Goal: Information Seeking & Learning: Learn about a topic

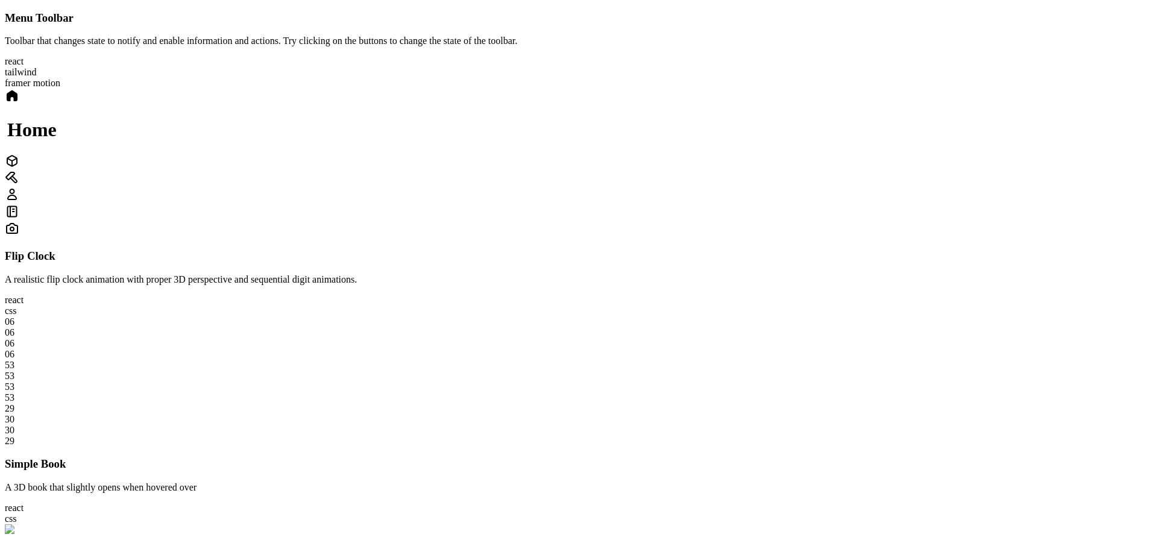
click at [19, 168] on icon at bounding box center [12, 161] width 14 height 14
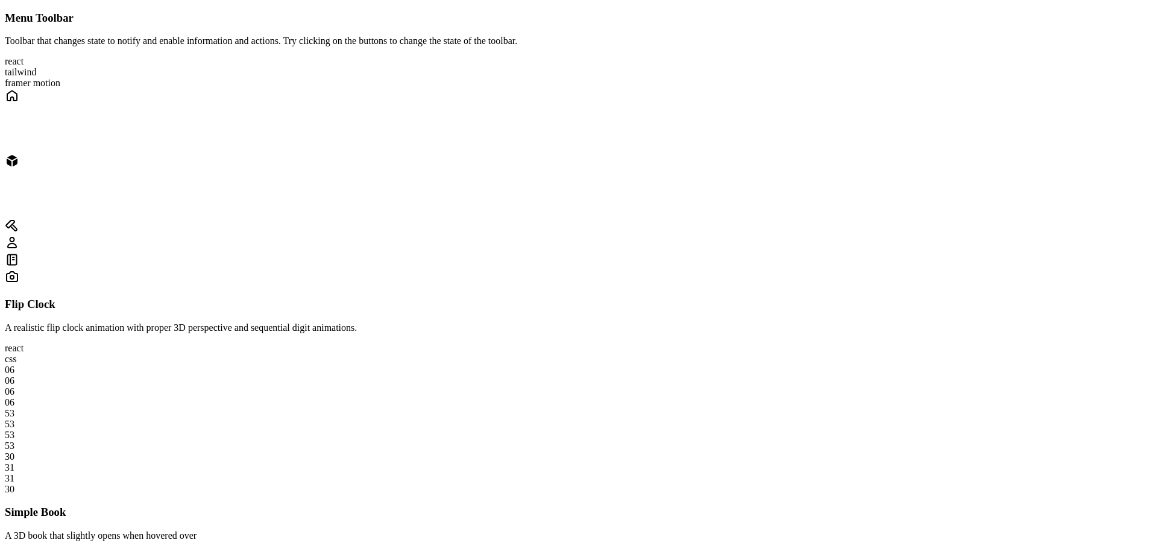
click at [726, 236] on div at bounding box center [578, 244] width 1146 height 17
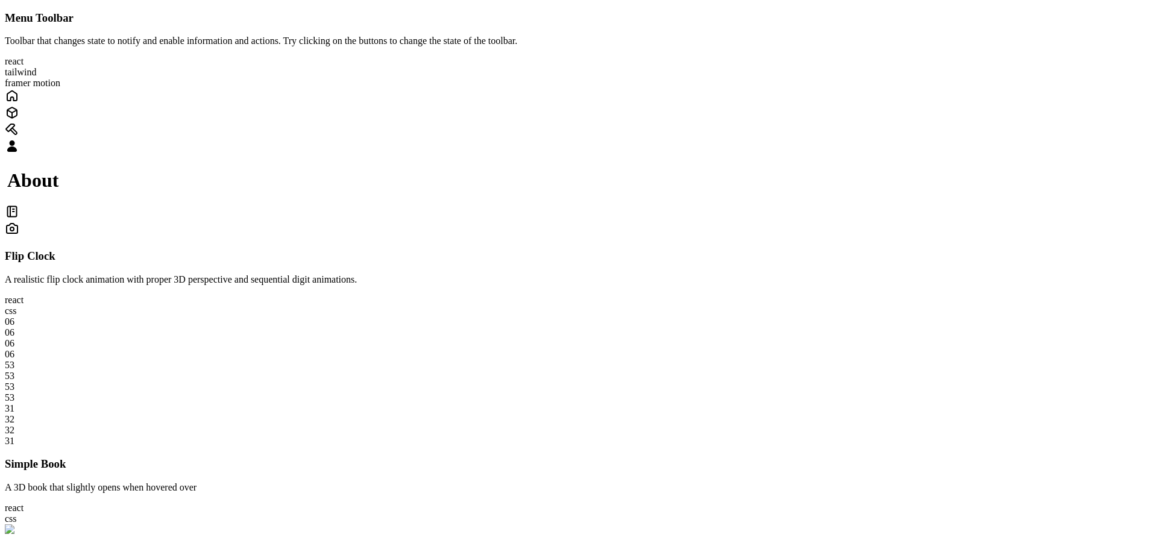
click at [19, 227] on icon at bounding box center [12, 228] width 14 height 14
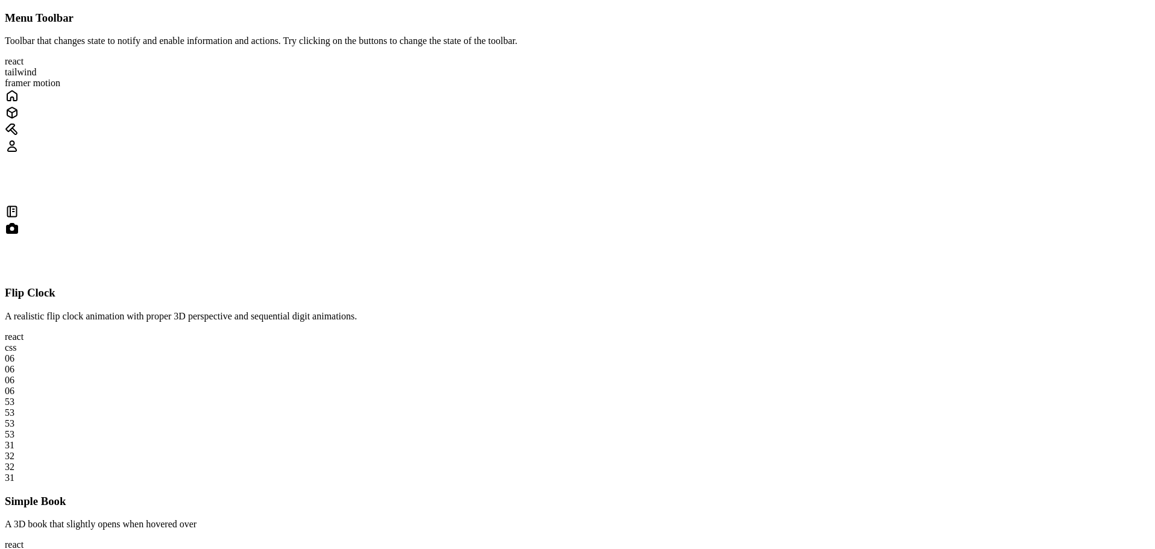
click at [739, 221] on div at bounding box center [578, 212] width 1146 height 17
click at [693, 156] on div at bounding box center [578, 147] width 1146 height 17
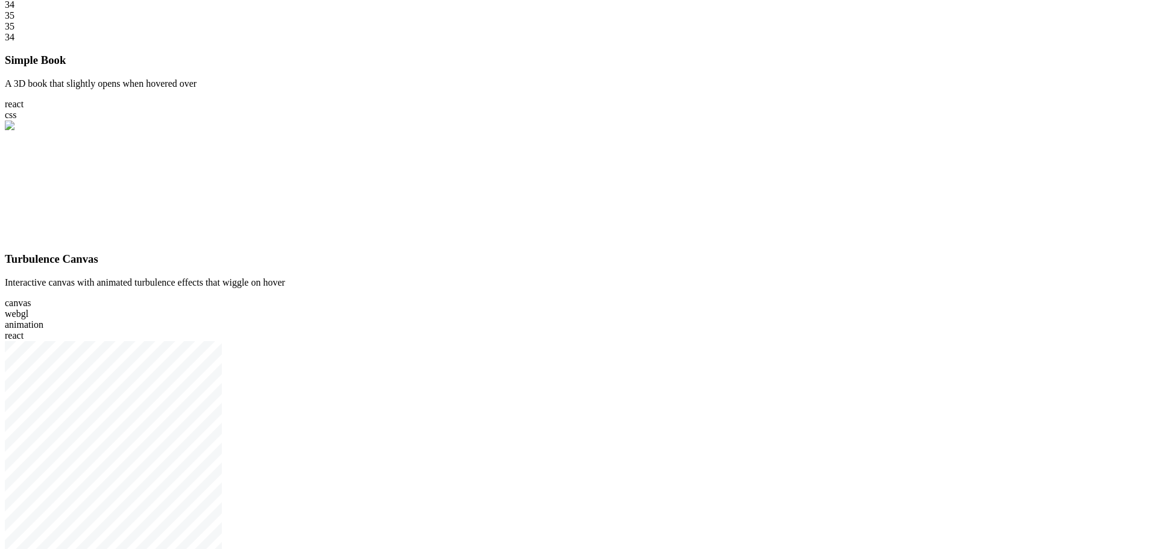
scroll to position [422, 0]
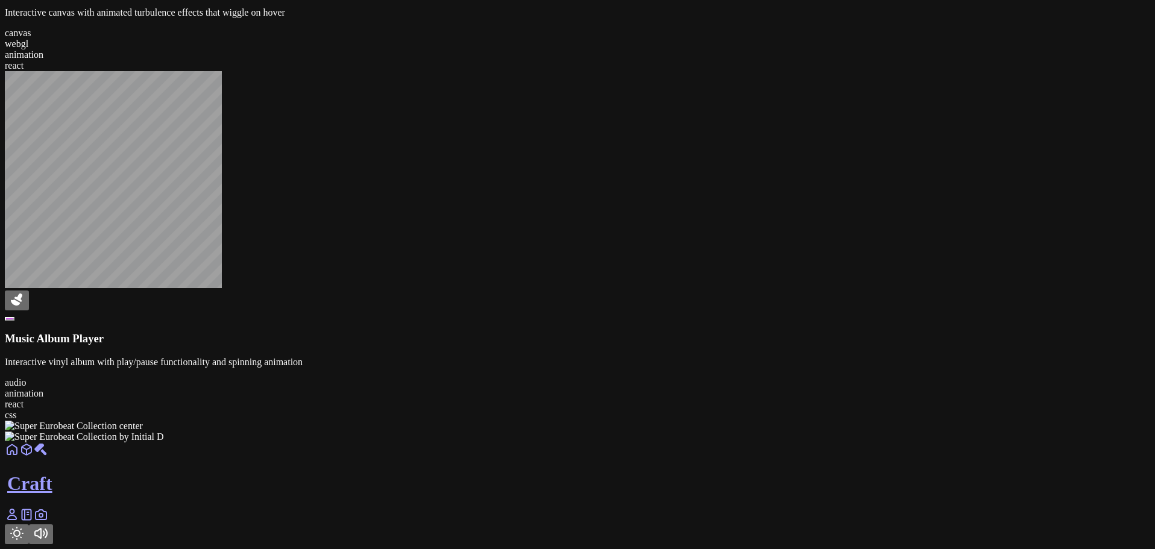
scroll to position [1688, 0]
click at [718, 443] on div at bounding box center [578, 443] width 1146 height 0
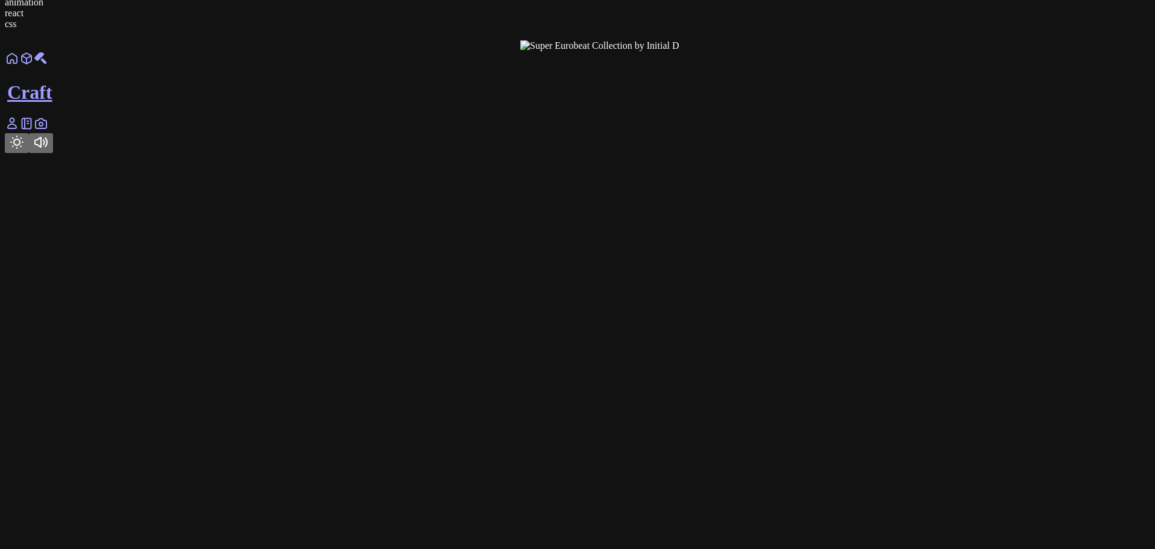
click at [718, 51] on div at bounding box center [1093, 51] width 1146 height 0
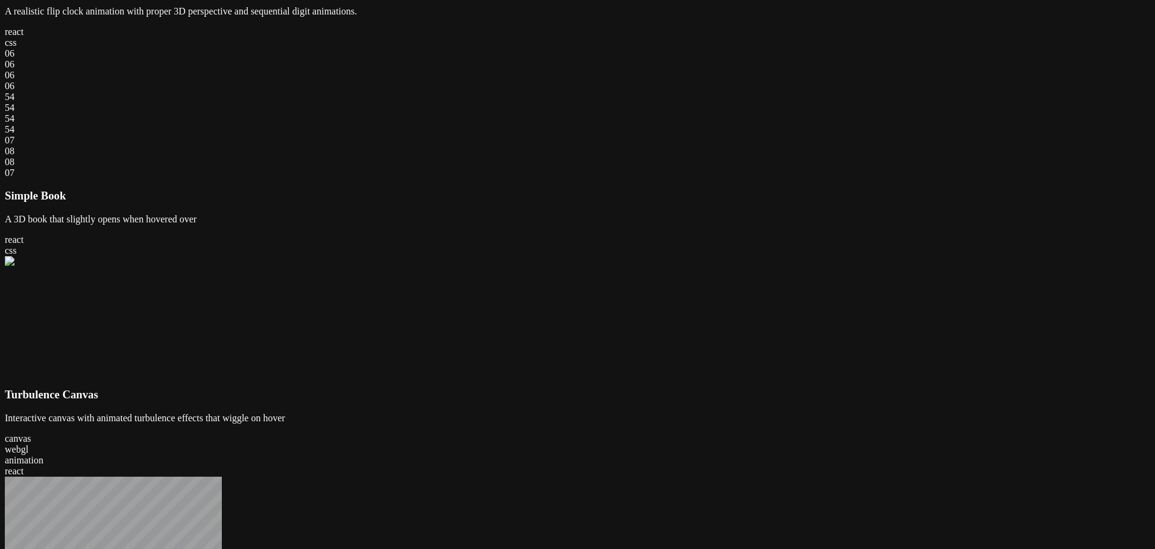
scroll to position [301, 0]
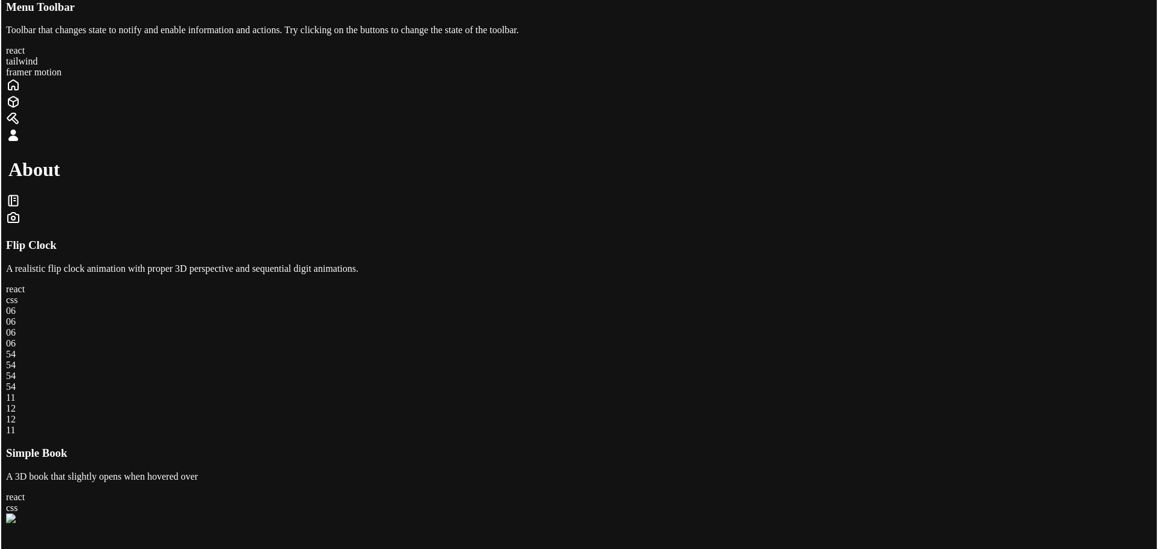
scroll to position [0, 0]
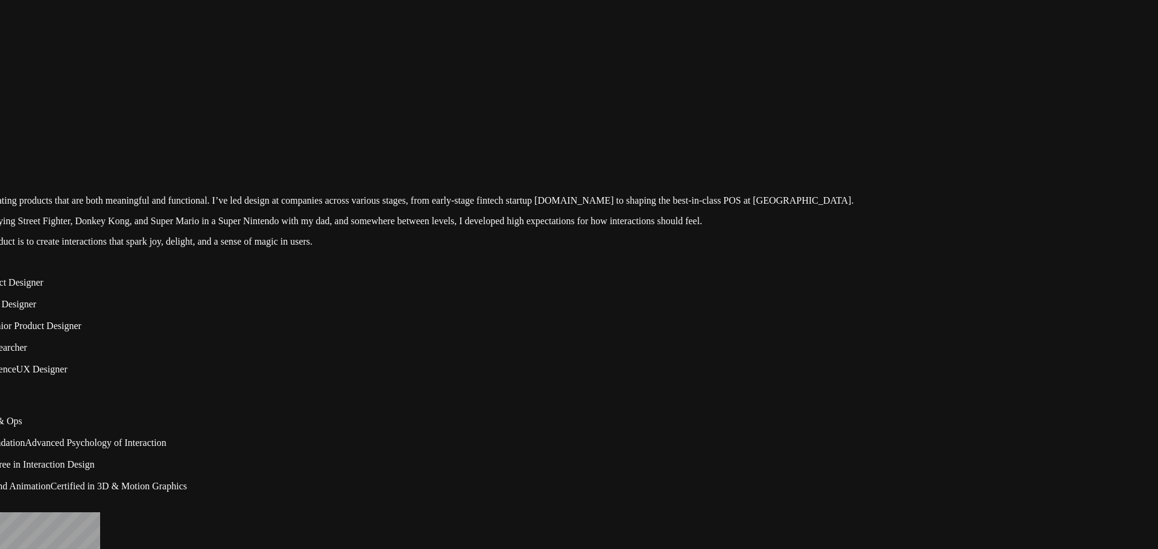
drag, startPoint x: 989, startPoint y: 267, endPoint x: 784, endPoint y: 415, distance: 252.7
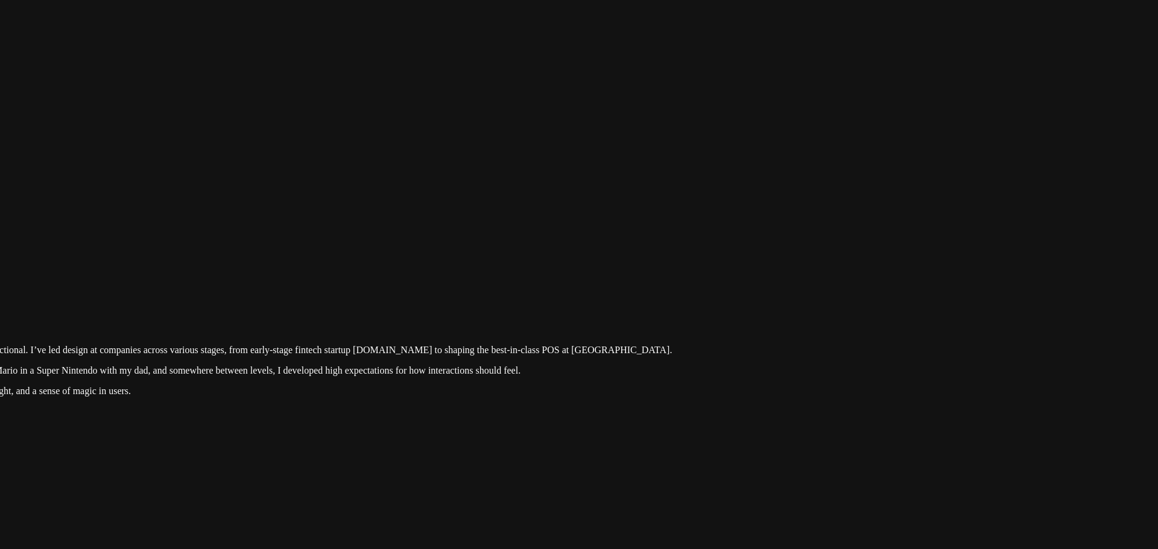
drag, startPoint x: 926, startPoint y: 215, endPoint x: 690, endPoint y: 393, distance: 294.5
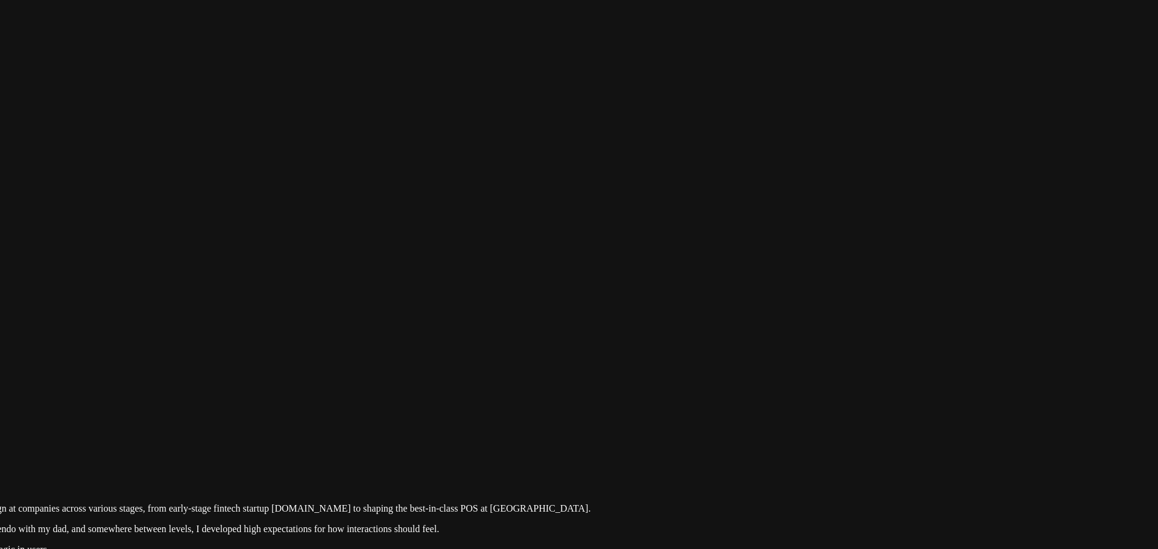
drag, startPoint x: 909, startPoint y: 219, endPoint x: 848, endPoint y: 424, distance: 214.4
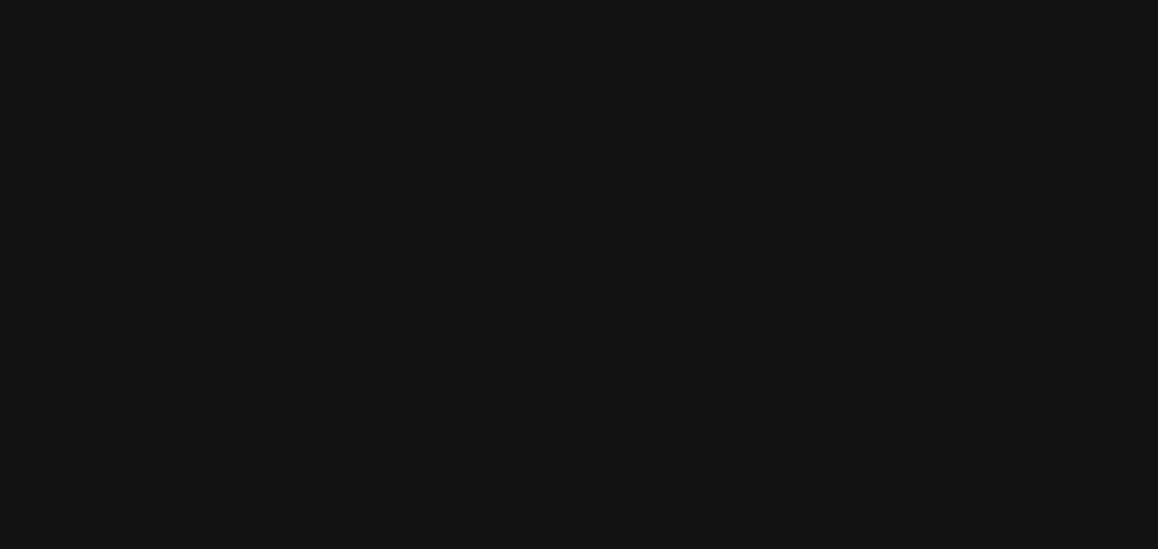
drag, startPoint x: 797, startPoint y: 193, endPoint x: 856, endPoint y: 322, distance: 141.7
drag, startPoint x: 669, startPoint y: 225, endPoint x: 988, endPoint y: 185, distance: 321.5
drag, startPoint x: 567, startPoint y: 239, endPoint x: 788, endPoint y: 170, distance: 231.3
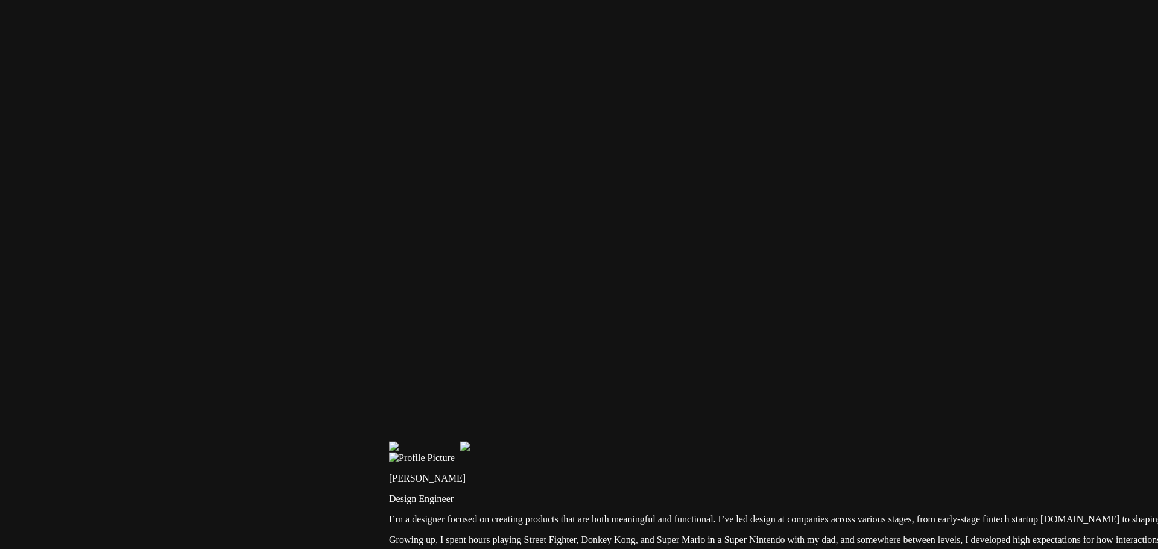
drag, startPoint x: 499, startPoint y: 215, endPoint x: 502, endPoint y: 97, distance: 117.6
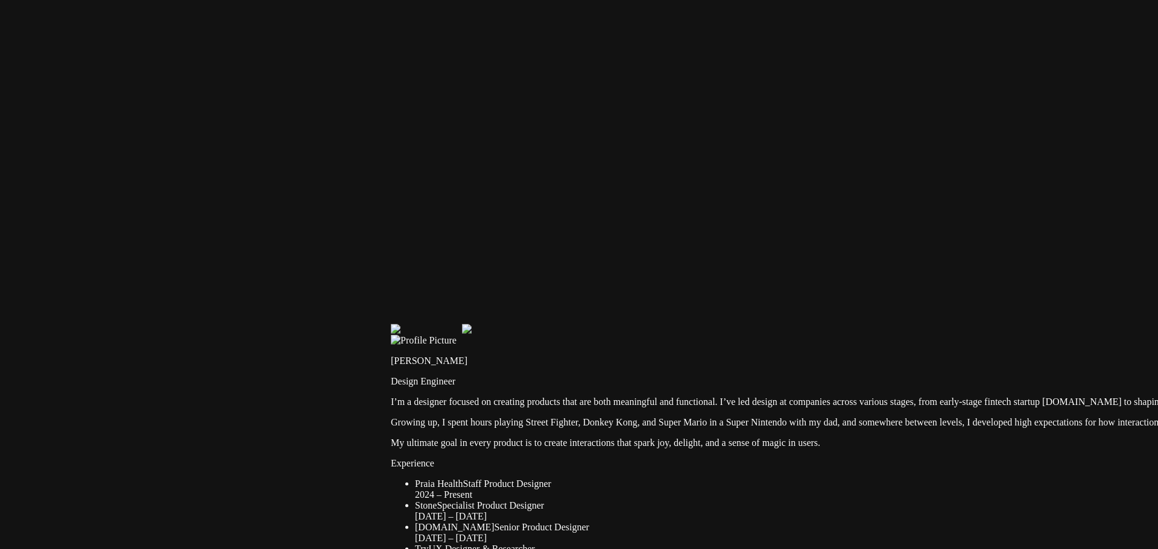
drag, startPoint x: 450, startPoint y: 415, endPoint x: 420, endPoint y: 127, distance: 289.8
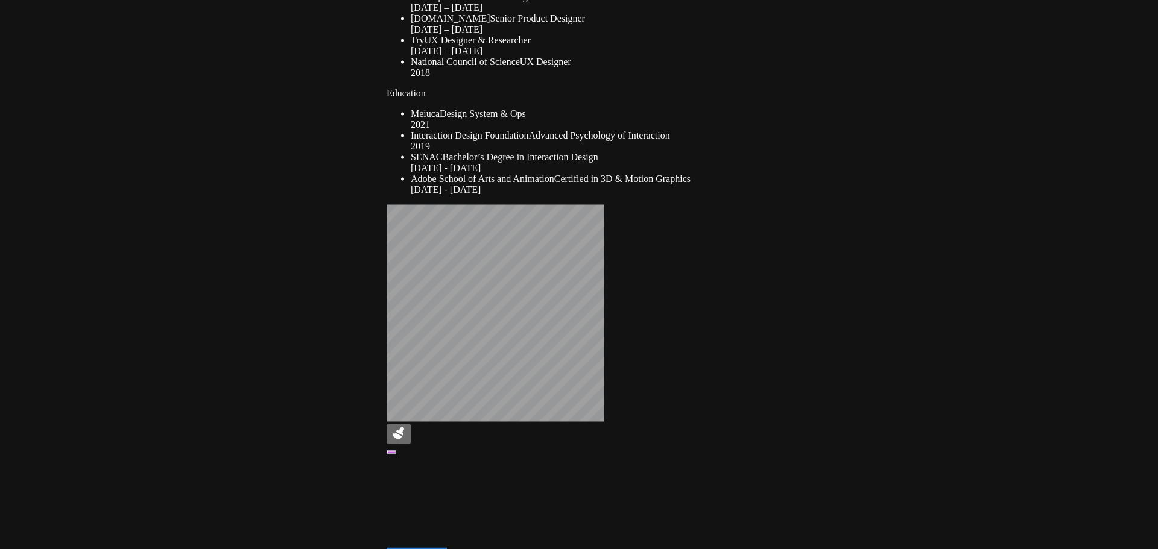
drag, startPoint x: 350, startPoint y: 335, endPoint x: 375, endPoint y: 137, distance: 198.7
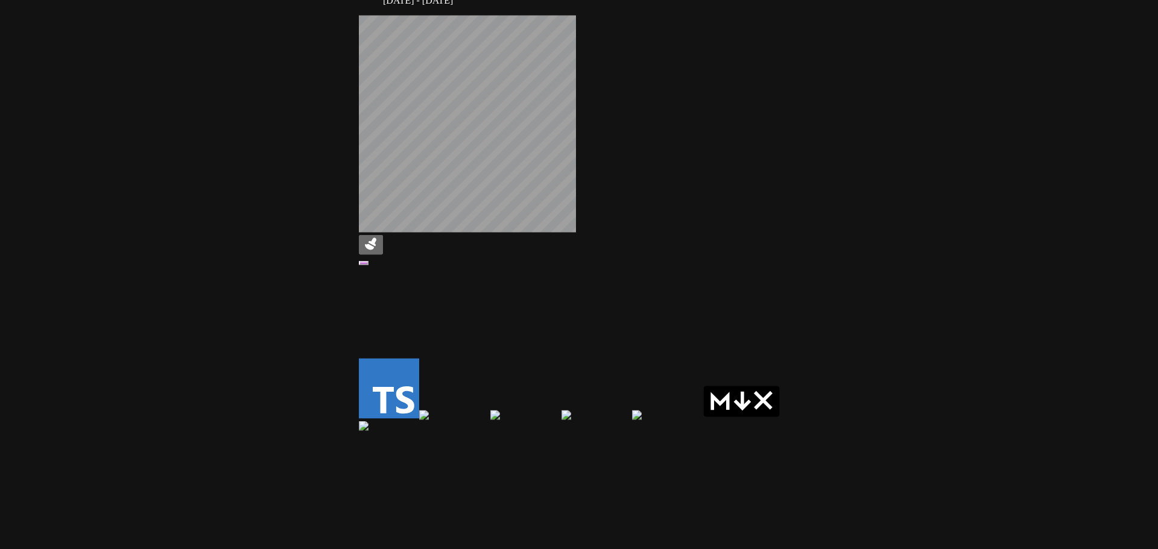
drag, startPoint x: 331, startPoint y: 300, endPoint x: 297, endPoint y: 102, distance: 201.2
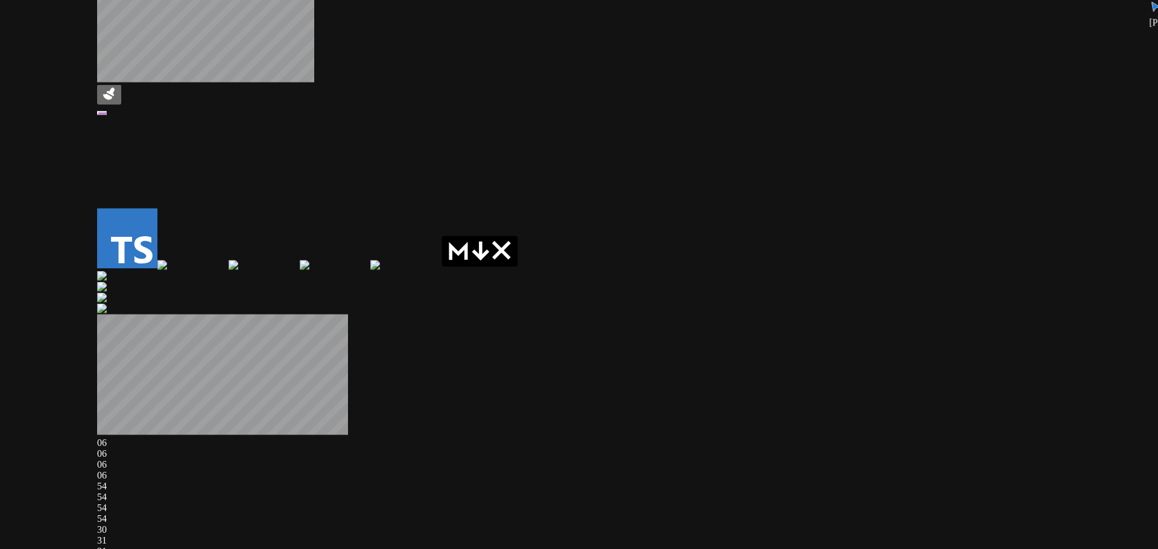
drag, startPoint x: 577, startPoint y: 358, endPoint x: 319, endPoint y: 114, distance: 354.9
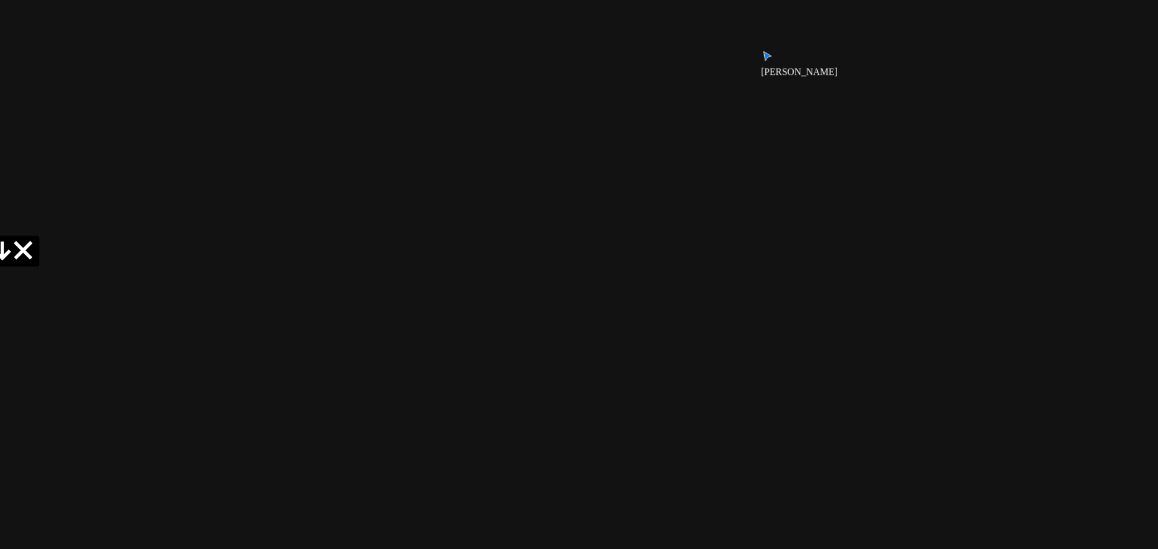
drag, startPoint x: 856, startPoint y: 204, endPoint x: 361, endPoint y: 181, distance: 494.9
drag, startPoint x: 573, startPoint y: 316, endPoint x: 523, endPoint y: 346, distance: 57.9
drag, startPoint x: 692, startPoint y: 162, endPoint x: 623, endPoint y: 295, distance: 150.2
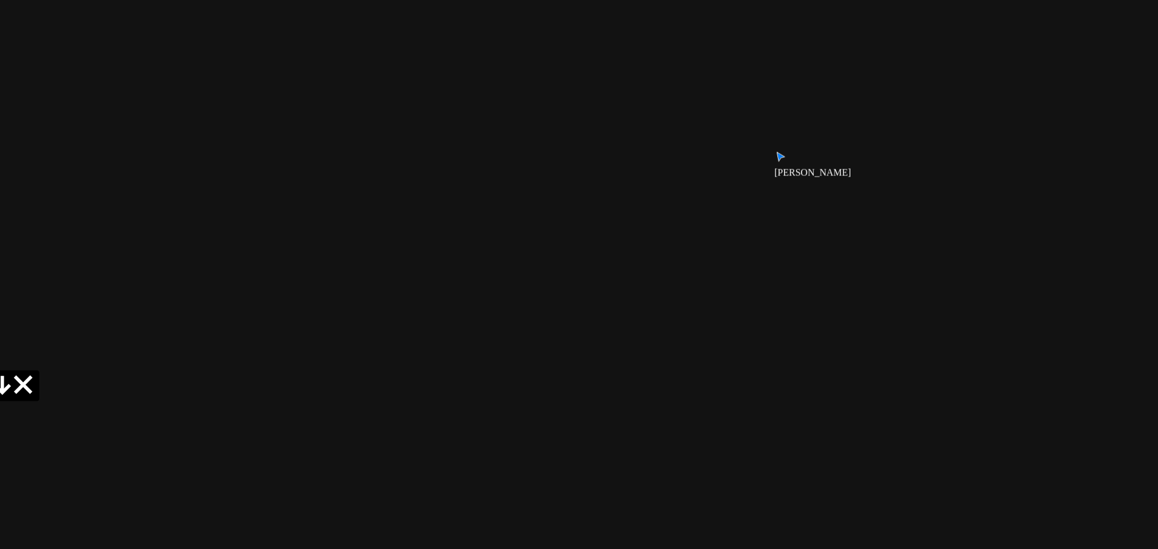
drag, startPoint x: 652, startPoint y: 191, endPoint x: 609, endPoint y: 330, distance: 146.5
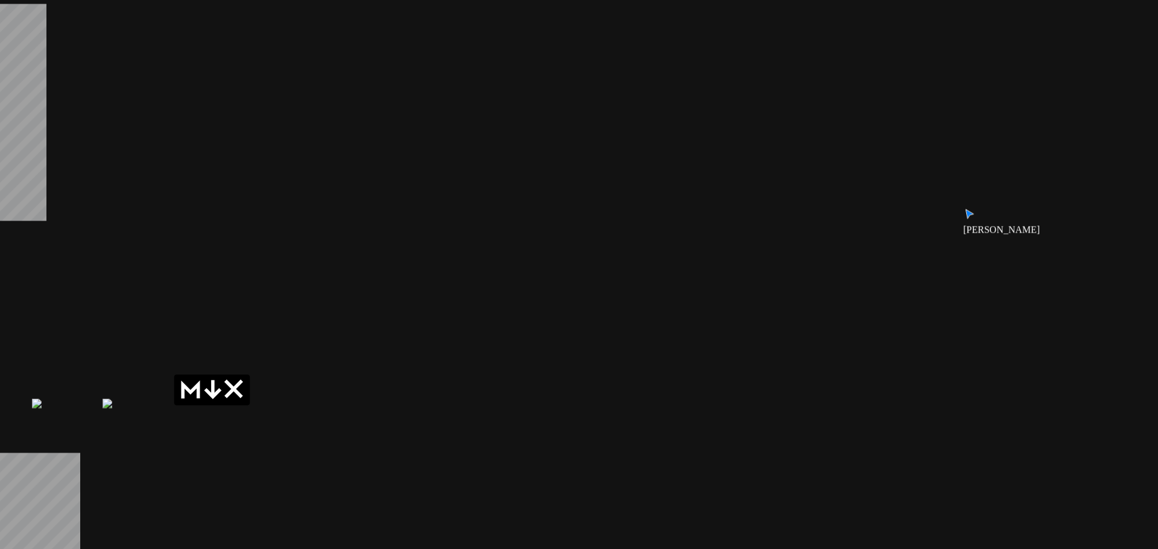
drag, startPoint x: 583, startPoint y: 157, endPoint x: 795, endPoint y: -37, distance: 286.8
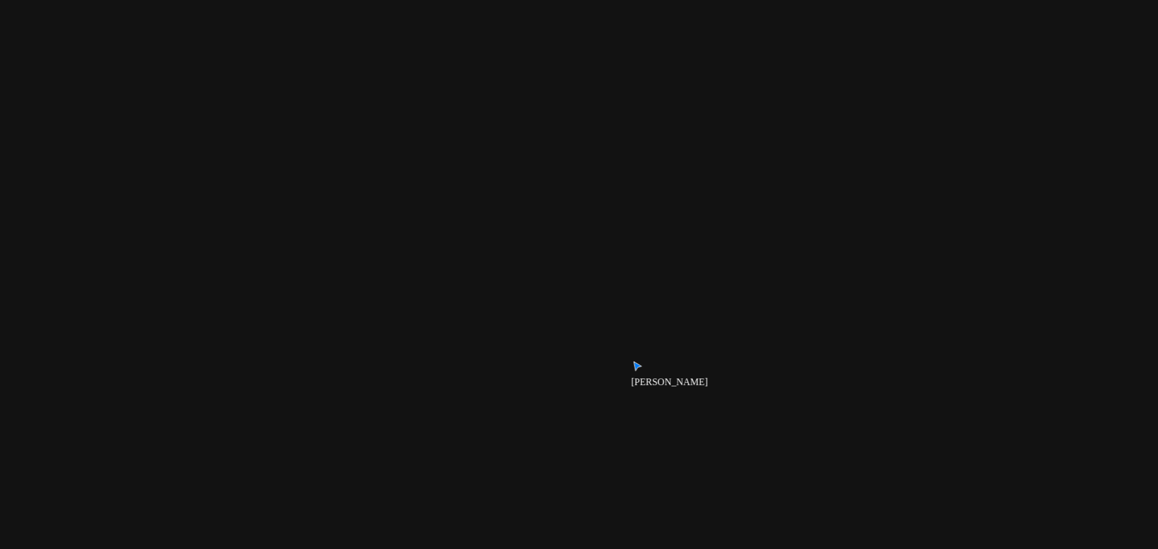
drag, startPoint x: 630, startPoint y: 333, endPoint x: 215, endPoint y: 528, distance: 458.8
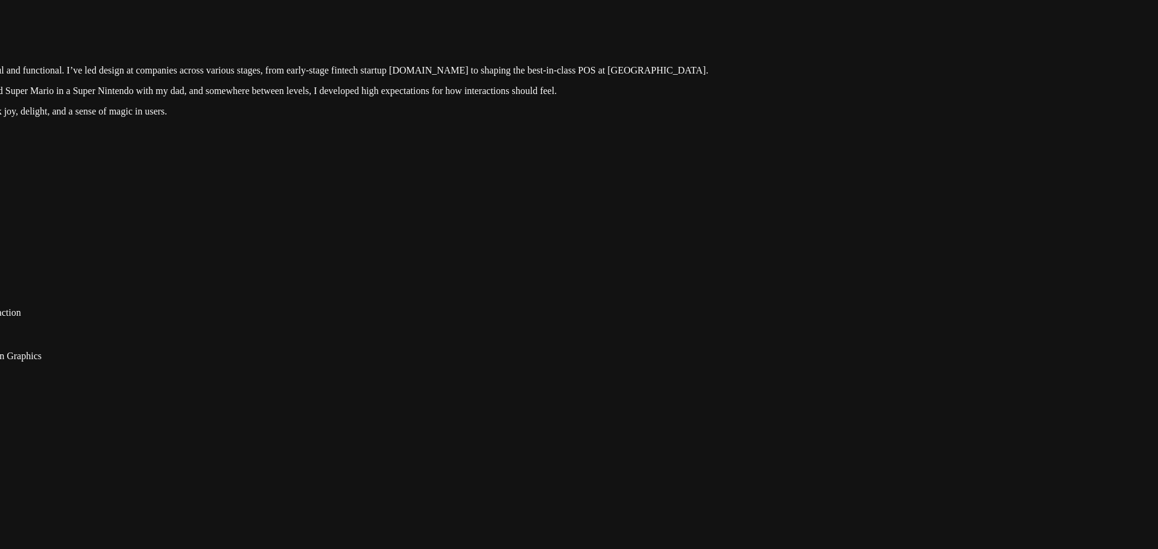
drag, startPoint x: 557, startPoint y: 291, endPoint x: 674, endPoint y: 458, distance: 204.3
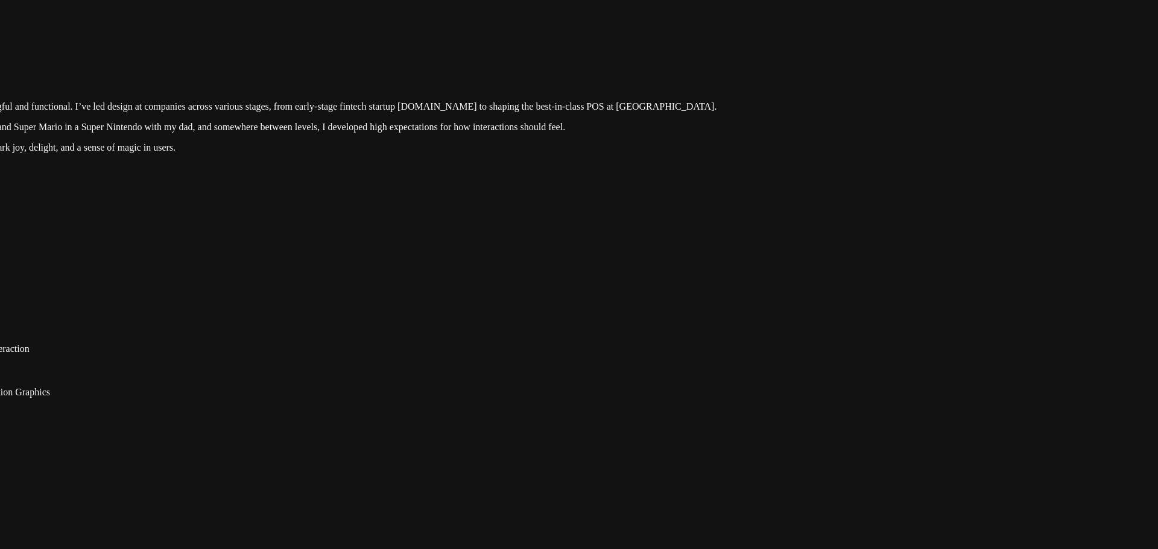
drag, startPoint x: 733, startPoint y: 311, endPoint x: 772, endPoint y: 381, distance: 80.2
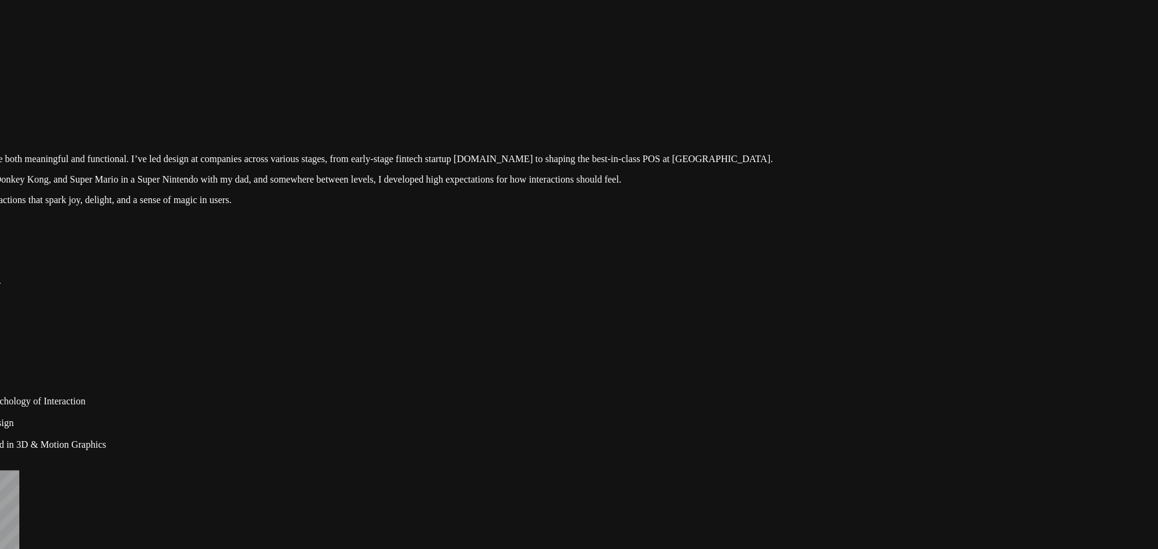
drag, startPoint x: 768, startPoint y: 331, endPoint x: 870, endPoint y: 382, distance: 114.6
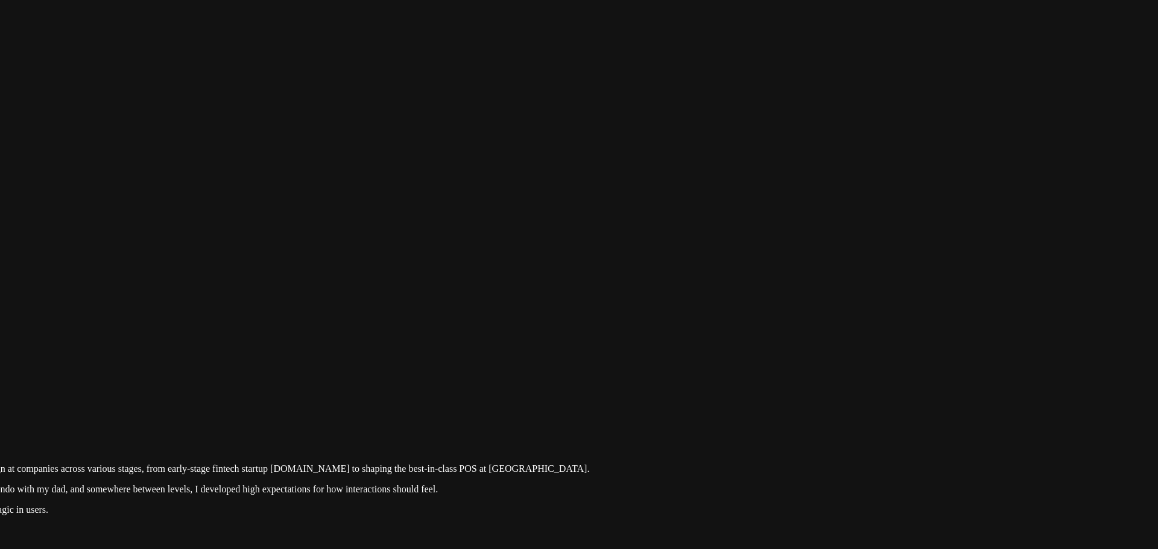
drag, startPoint x: 1024, startPoint y: 159, endPoint x: 719, endPoint y: 444, distance: 417.2
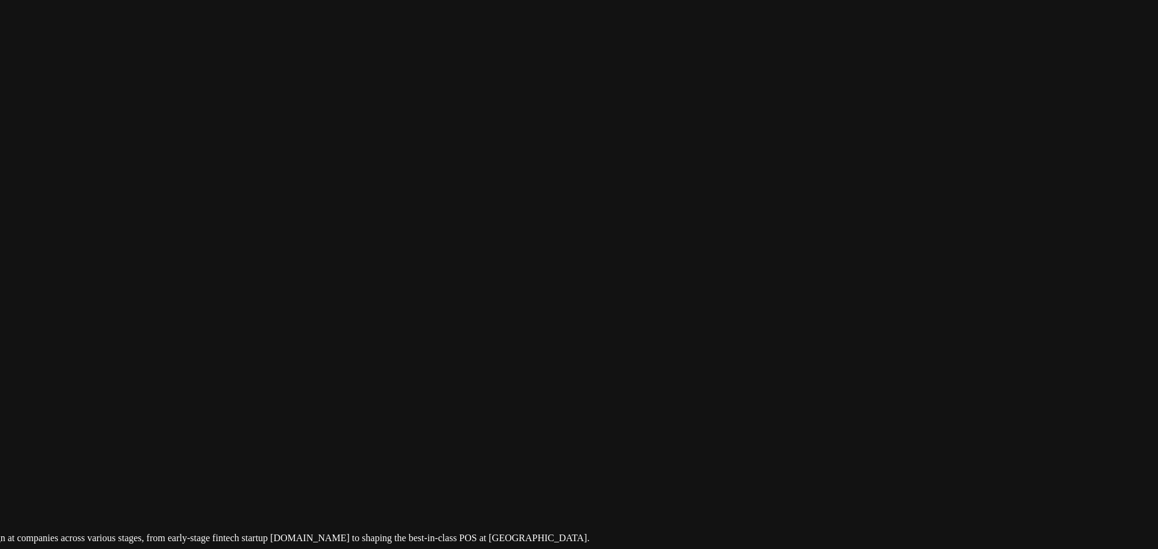
drag, startPoint x: 787, startPoint y: 414, endPoint x: 743, endPoint y: 572, distance: 163.4
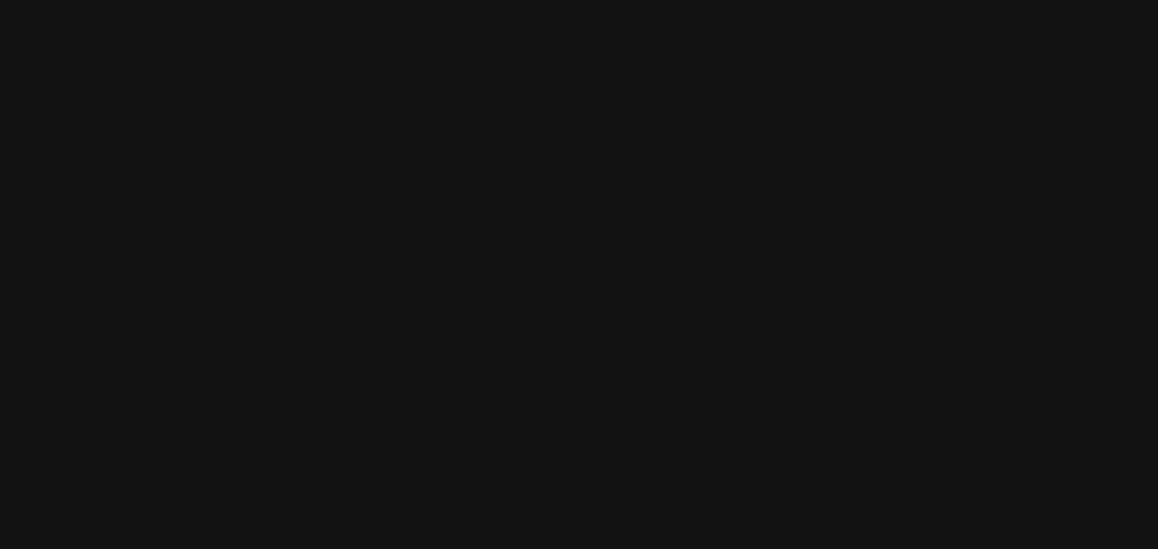
drag, startPoint x: 746, startPoint y: 207, endPoint x: 745, endPoint y: 357, distance: 149.5
drag, startPoint x: 631, startPoint y: 476, endPoint x: 614, endPoint y: 476, distance: 16.9
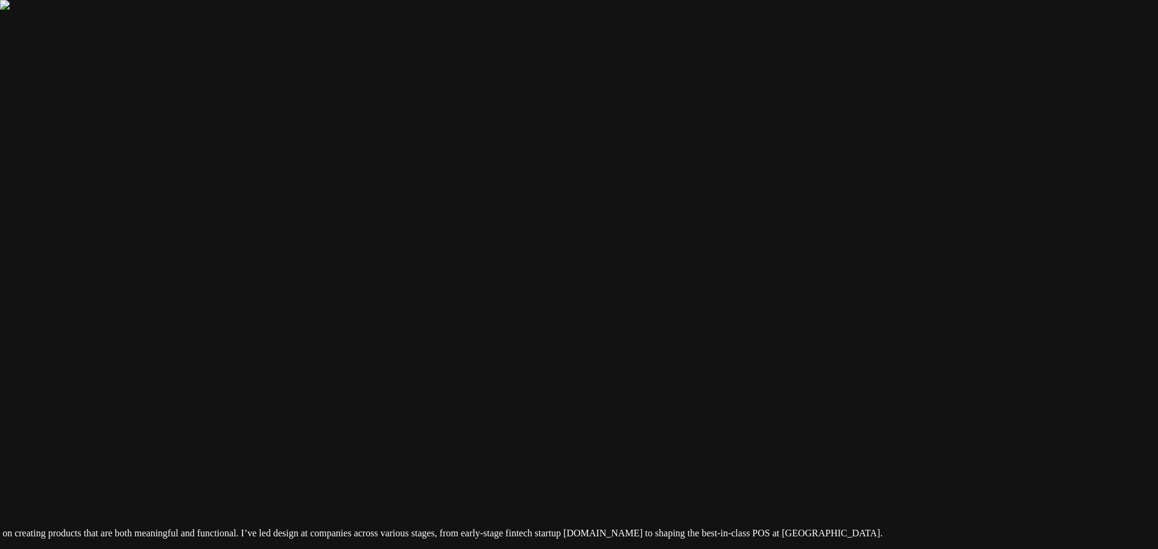
drag, startPoint x: 341, startPoint y: 339, endPoint x: 639, endPoint y: 203, distance: 327.0
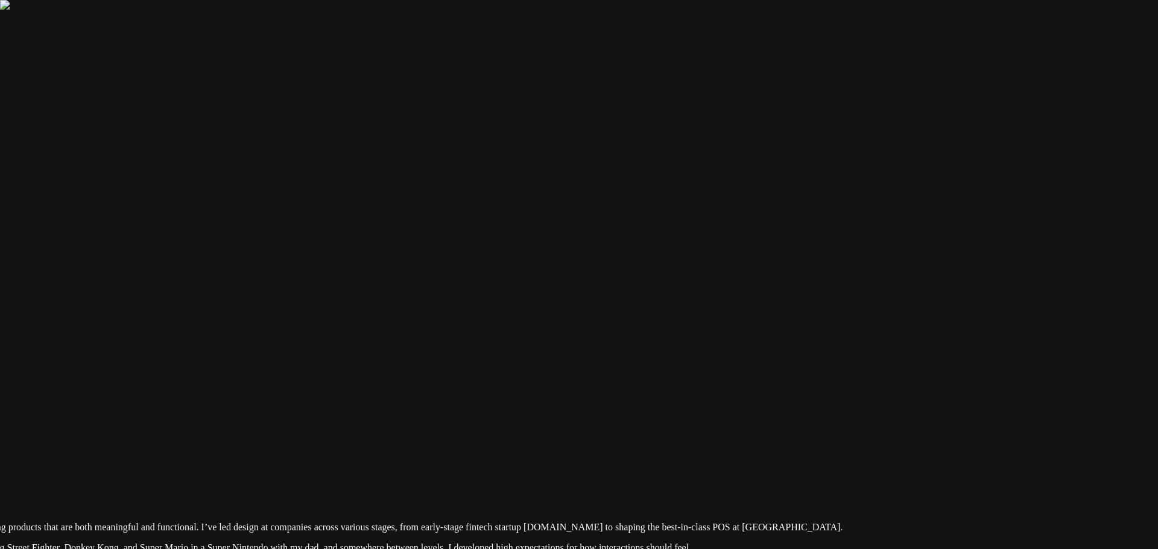
drag, startPoint x: 746, startPoint y: 208, endPoint x: 306, endPoint y: 138, distance: 445.7
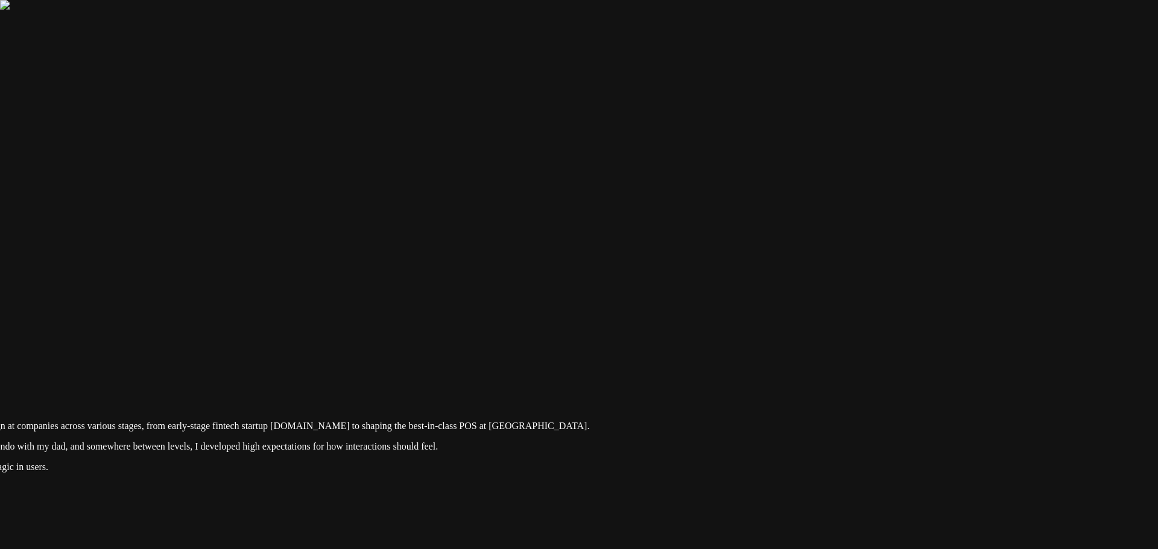
drag, startPoint x: 774, startPoint y: 386, endPoint x: 656, endPoint y: 395, distance: 117.9
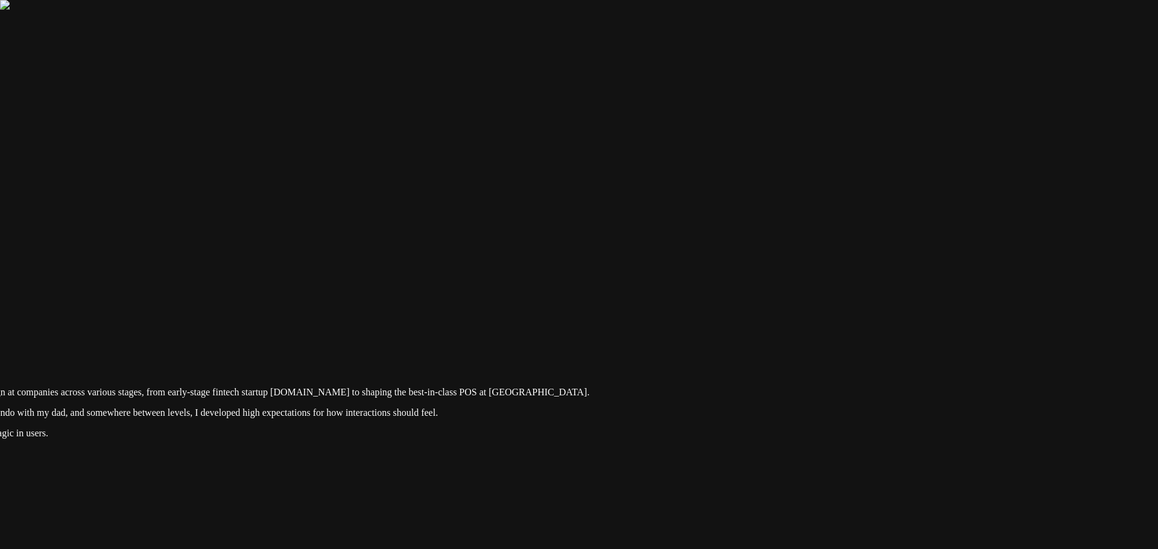
type input "0.09"
drag, startPoint x: 424, startPoint y: 81, endPoint x: 403, endPoint y: 427, distance: 346.8
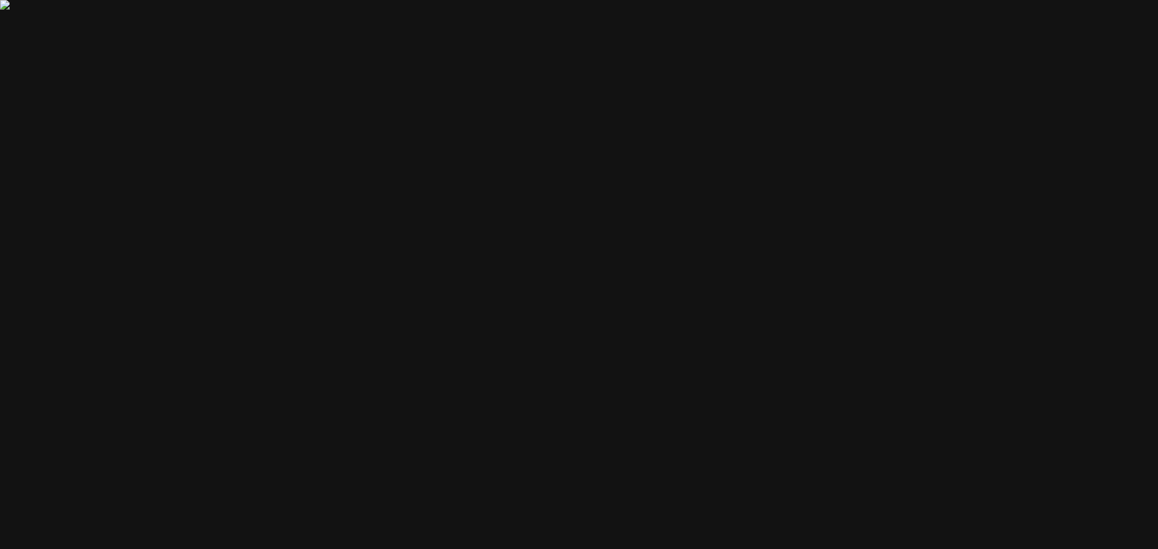
drag, startPoint x: 391, startPoint y: 315, endPoint x: 614, endPoint y: 321, distance: 223.2
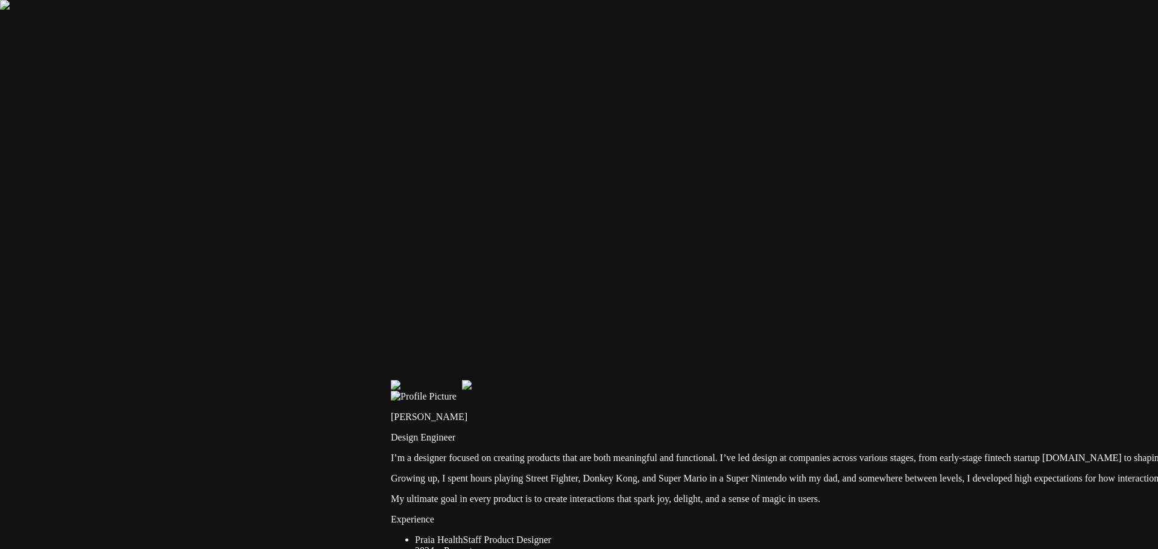
drag, startPoint x: 341, startPoint y: 384, endPoint x: 837, endPoint y: 152, distance: 548.4
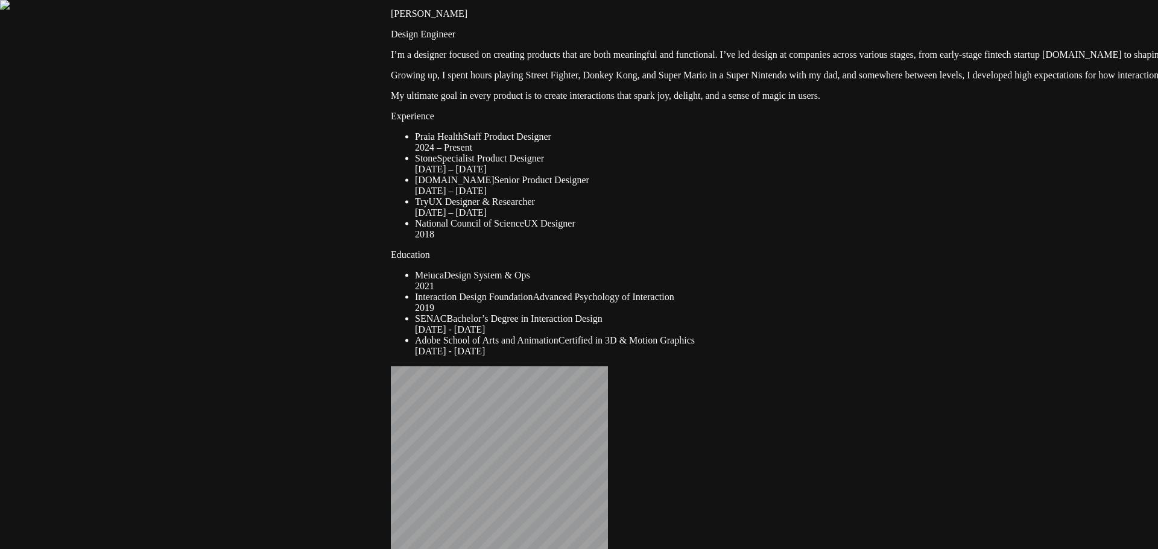
drag, startPoint x: 494, startPoint y: 418, endPoint x: 601, endPoint y: 41, distance: 391.7
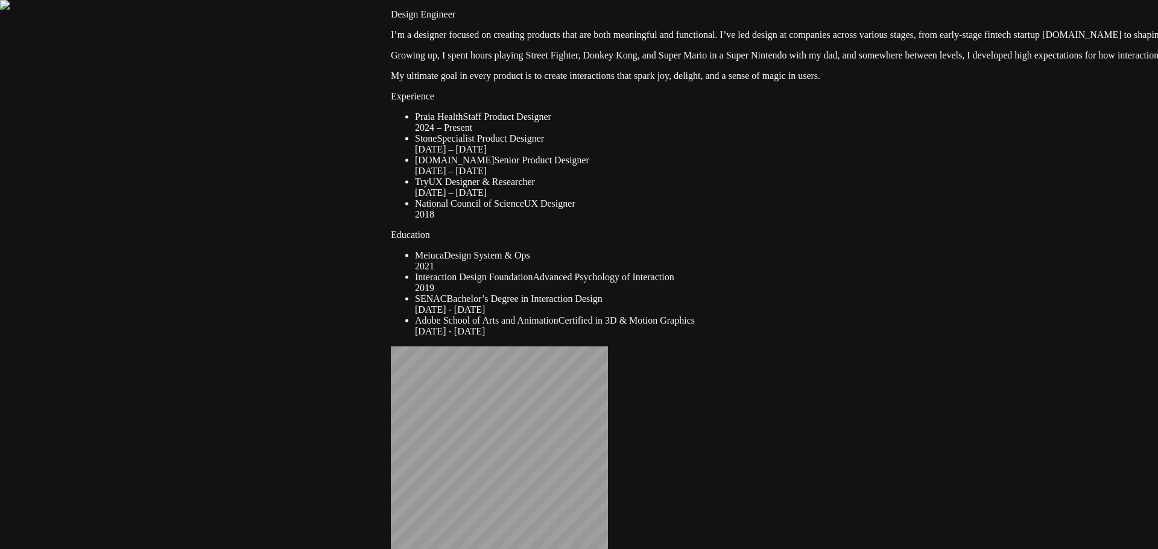
drag, startPoint x: 341, startPoint y: 400, endPoint x: 373, endPoint y: 32, distance: 369.1
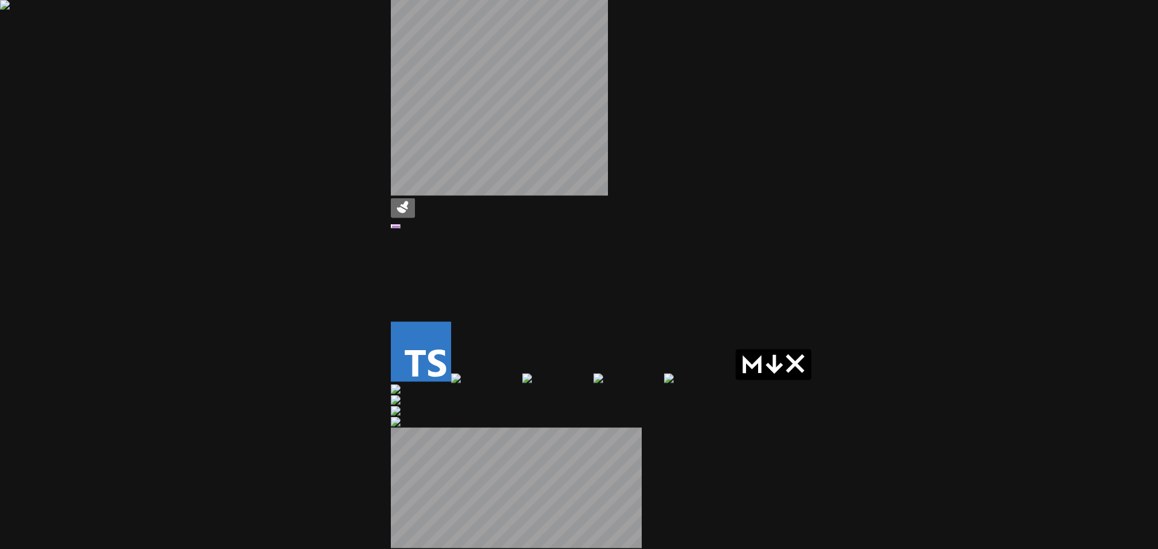
drag, startPoint x: 421, startPoint y: 324, endPoint x: 324, endPoint y: 158, distance: 193.0
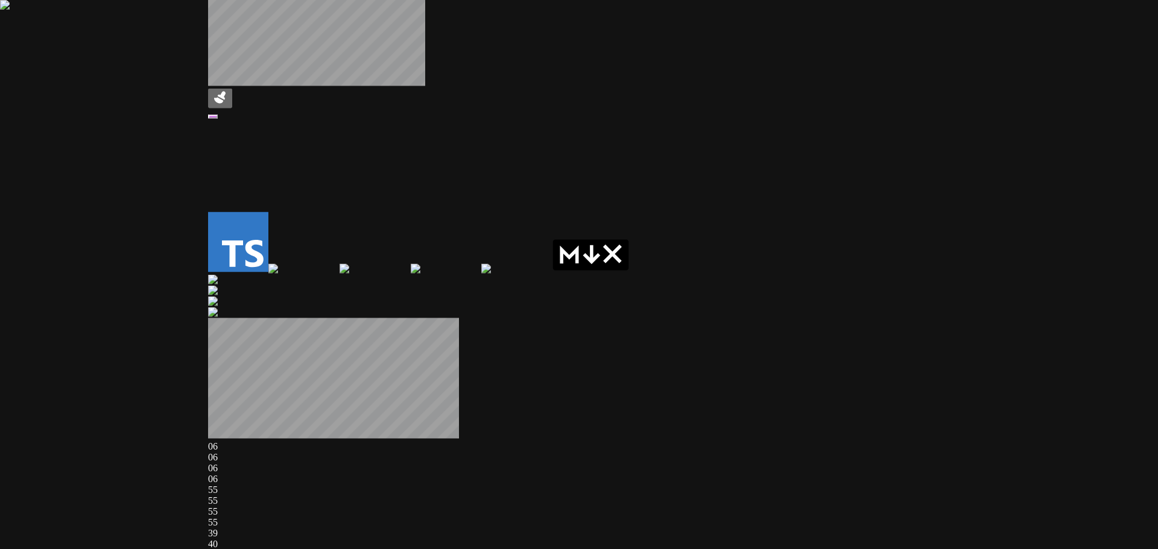
drag, startPoint x: 528, startPoint y: 262, endPoint x: 80, endPoint y: 268, distance: 447.4
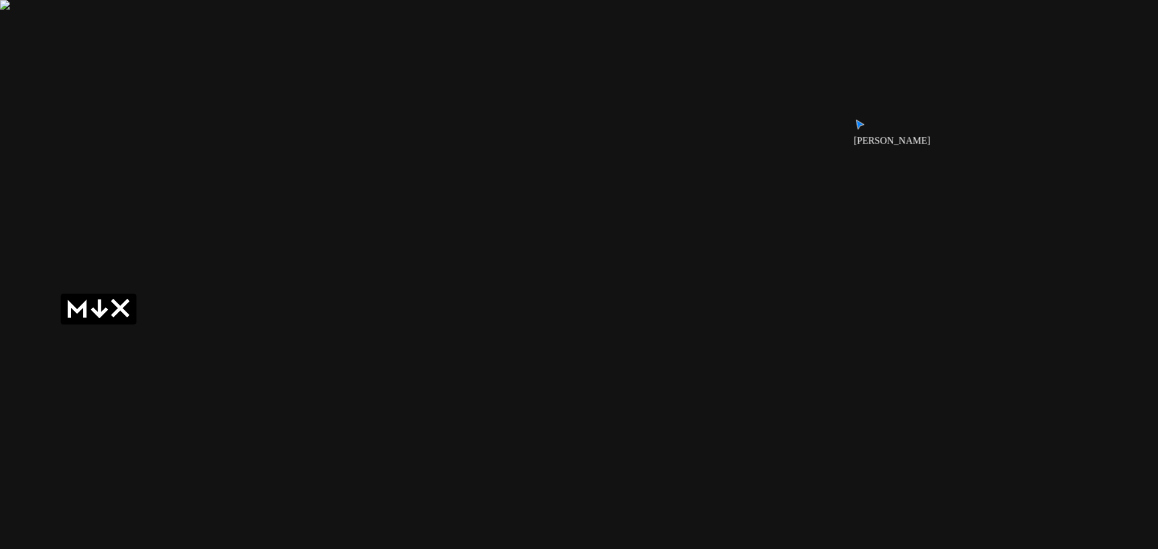
drag, startPoint x: 646, startPoint y: 195, endPoint x: 195, endPoint y: 309, distance: 465.3
drag, startPoint x: 722, startPoint y: 138, endPoint x: 680, endPoint y: 380, distance: 246.0
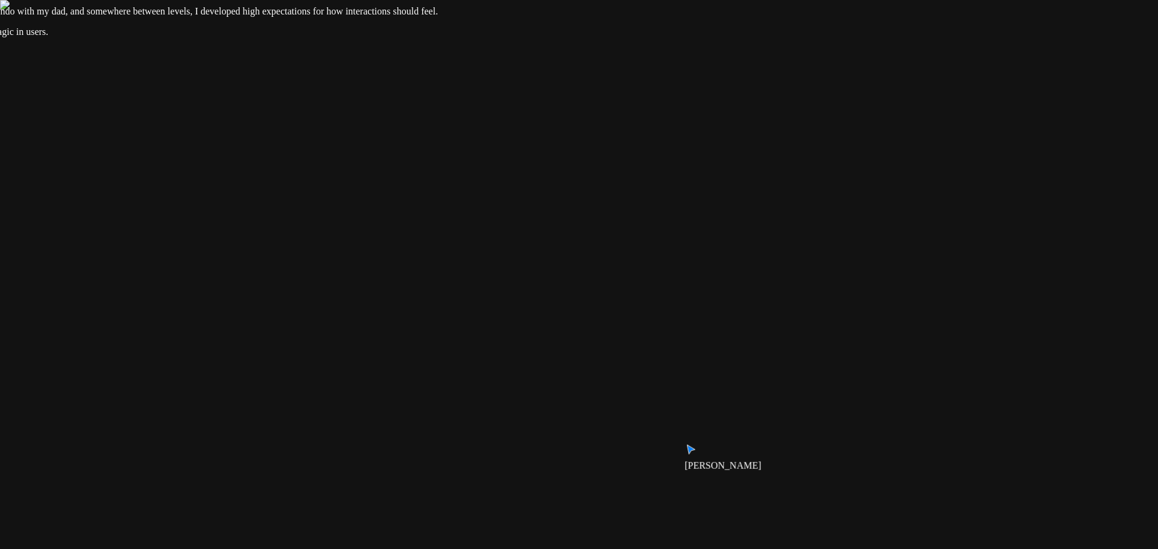
drag, startPoint x: 626, startPoint y: 140, endPoint x: 604, endPoint y: 341, distance: 202.1
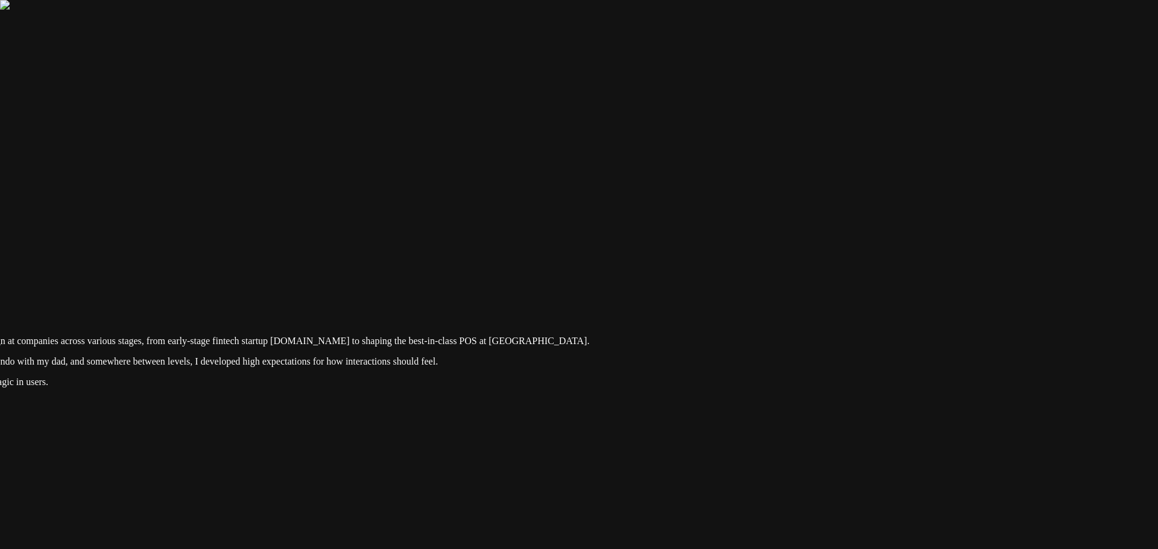
drag, startPoint x: 675, startPoint y: 193, endPoint x: 669, endPoint y: 358, distance: 165.3
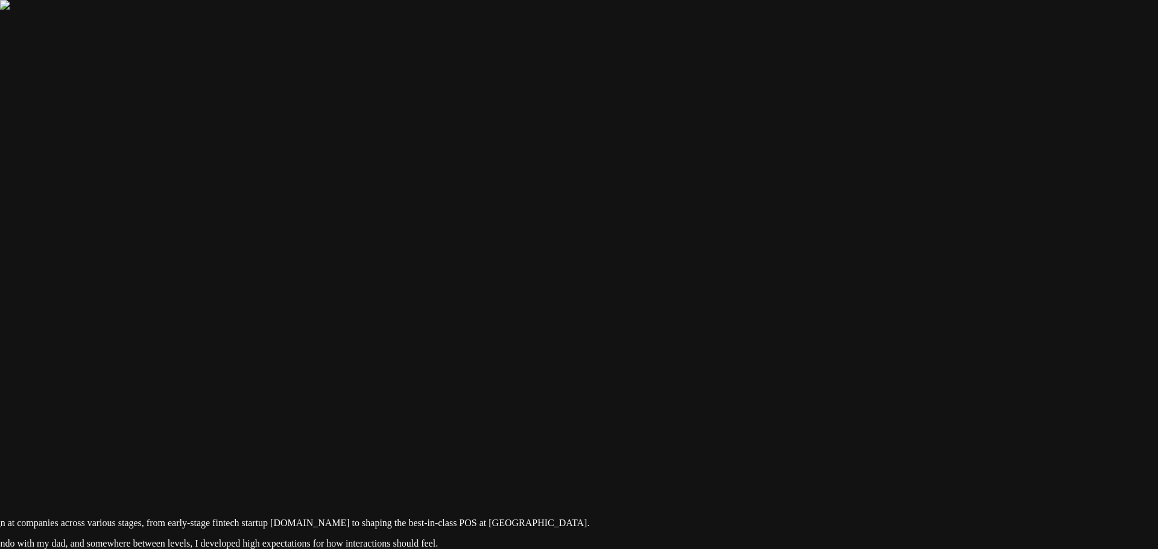
drag, startPoint x: 895, startPoint y: 339, endPoint x: 885, endPoint y: 433, distance: 94.1
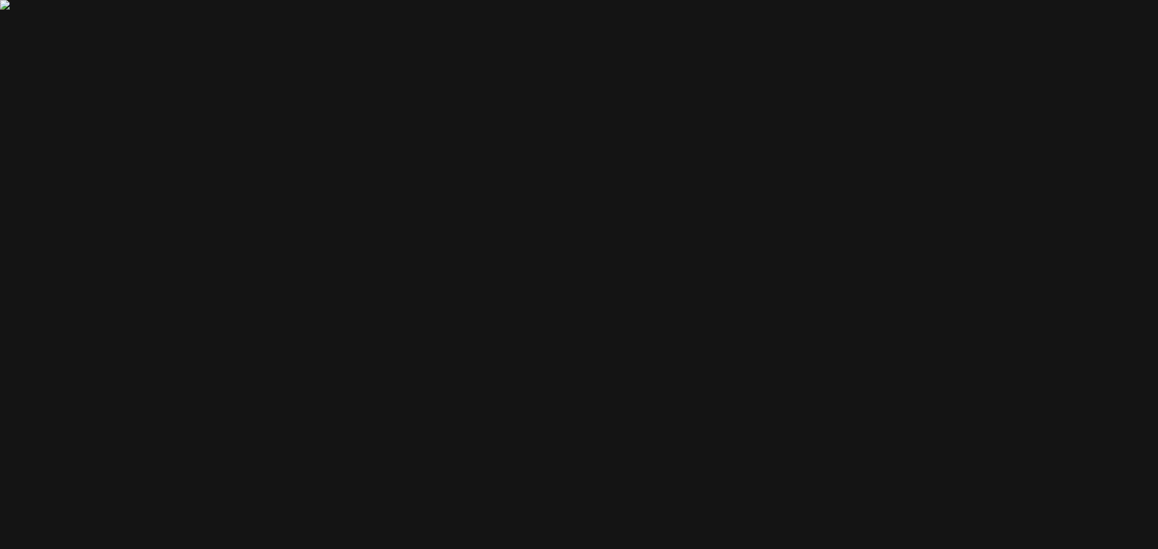
drag, startPoint x: 792, startPoint y: 225, endPoint x: 769, endPoint y: 317, distance: 95.2
drag, startPoint x: 415, startPoint y: 231, endPoint x: 639, endPoint y: 200, distance: 225.9
drag, startPoint x: 279, startPoint y: 230, endPoint x: 456, endPoint y: 236, distance: 177.4
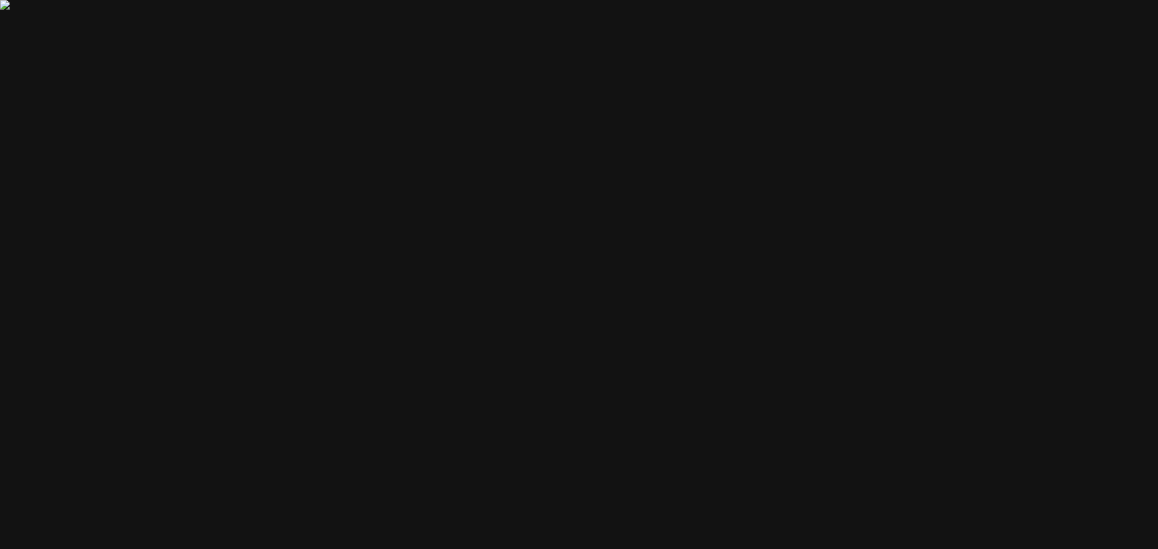
drag, startPoint x: 426, startPoint y: 250, endPoint x: 798, endPoint y: 150, distance: 385.2
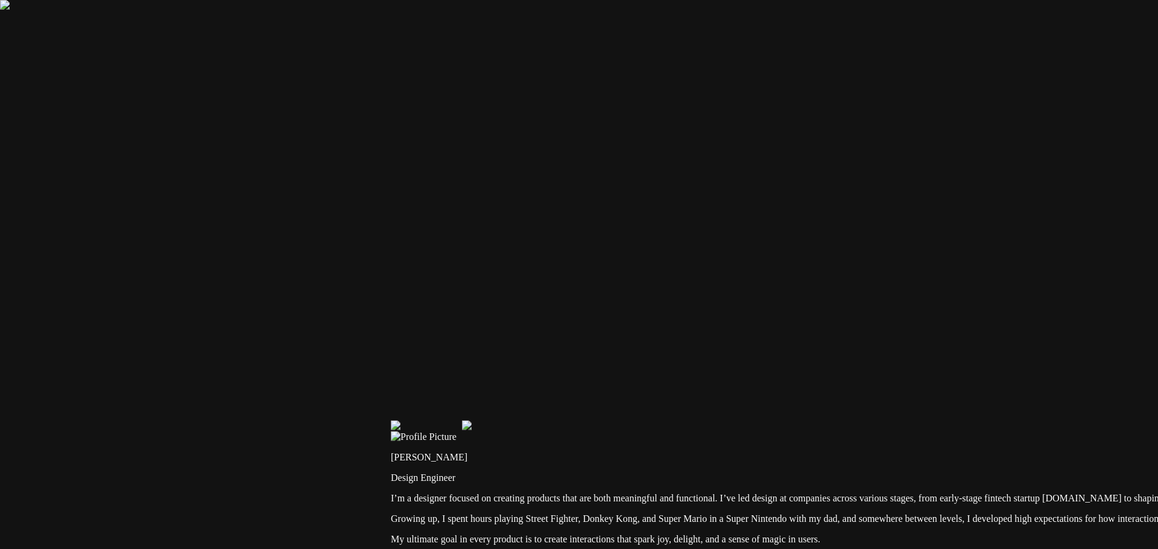
drag, startPoint x: 668, startPoint y: 300, endPoint x: 727, endPoint y: 181, distance: 132.1
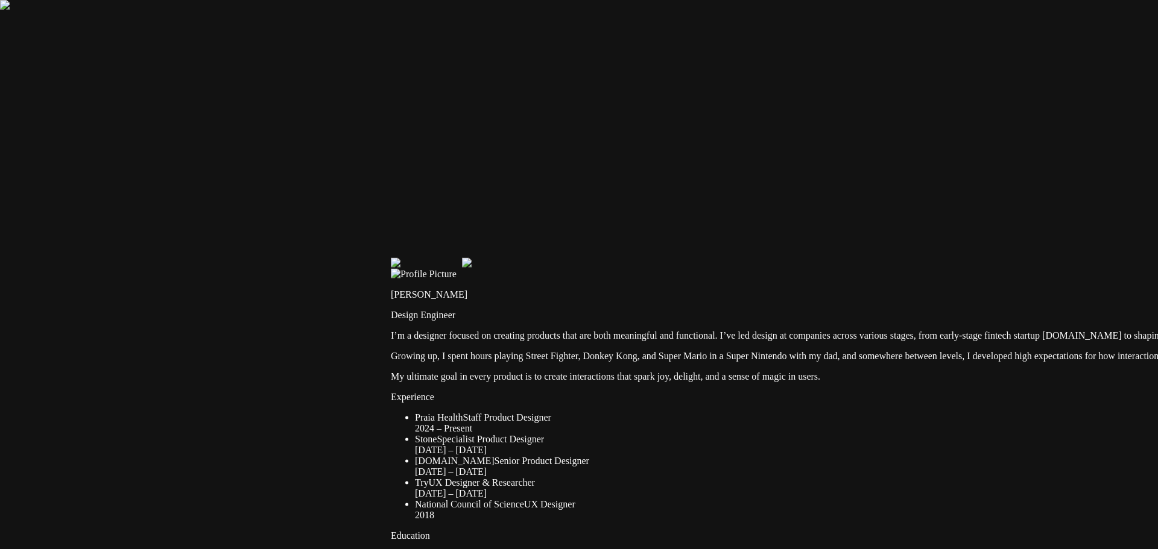
drag, startPoint x: 396, startPoint y: 418, endPoint x: 470, endPoint y: 153, distance: 275.1
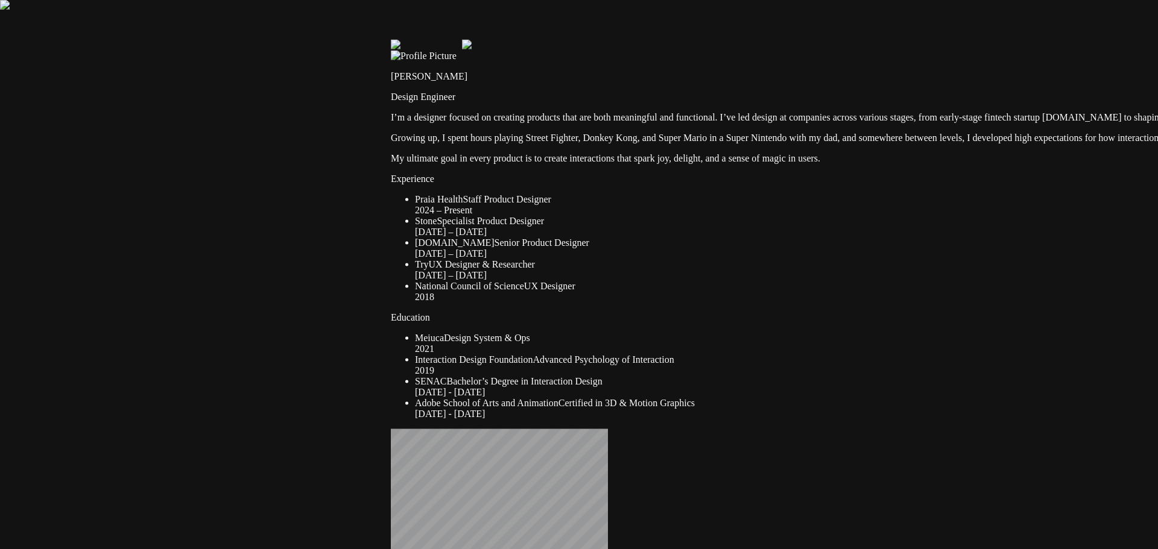
drag, startPoint x: 374, startPoint y: 377, endPoint x: 421, endPoint y: 109, distance: 273.1
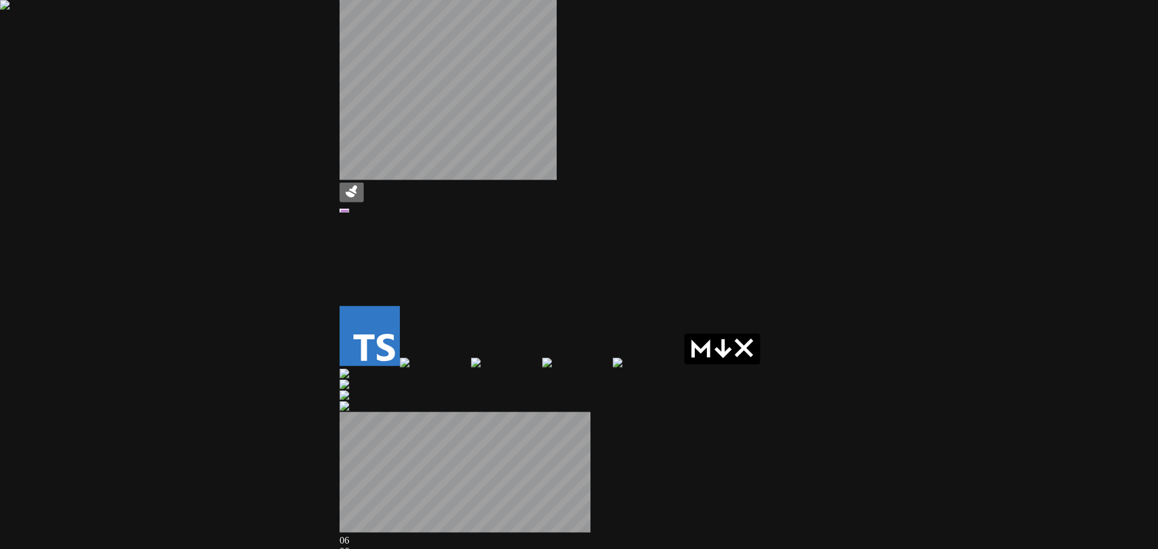
drag, startPoint x: 305, startPoint y: 192, endPoint x: 257, endPoint y: 55, distance: 145.1
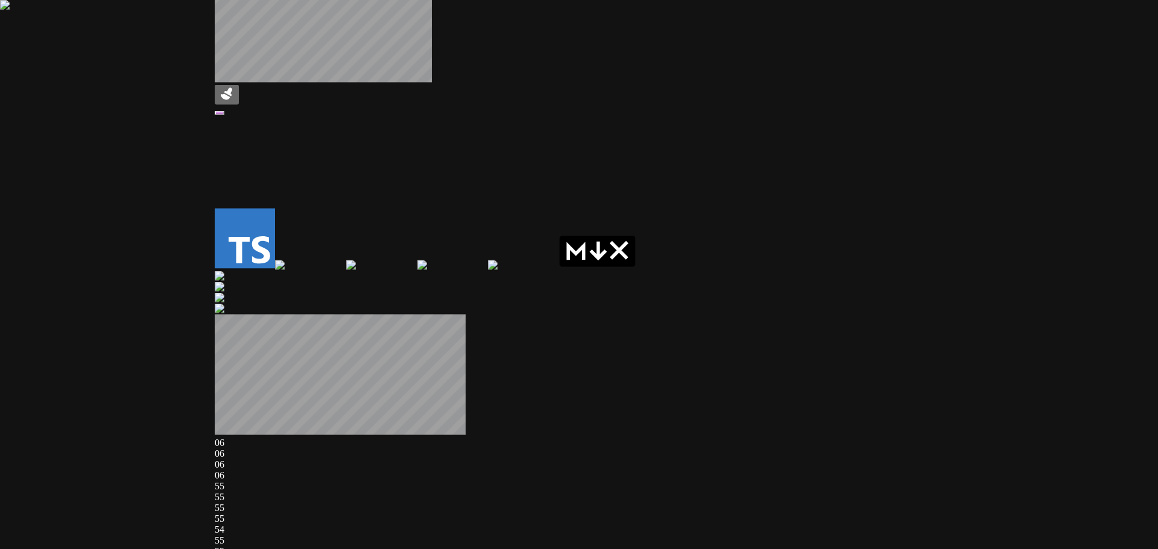
drag, startPoint x: 324, startPoint y: 209, endPoint x: 228, endPoint y: 131, distance: 123.5
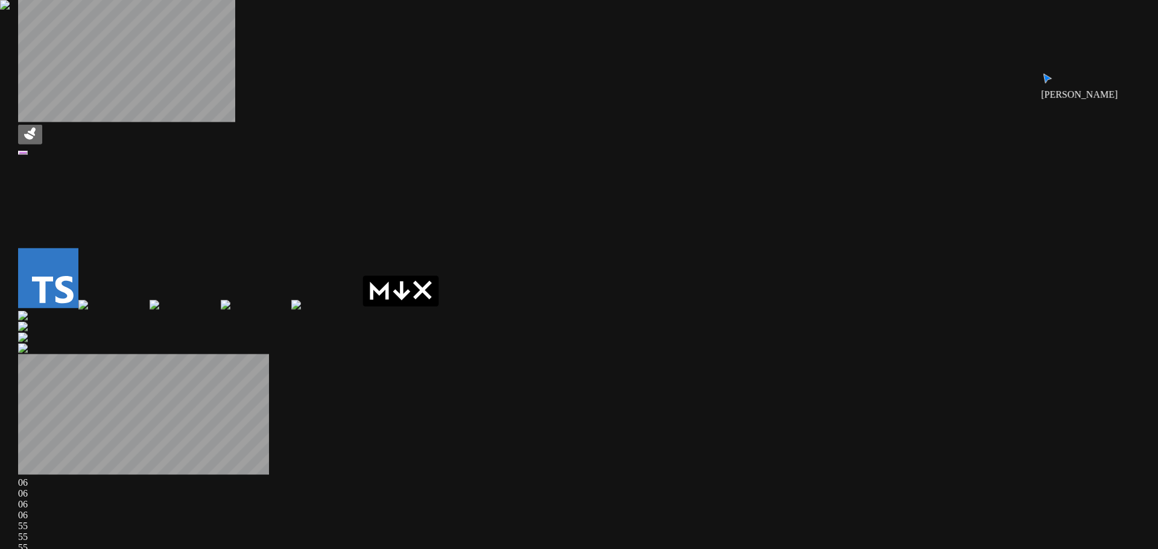
drag, startPoint x: 462, startPoint y: 265, endPoint x: 104, endPoint y: 356, distance: 369.5
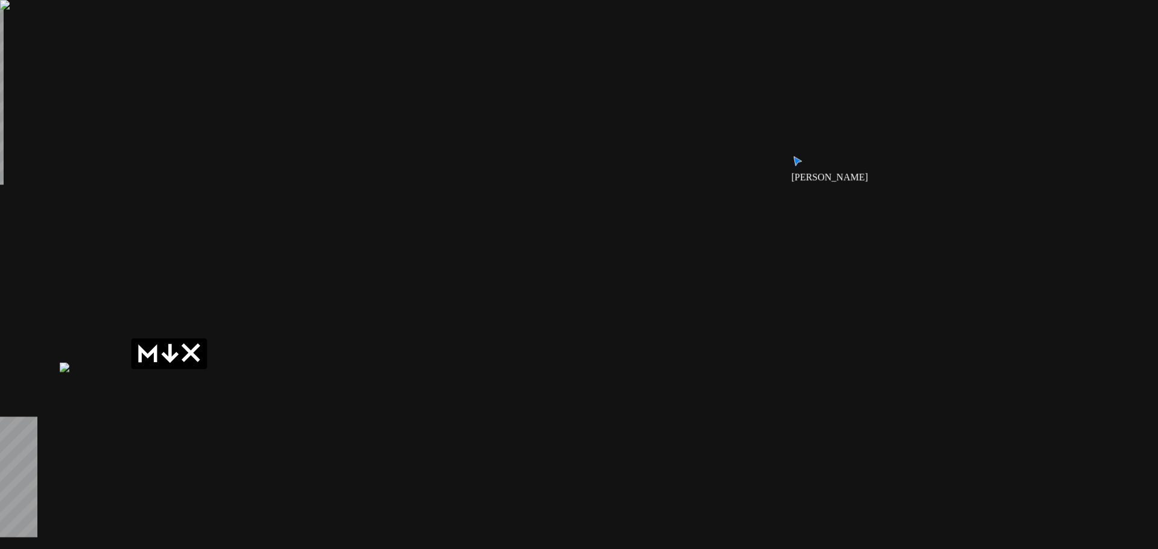
drag, startPoint x: 591, startPoint y: 292, endPoint x: 280, endPoint y: 425, distance: 338.5
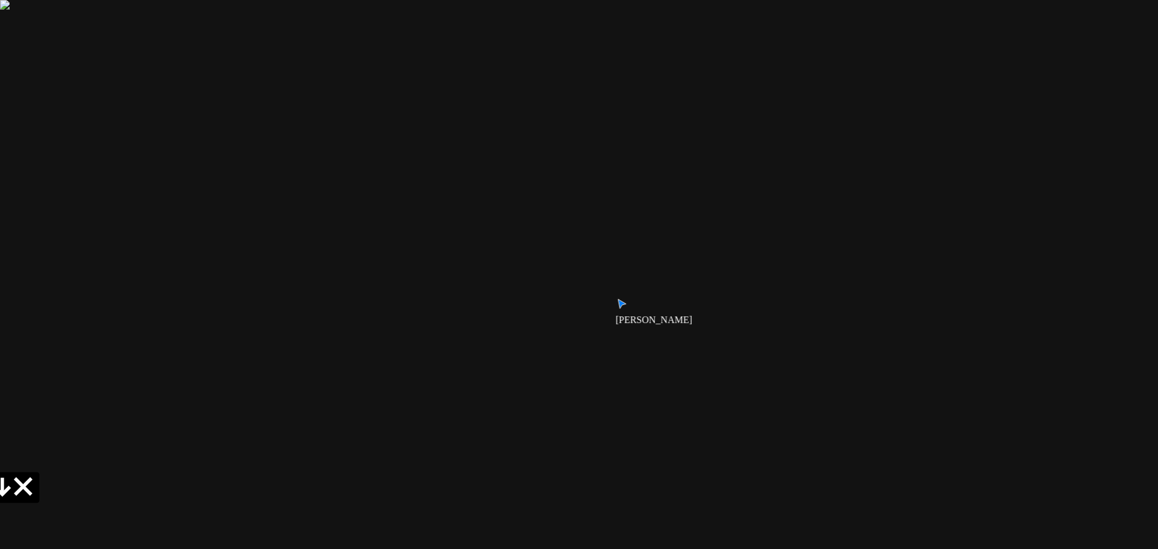
drag, startPoint x: 483, startPoint y: 140, endPoint x: 405, endPoint y: 409, distance: 279.9
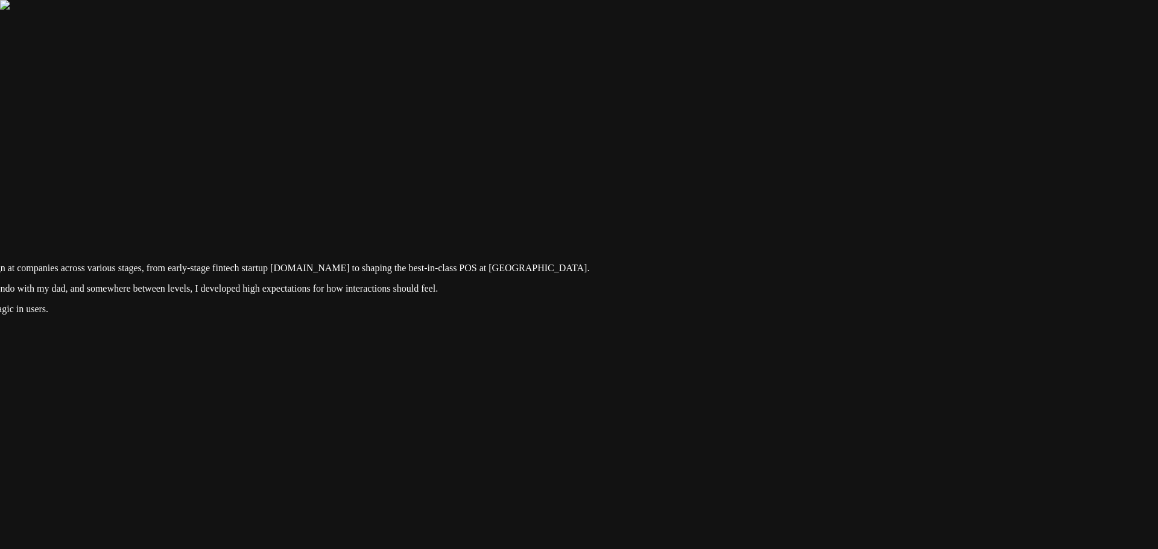
drag, startPoint x: 527, startPoint y: 368, endPoint x: 522, endPoint y: 403, distance: 34.8
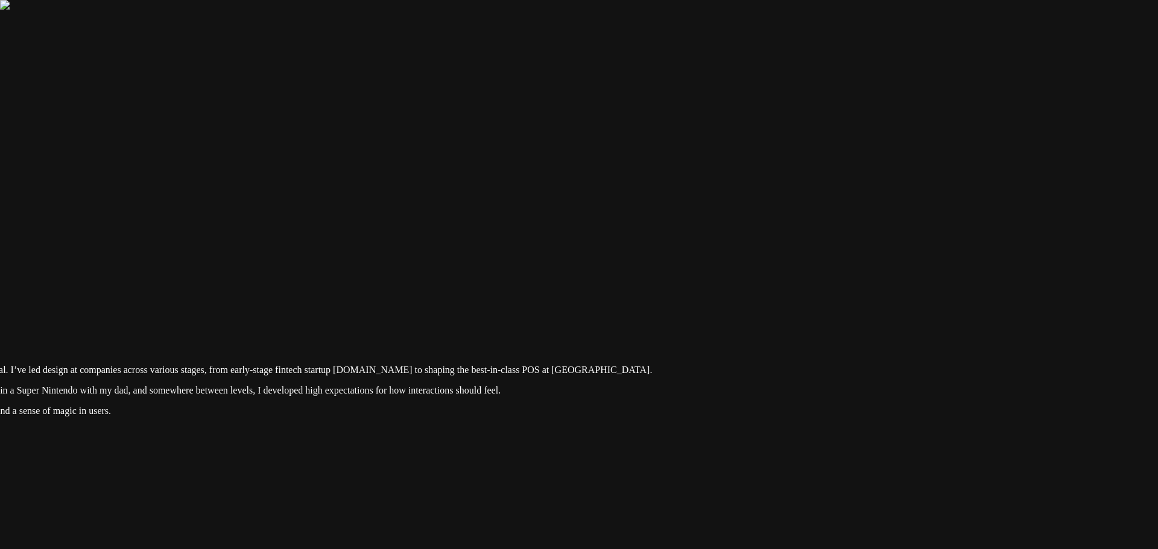
drag, startPoint x: 628, startPoint y: 215, endPoint x: 692, endPoint y: 317, distance: 119.5
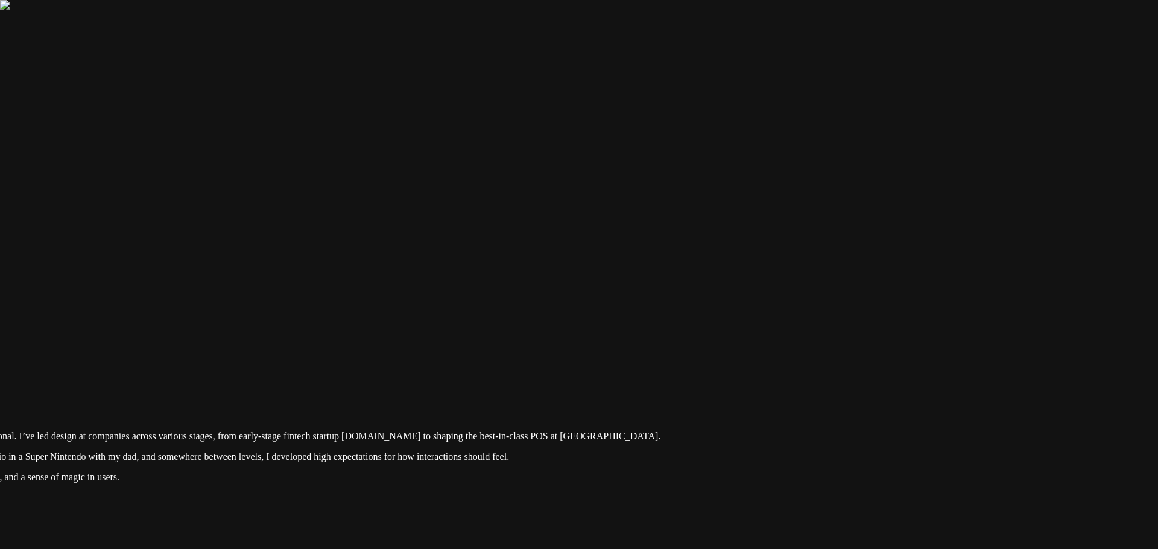
drag, startPoint x: 743, startPoint y: 274, endPoint x: 746, endPoint y: 397, distance: 123.1
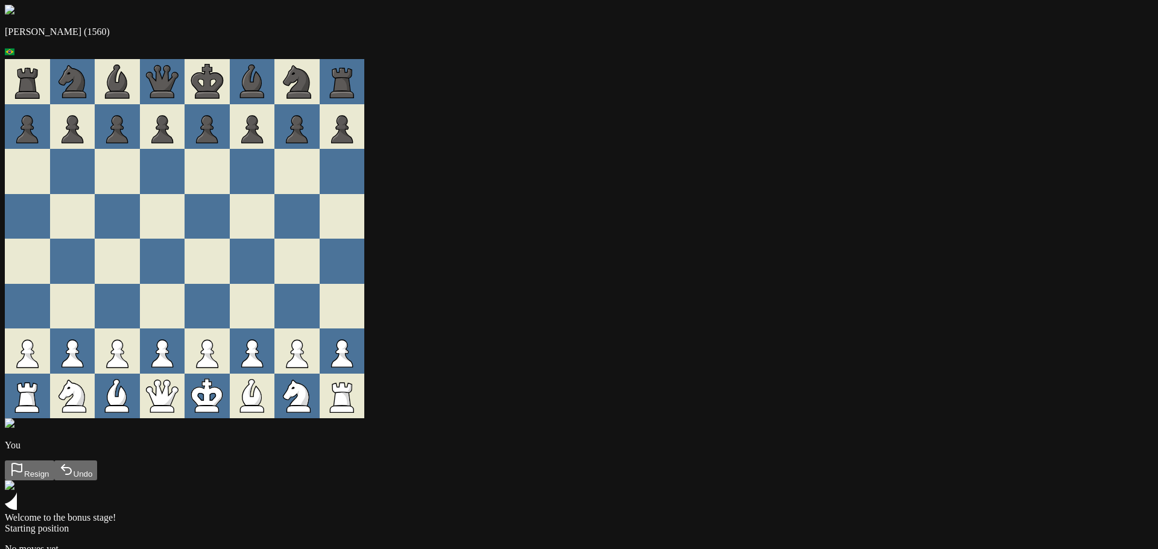
drag, startPoint x: 391, startPoint y: 373, endPoint x: 399, endPoint y: 273, distance: 99.8
click at [230, 304] on div at bounding box center [207, 306] width 45 height 45
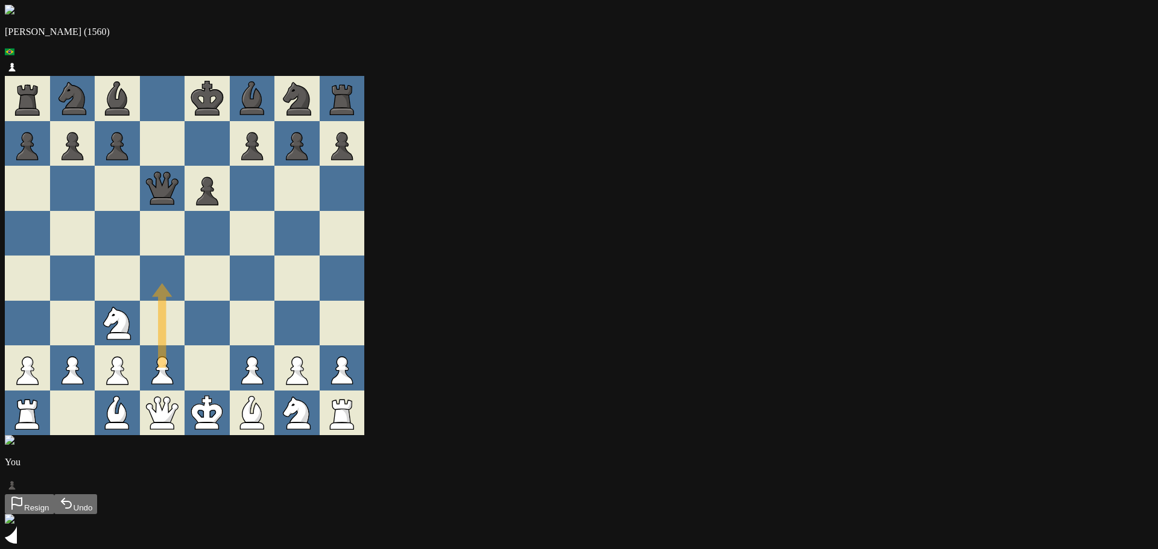
drag, startPoint x: 408, startPoint y: 380, endPoint x: 407, endPoint y: 282, distance: 98.9
click at [185, 283] on div at bounding box center [162, 278] width 45 height 45
click at [364, 344] on div at bounding box center [184, 255] width 359 height 359
drag, startPoint x: 408, startPoint y: 370, endPoint x: 397, endPoint y: 227, distance: 142.7
click at [185, 266] on div at bounding box center [162, 278] width 45 height 45
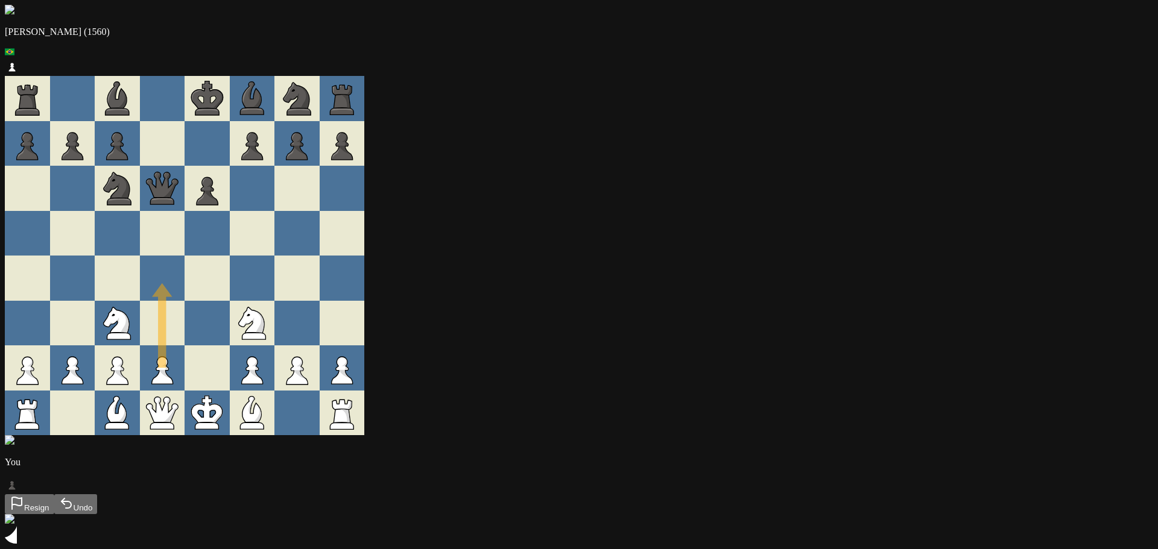
drag, startPoint x: 402, startPoint y: 369, endPoint x: 403, endPoint y: 290, distance: 79.0
drag, startPoint x: 403, startPoint y: 290, endPoint x: 414, endPoint y: 232, distance: 59.0
drag, startPoint x: 414, startPoint y: 235, endPoint x: 455, endPoint y: 197, distance: 55.5
click at [230, 251] on div at bounding box center [207, 233] width 45 height 45
drag, startPoint x: 490, startPoint y: 423, endPoint x: 400, endPoint y: 319, distance: 136.8
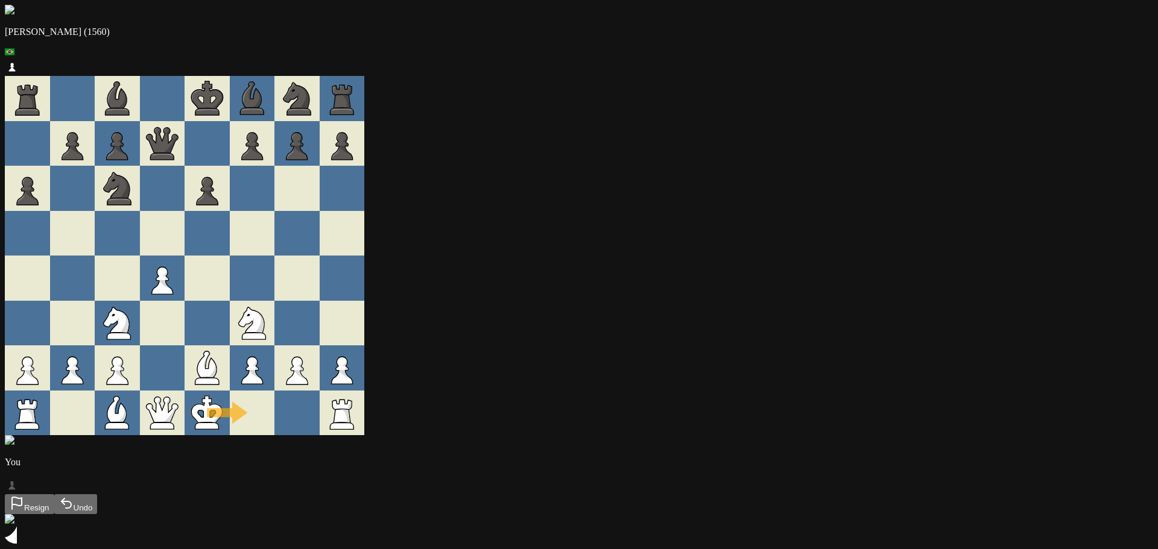
click at [320, 424] on div at bounding box center [296, 413] width 45 height 45
drag, startPoint x: 464, startPoint y: 426, endPoint x: 438, endPoint y: 427, distance: 25.9
click at [230, 426] on div at bounding box center [207, 413] width 45 height 45
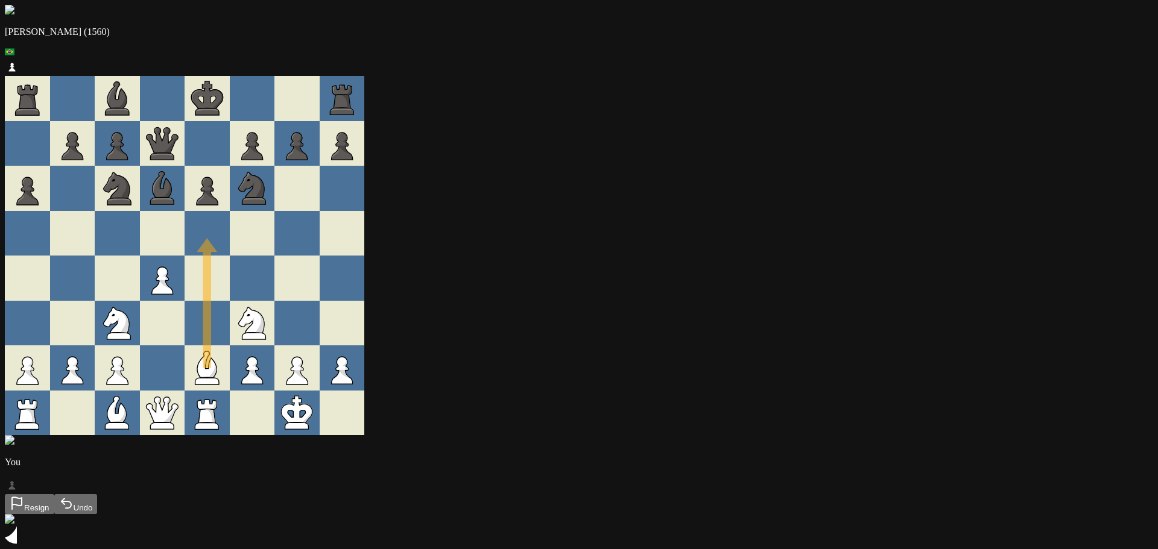
drag, startPoint x: 435, startPoint y: 357, endPoint x: 437, endPoint y: 239, distance: 117.6
click at [230, 238] on div at bounding box center [207, 233] width 45 height 45
drag, startPoint x: 431, startPoint y: 363, endPoint x: 394, endPoint y: 310, distance: 64.9
click at [185, 310] on div at bounding box center [162, 323] width 45 height 45
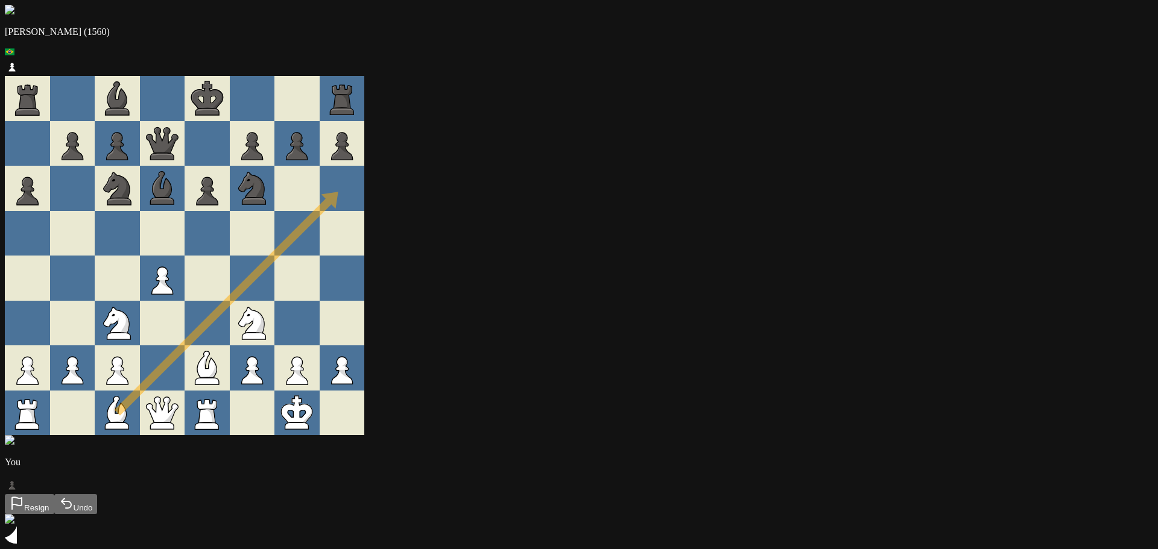
drag, startPoint x: 352, startPoint y: 416, endPoint x: 554, endPoint y: 204, distance: 293.0
click at [365, 207] on div at bounding box center [342, 188] width 45 height 45
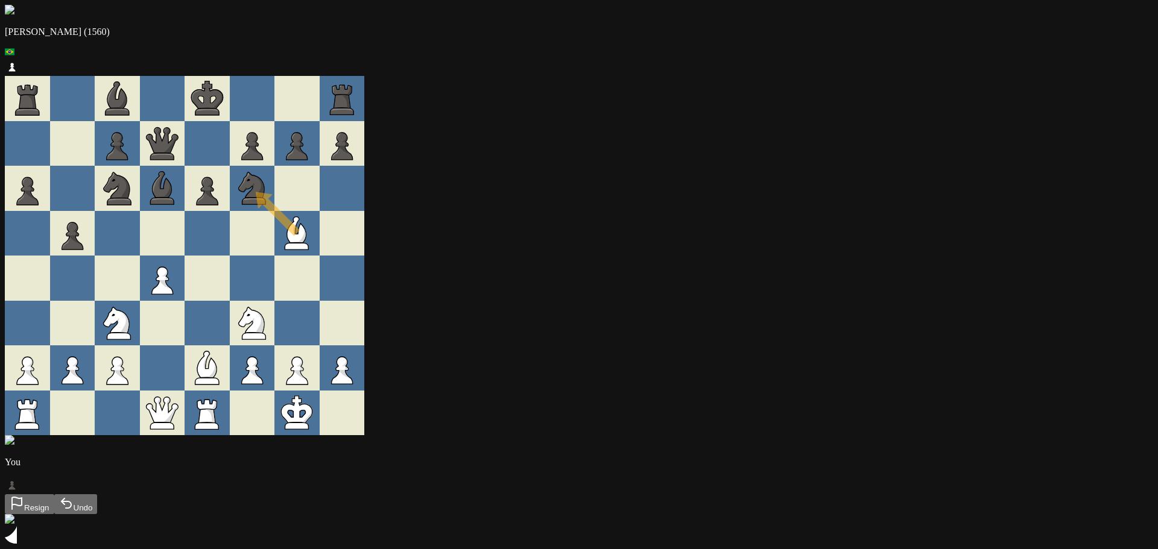
drag, startPoint x: 529, startPoint y: 230, endPoint x: 483, endPoint y: 187, distance: 63.1
click at [275, 254] on div at bounding box center [252, 233] width 45 height 45
drag, startPoint x: 384, startPoint y: 273, endPoint x: 387, endPoint y: 259, distance: 14.2
click at [185, 244] on div at bounding box center [162, 233] width 45 height 45
drag, startPoint x: 349, startPoint y: 329, endPoint x: 450, endPoint y: 286, distance: 110.3
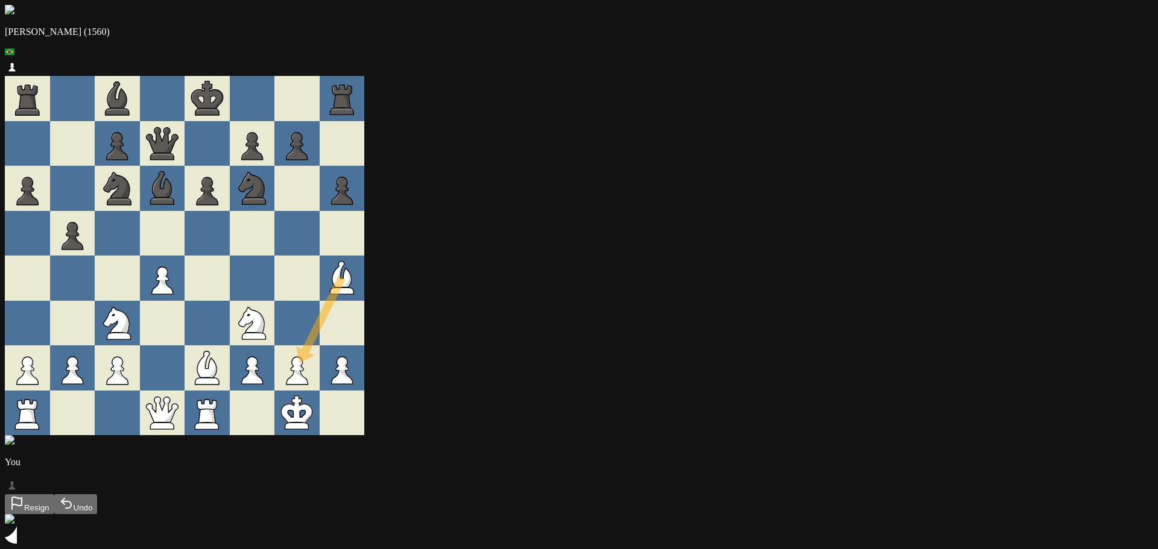
drag, startPoint x: 566, startPoint y: 277, endPoint x: 511, endPoint y: 345, distance: 87.5
click at [320, 332] on div at bounding box center [296, 323] width 45 height 45
drag, startPoint x: 561, startPoint y: 306, endPoint x: 544, endPoint y: 324, distance: 25.2
drag, startPoint x: 572, startPoint y: 363, endPoint x: 547, endPoint y: 326, distance: 44.3
click at [365, 329] on div at bounding box center [342, 323] width 45 height 45
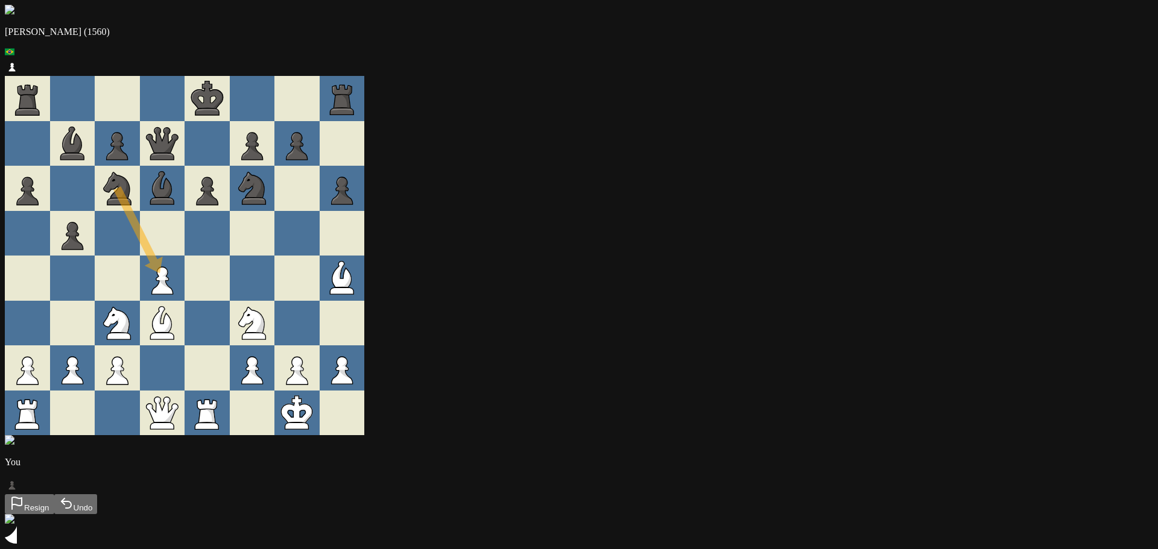
drag, startPoint x: 365, startPoint y: 185, endPoint x: 407, endPoint y: 295, distance: 118.1
drag, startPoint x: 488, startPoint y: 336, endPoint x: 403, endPoint y: 264, distance: 111.2
click at [275, 259] on div at bounding box center [252, 278] width 45 height 45
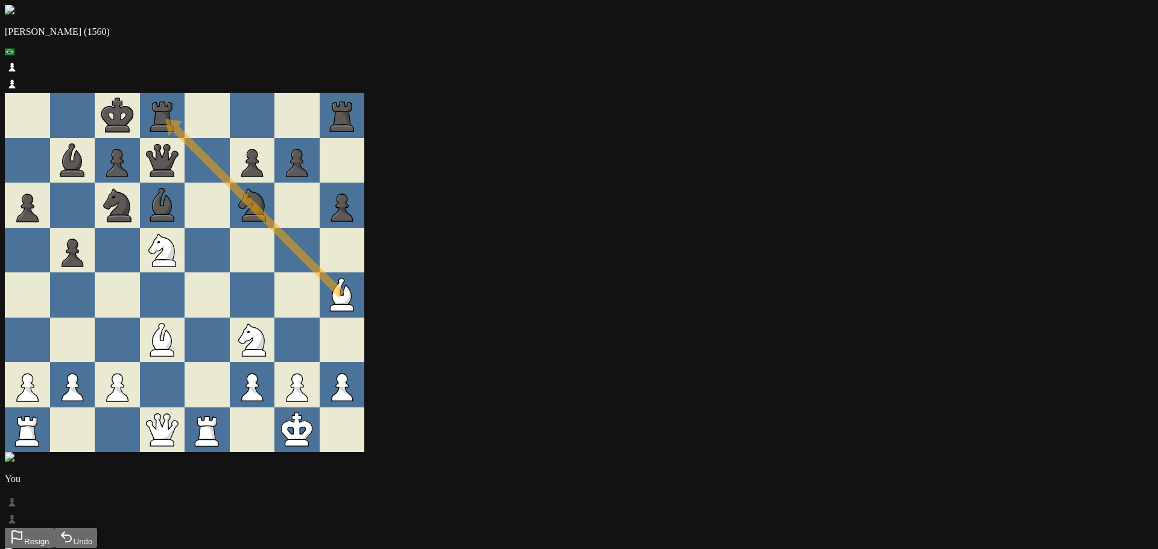
drag, startPoint x: 570, startPoint y: 279, endPoint x: 400, endPoint y: 87, distance: 255.8
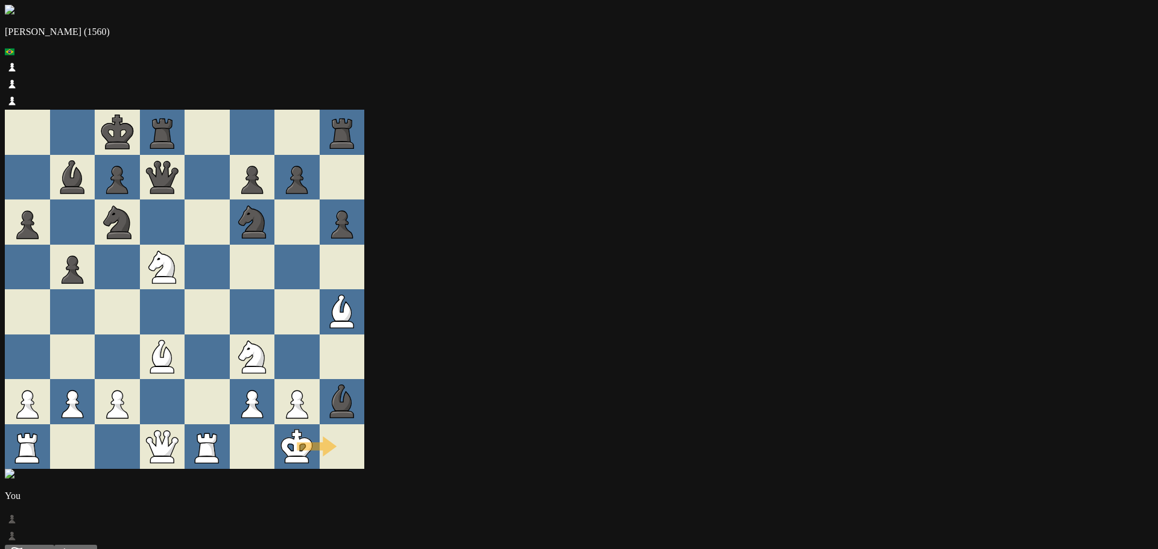
drag, startPoint x: 538, startPoint y: 412, endPoint x: 582, endPoint y: 408, distance: 43.6
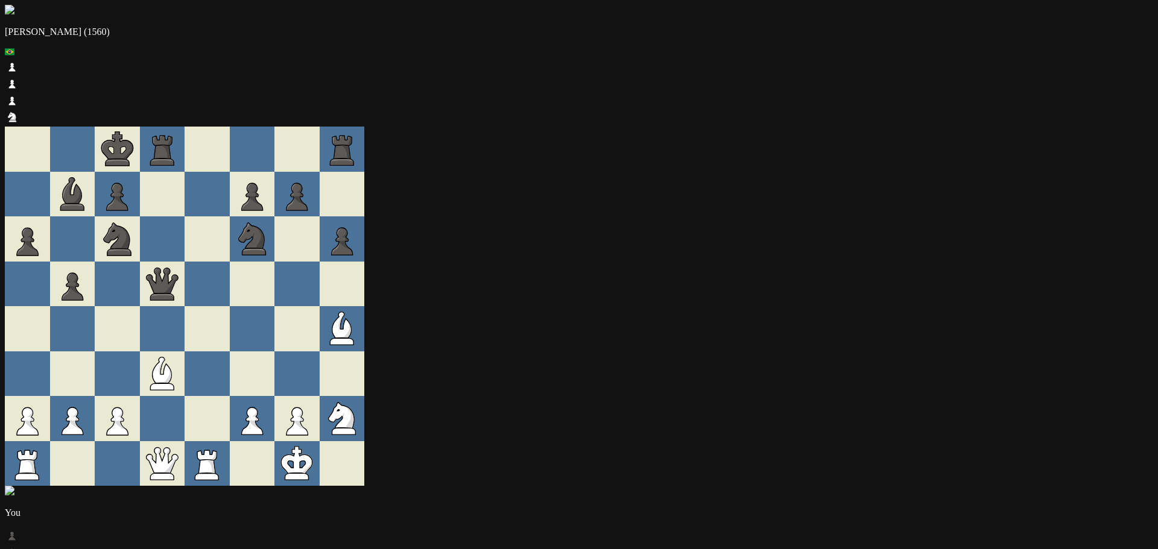
click at [351, 312] on icon at bounding box center [341, 325] width 19 height 26
drag, startPoint x: 408, startPoint y: 333, endPoint x: 479, endPoint y: 242, distance: 115.9
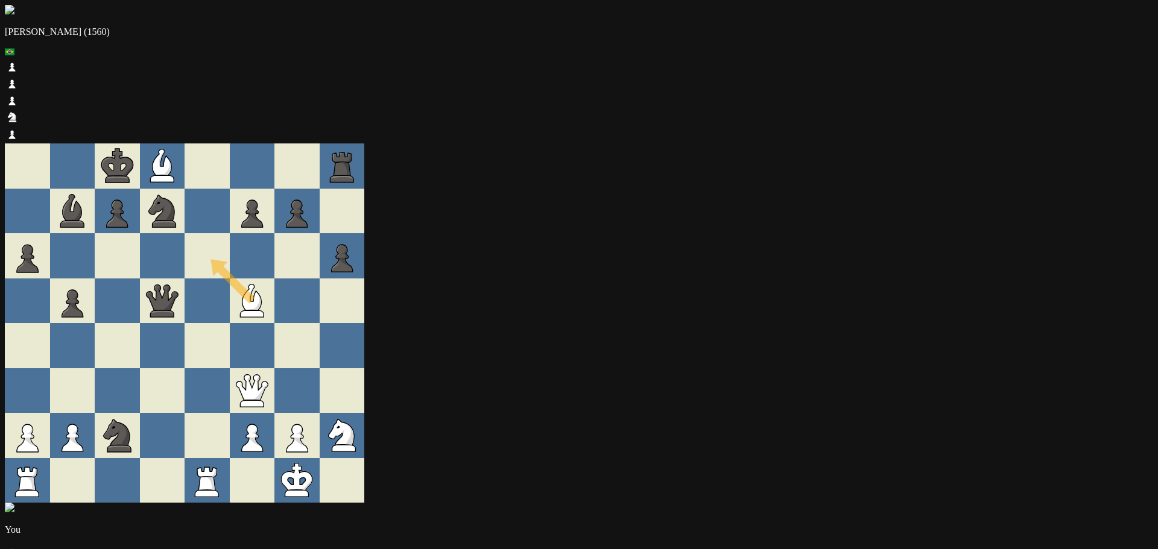
drag, startPoint x: 488, startPoint y: 247, endPoint x: 402, endPoint y: 146, distance: 133.0
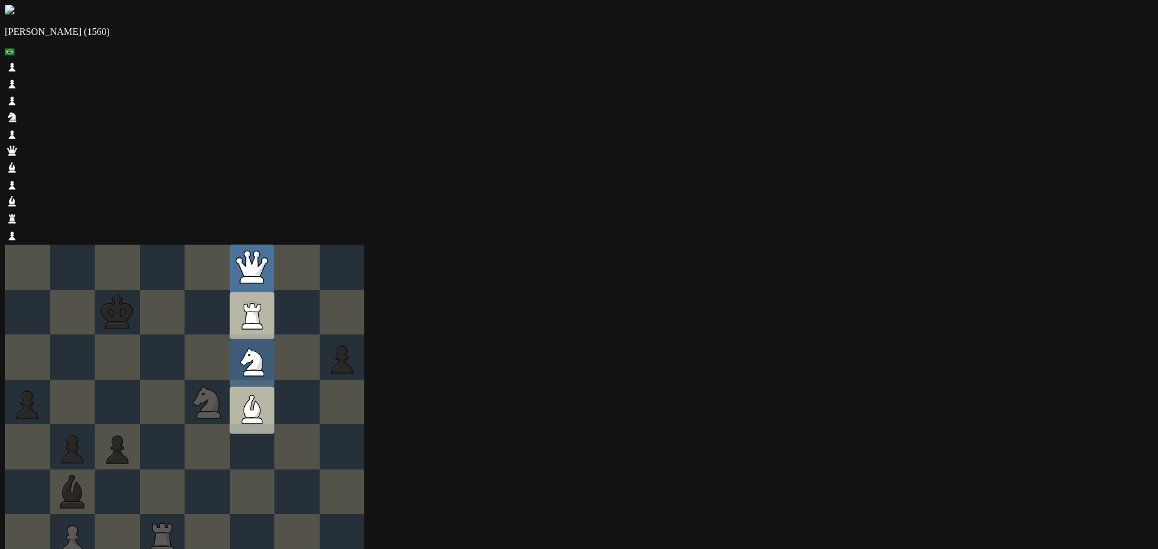
click at [268, 251] on icon at bounding box center [252, 264] width 32 height 26
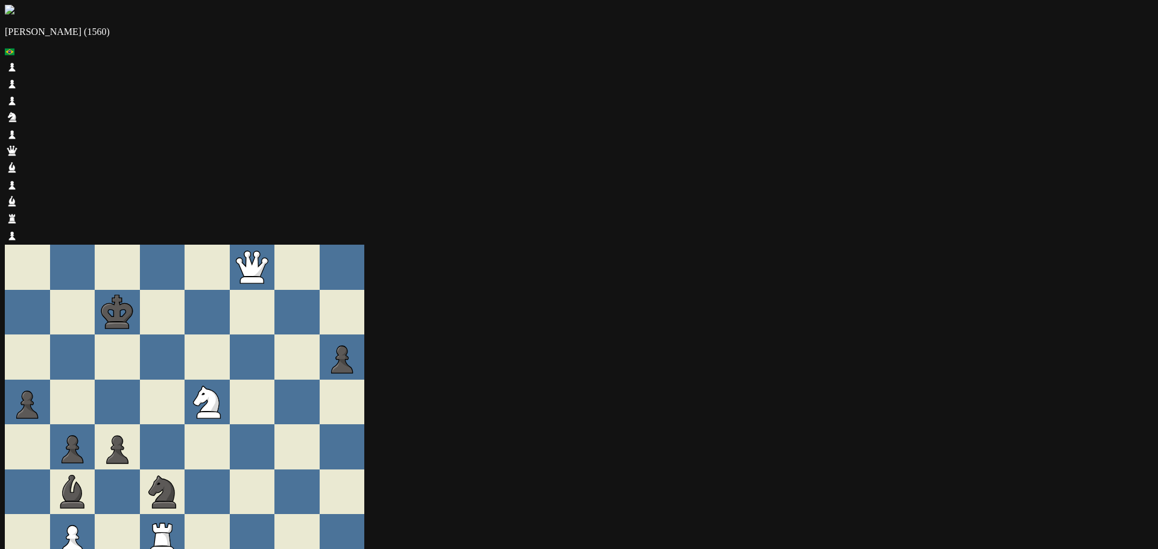
click at [263, 277] on icon at bounding box center [252, 280] width 24 height 7
drag, startPoint x: 482, startPoint y: 98, endPoint x: 446, endPoint y: 143, distance: 57.4
click at [320, 290] on div at bounding box center [296, 312] width 45 height 45
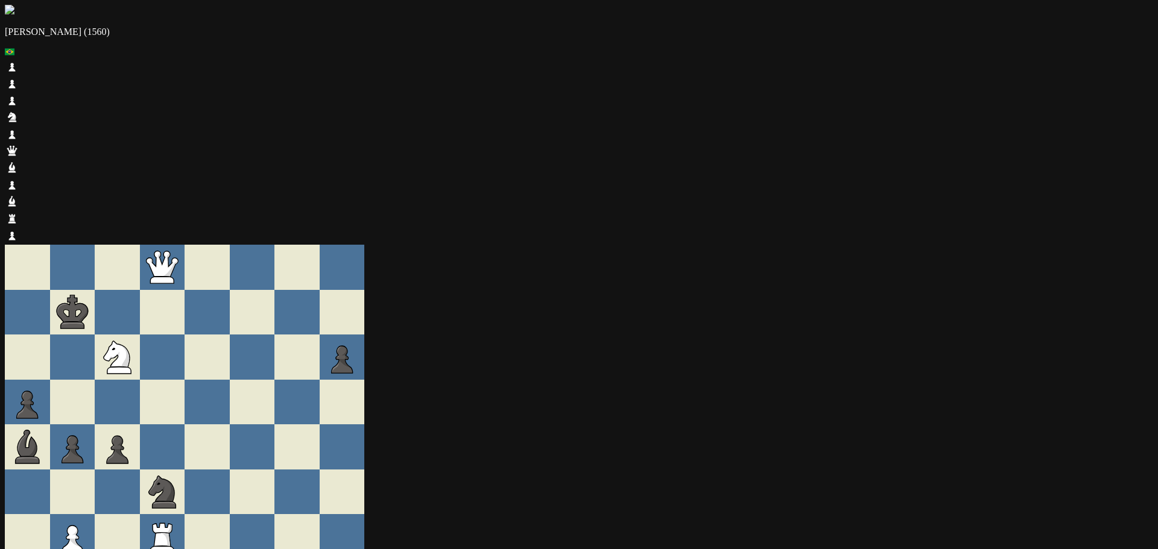
drag, startPoint x: 395, startPoint y: 109, endPoint x: 405, endPoint y: 160, distance: 52.2
click at [185, 290] on div at bounding box center [162, 312] width 45 height 45
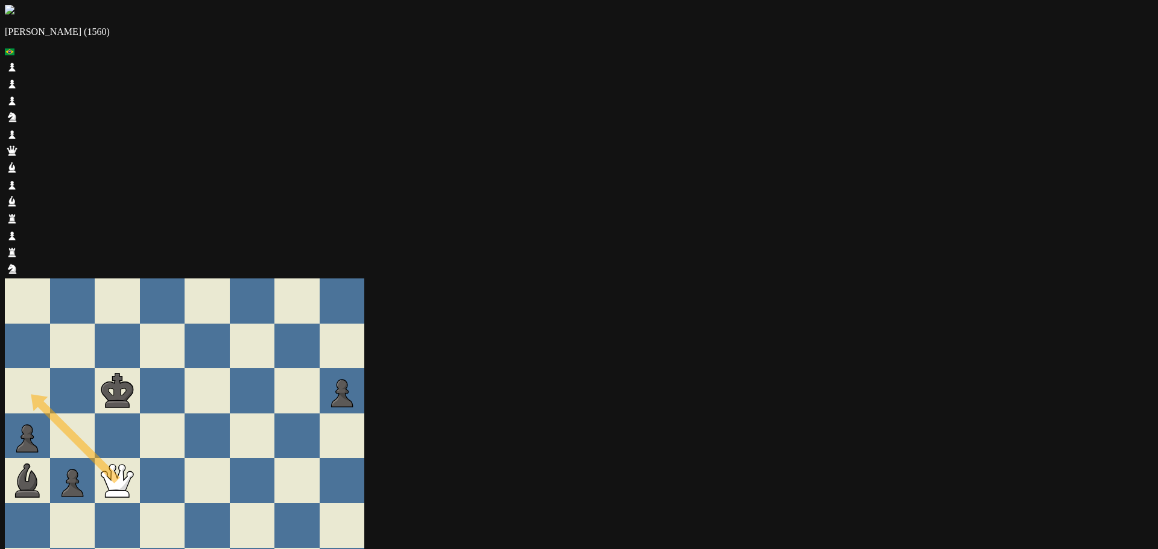
drag, startPoint x: 357, startPoint y: 280, endPoint x: 277, endPoint y: 190, distance: 120.0
click at [230, 458] on div at bounding box center [207, 480] width 45 height 45
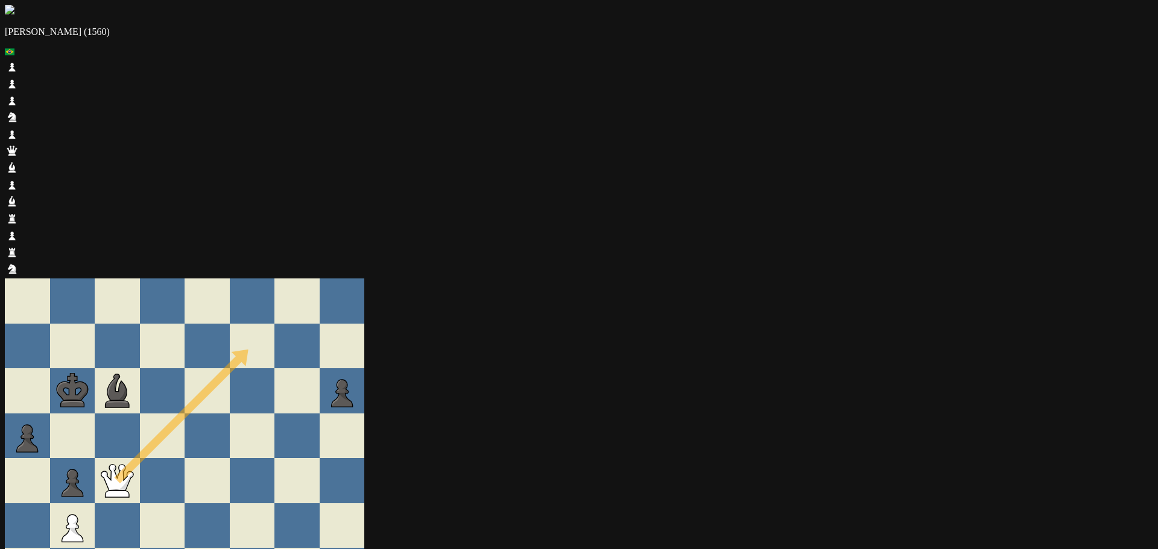
drag, startPoint x: 358, startPoint y: 290, endPoint x: 444, endPoint y: 203, distance: 122.8
drag, startPoint x: 444, startPoint y: 203, endPoint x: 432, endPoint y: 208, distance: 12.7
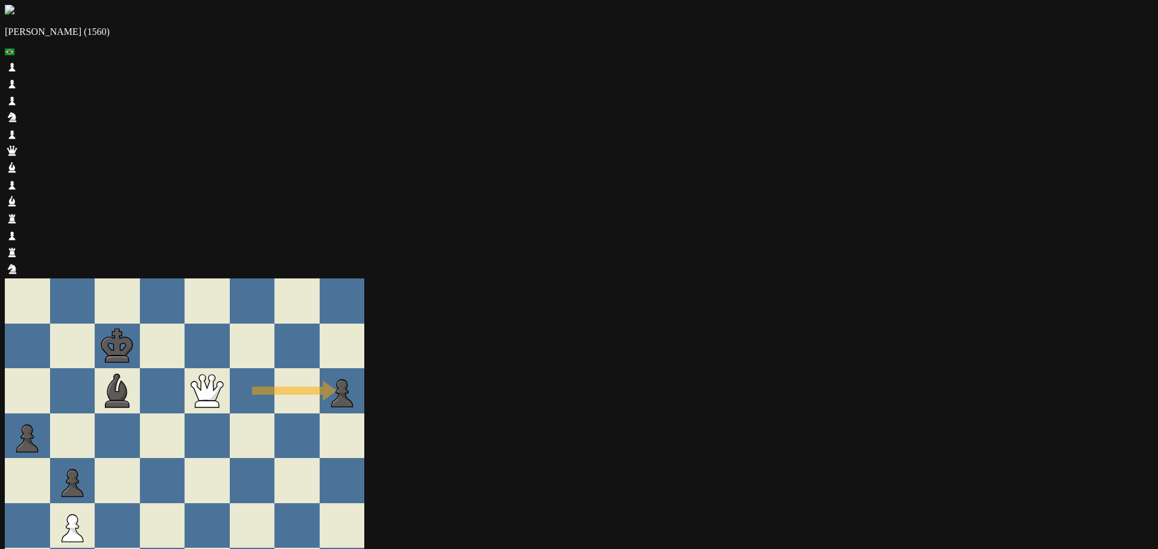
drag, startPoint x: 469, startPoint y: 190, endPoint x: 600, endPoint y: 195, distance: 131.0
click at [275, 414] on div at bounding box center [252, 436] width 45 height 45
drag, startPoint x: 579, startPoint y: 191, endPoint x: 520, endPoint y: 232, distance: 71.1
click at [607, 183] on div "Andre (1560) You Resign Undo" at bounding box center [579, 454] width 1148 height 898
click at [320, 368] on div at bounding box center [296, 390] width 45 height 45
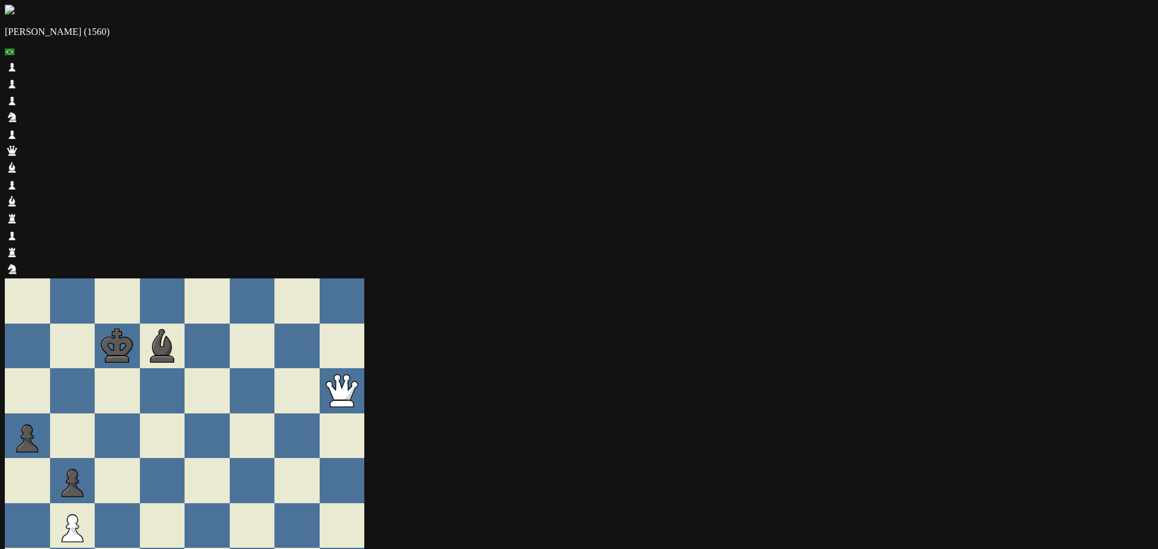
drag, startPoint x: 968, startPoint y: 417, endPoint x: 541, endPoint y: 270, distance: 452.1
click at [320, 458] on div at bounding box center [296, 480] width 45 height 45
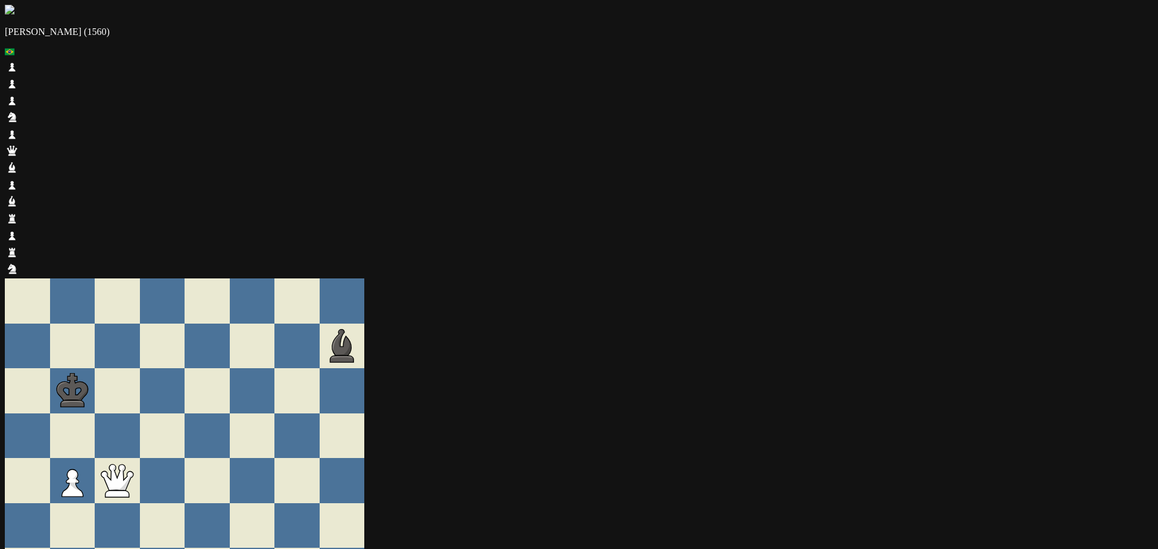
drag, startPoint x: 343, startPoint y: 272, endPoint x: 352, endPoint y: 243, distance: 30.1
click at [185, 414] on div at bounding box center [162, 436] width 45 height 45
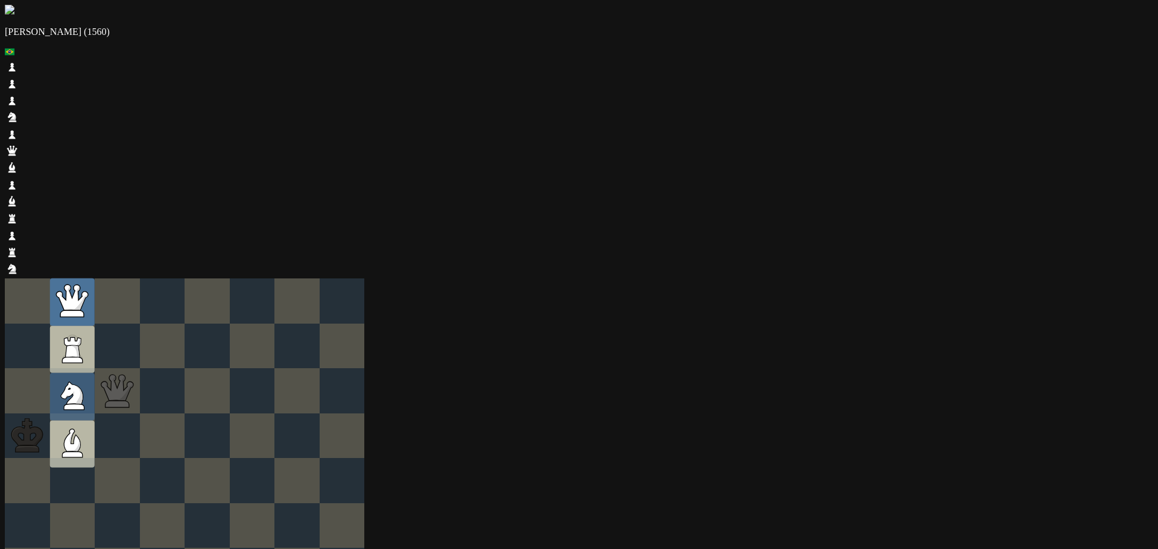
click at [88, 285] on icon at bounding box center [72, 298] width 32 height 26
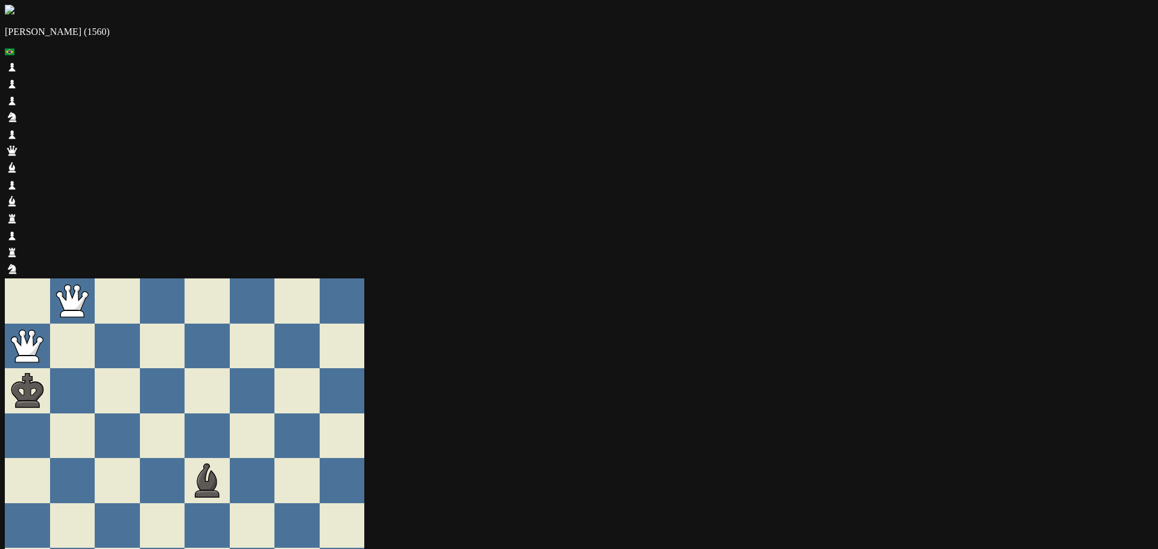
drag, startPoint x: 503, startPoint y: 469, endPoint x: 477, endPoint y: 489, distance: 33.2
drag, startPoint x: 432, startPoint y: 470, endPoint x: 421, endPoint y: 479, distance: 14.5
click at [421, 479] on div "Andre (1560) You New Game" at bounding box center [579, 471] width 1148 height 932
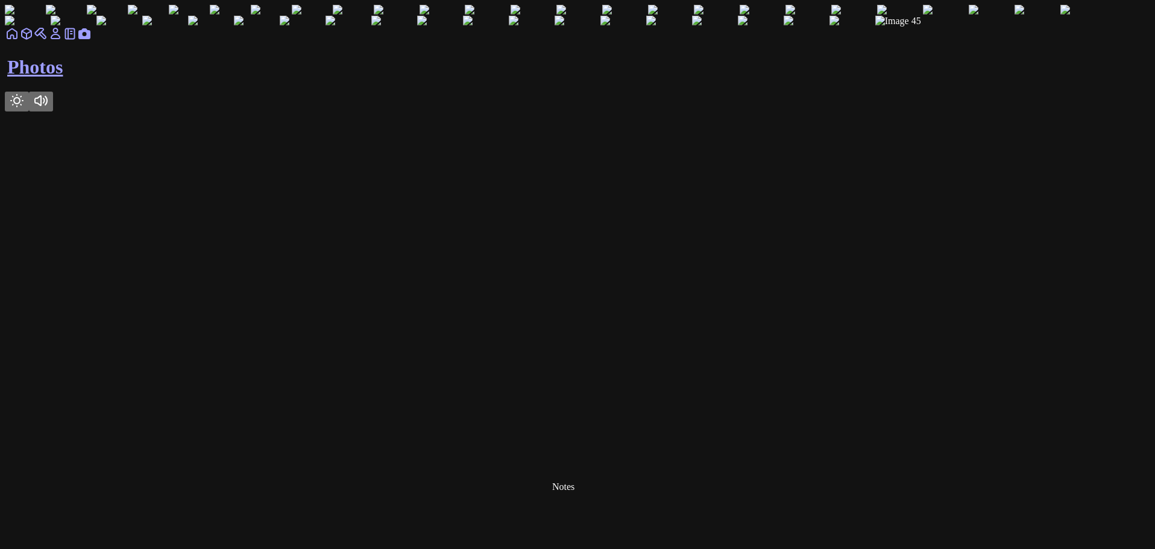
click at [77, 43] on link at bounding box center [70, 38] width 14 height 10
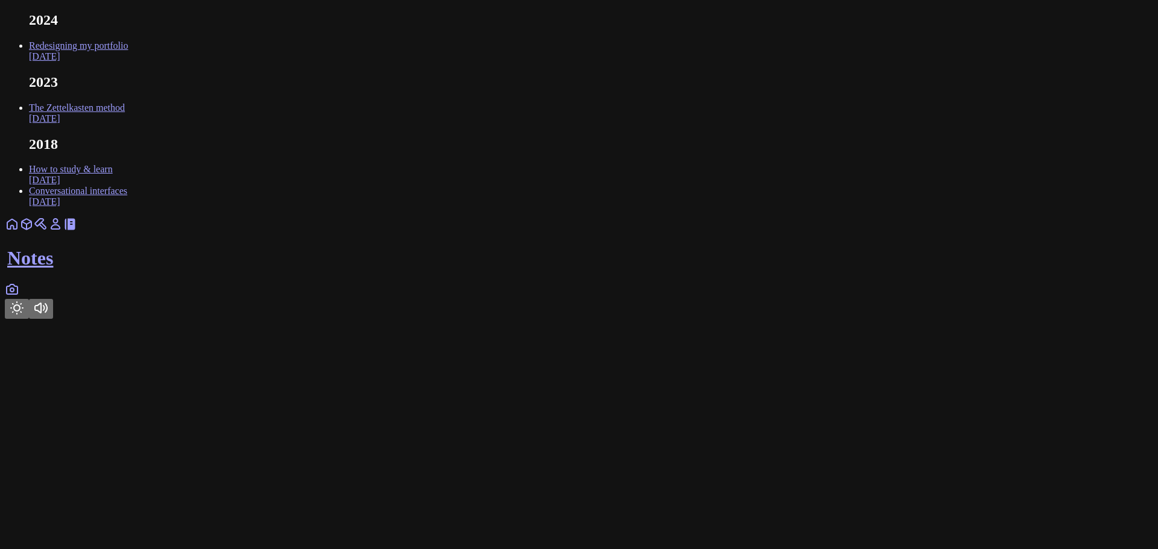
click at [128, 62] on link "Redesigning my portfolio Sep 2024" at bounding box center [78, 50] width 99 height 21
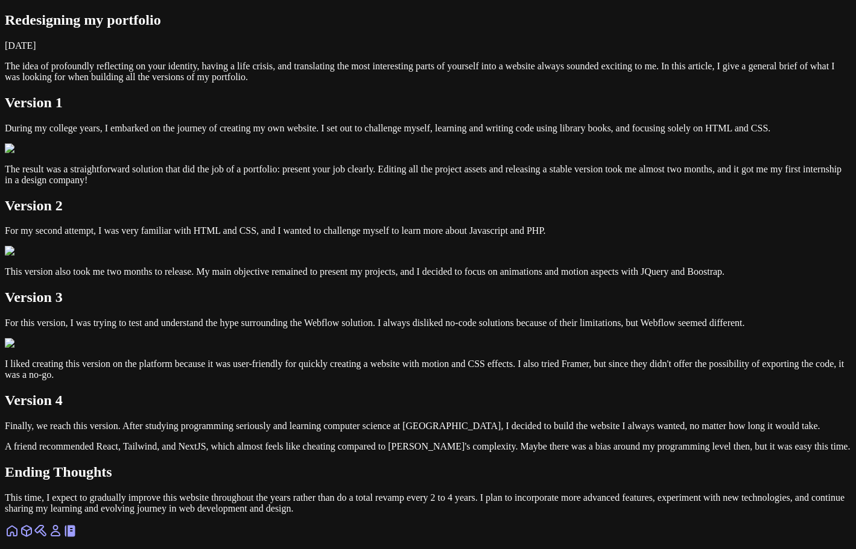
click at [509, 83] on p "The idea of profoundly reflecting on your identity, having a life crisis, and t…" at bounding box center [428, 72] width 846 height 22
click at [462, 83] on p "The idea of profoundly reflecting on your identity, having a life crisis, and t…" at bounding box center [428, 72] width 846 height 22
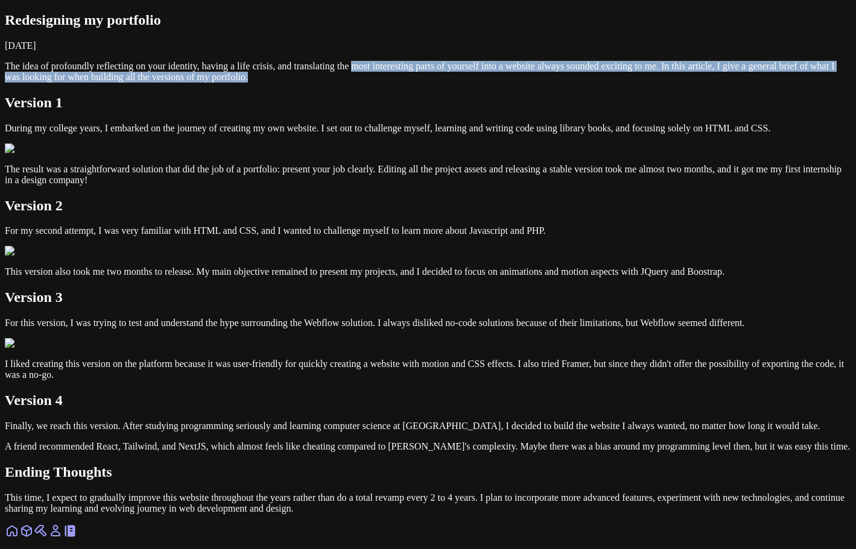
drag, startPoint x: 381, startPoint y: 161, endPoint x: 222, endPoint y: 114, distance: 165.4
click at [222, 114] on div "Redesigning my portfolio September 07, 2024 The idea of profoundly reflecting o…" at bounding box center [428, 263] width 846 height 502
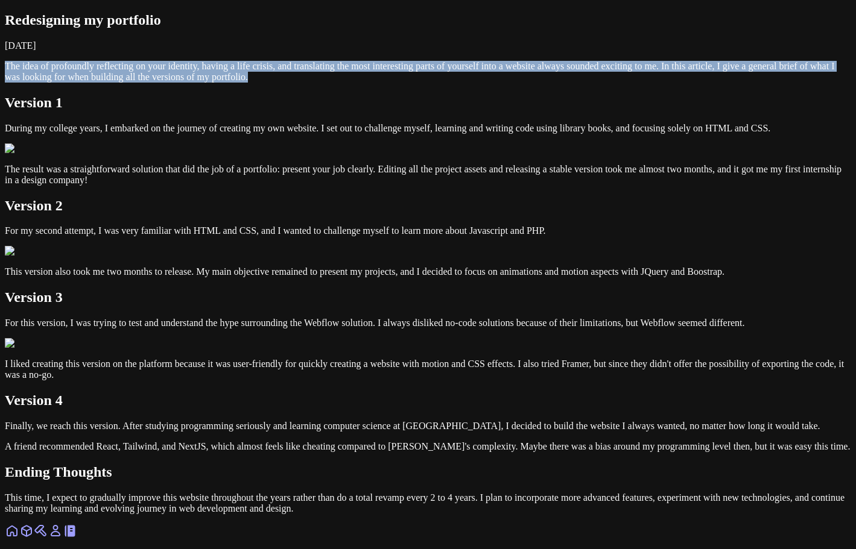
drag, startPoint x: 222, startPoint y: 96, endPoint x: 295, endPoint y: 150, distance: 90.6
click at [295, 150] on div "Redesigning my portfolio September 07, 2024 The idea of profoundly reflecting o…" at bounding box center [428, 263] width 846 height 502
click at [295, 83] on p "The idea of profoundly reflecting on your identity, having a life crisis, and t…" at bounding box center [428, 72] width 846 height 22
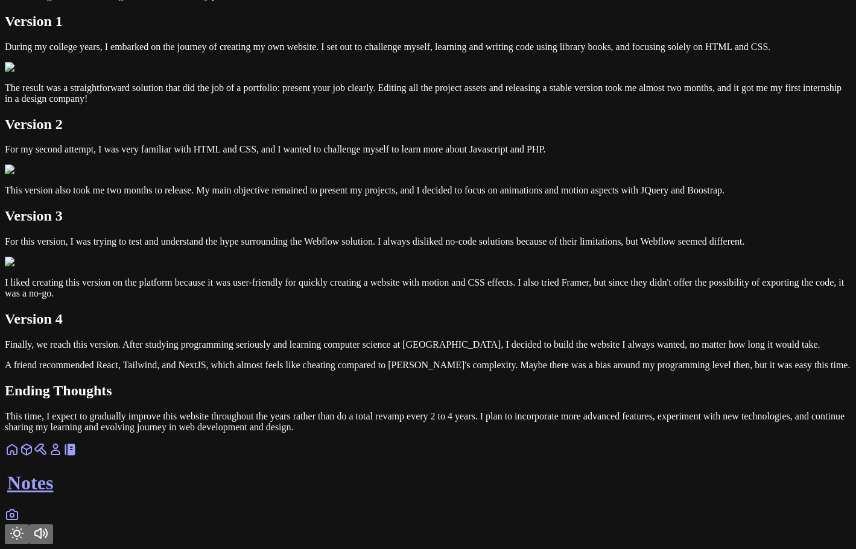
scroll to position [181, 0]
click at [744, 163] on div "Redesigning my portfolio September 07, 2024 The idea of profoundly reflecting o…" at bounding box center [428, 182] width 846 height 502
click at [39, 73] on img at bounding box center [22, 67] width 34 height 11
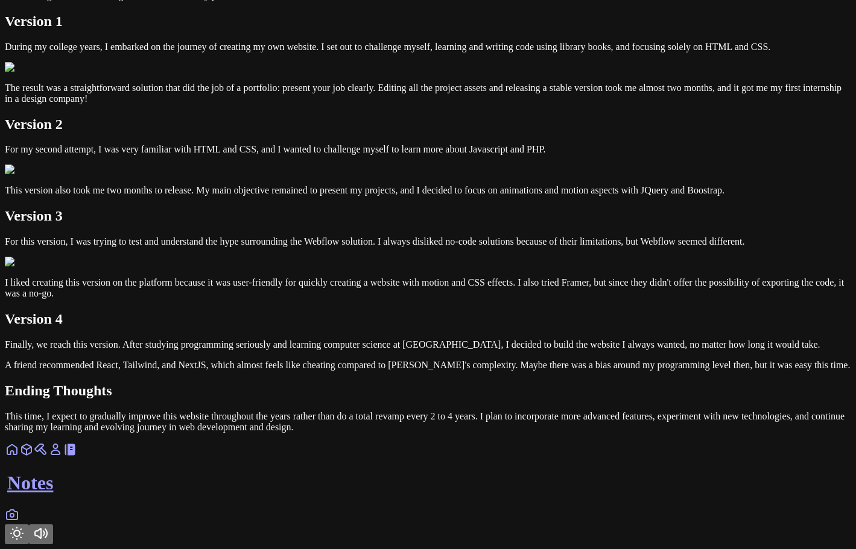
click at [39, 73] on img at bounding box center [22, 67] width 34 height 11
click at [39, 175] on img at bounding box center [22, 170] width 34 height 11
click at [39, 268] on img at bounding box center [22, 262] width 34 height 11
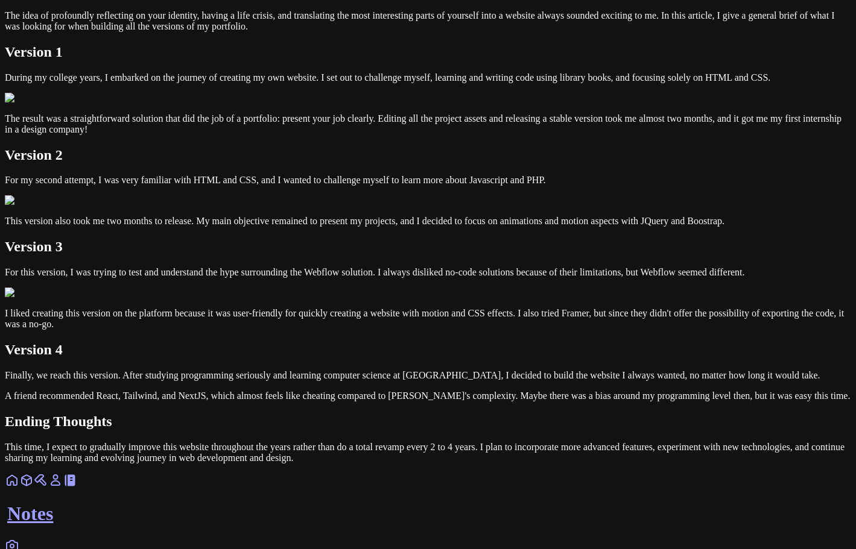
scroll to position [0, 0]
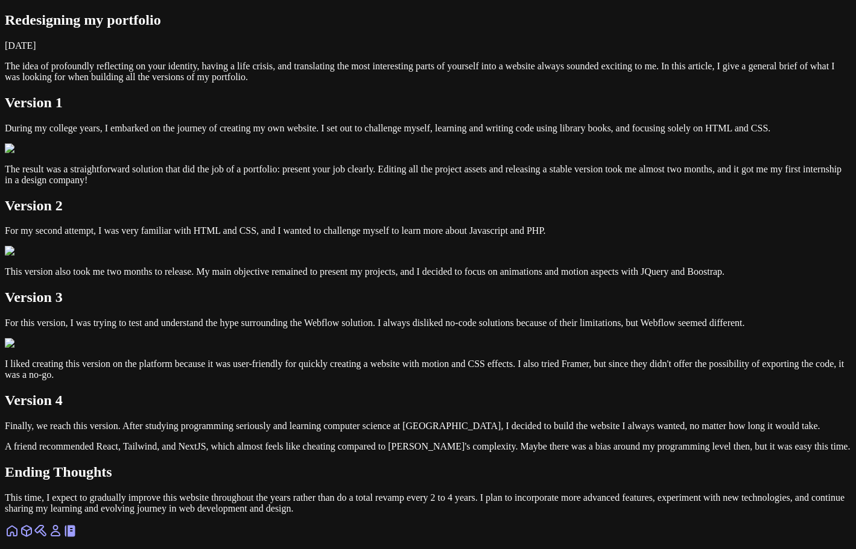
click at [39, 154] on img at bounding box center [22, 149] width 34 height 11
click at [34, 524] on icon at bounding box center [26, 531] width 14 height 14
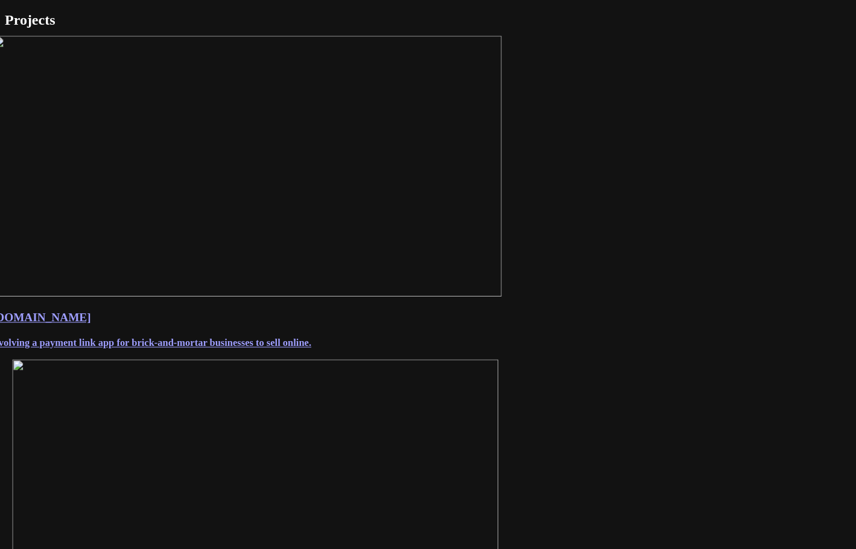
click at [333, 248] on img at bounding box center [246, 166] width 509 height 261
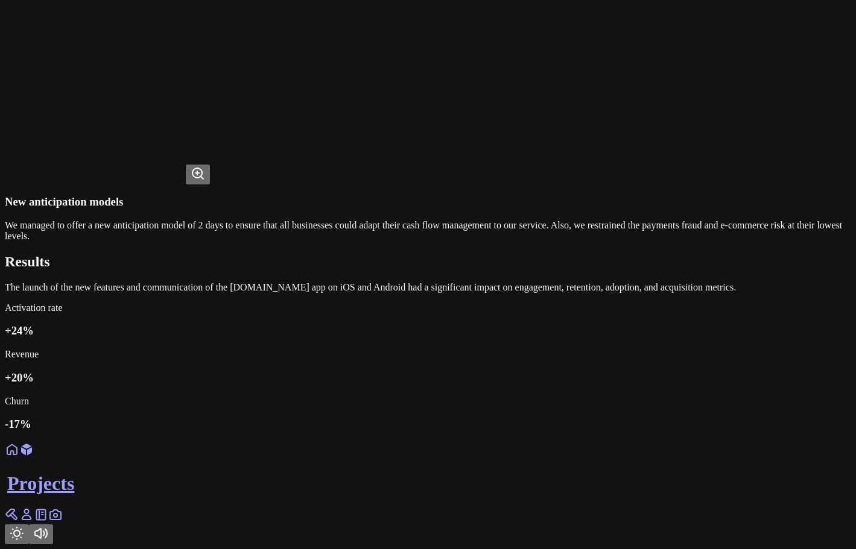
scroll to position [3375, 0]
click at [186, 181] on video at bounding box center [95, 135] width 181 height 90
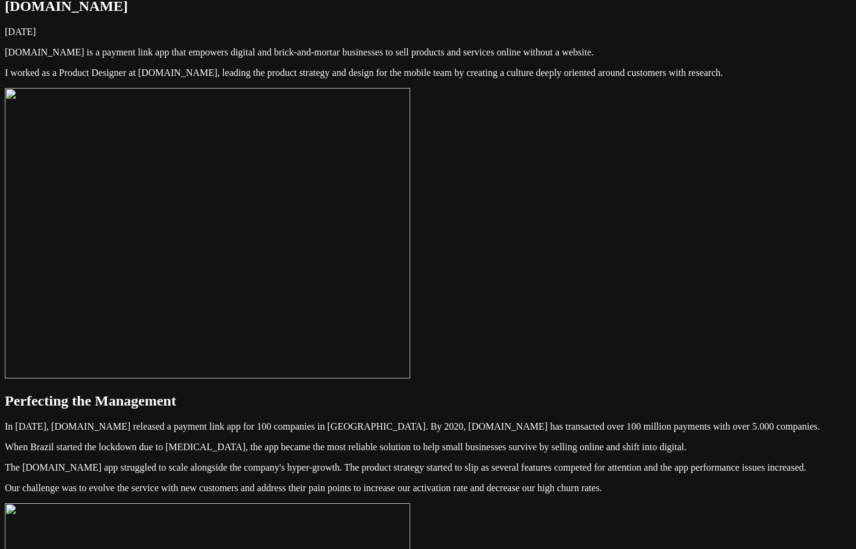
scroll to position [0, 0]
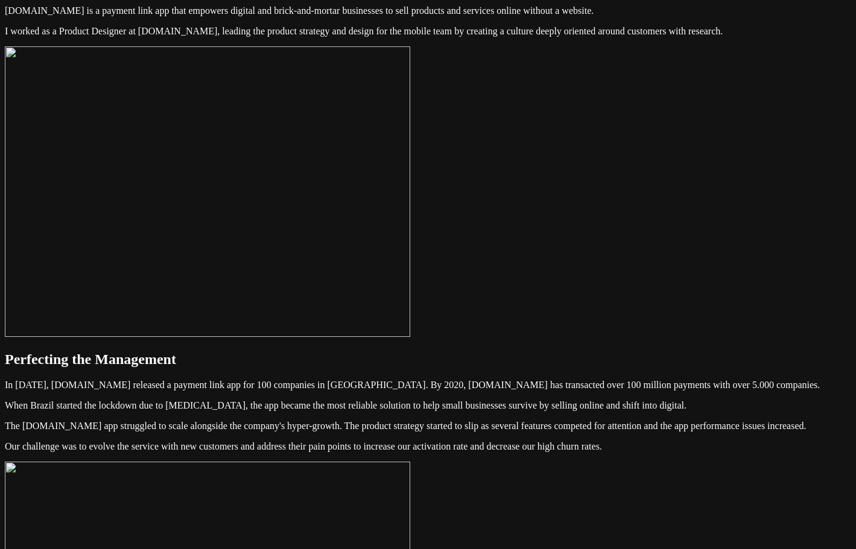
scroll to position [60, 0]
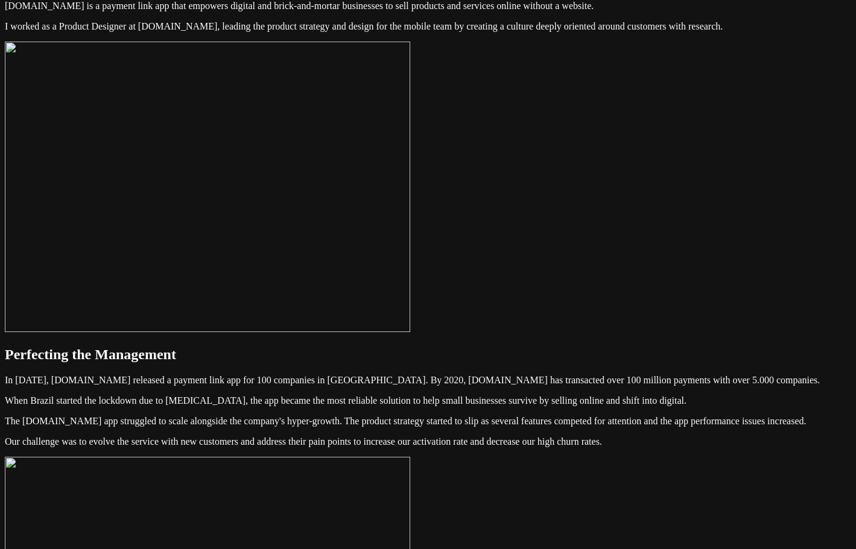
click at [410, 254] on img at bounding box center [207, 187] width 405 height 291
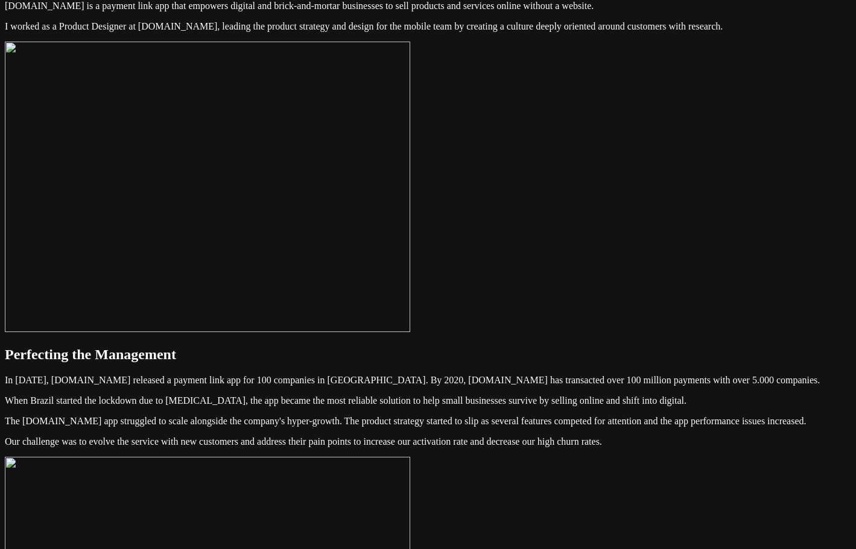
click at [410, 254] on img at bounding box center [207, 187] width 405 height 291
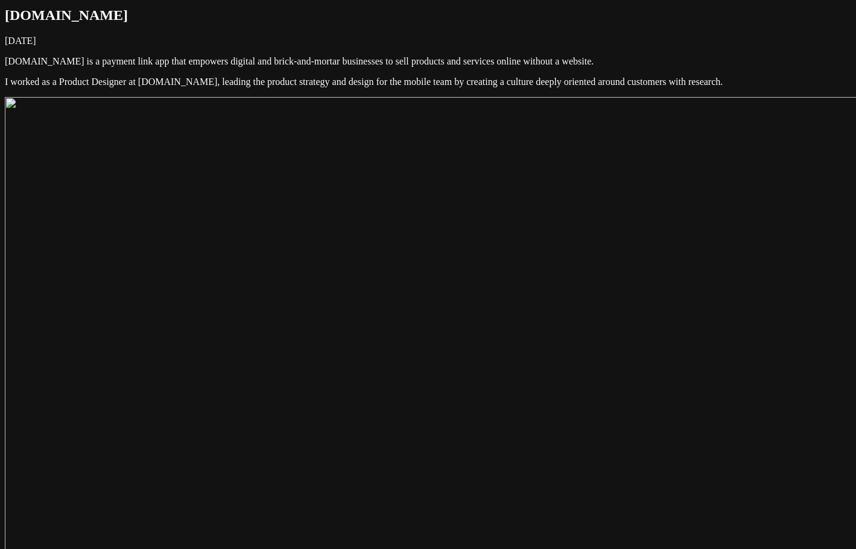
scroll to position [0, 0]
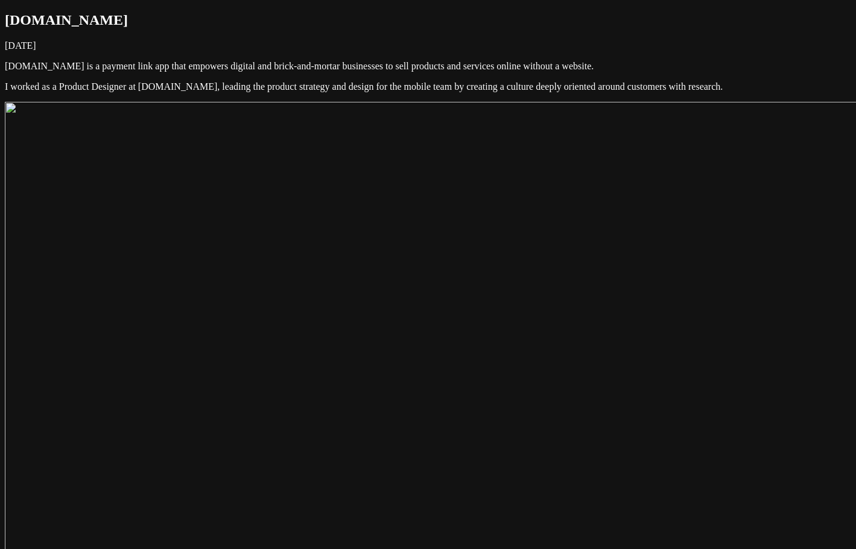
click at [471, 293] on img at bounding box center [608, 534] width 1206 height 864
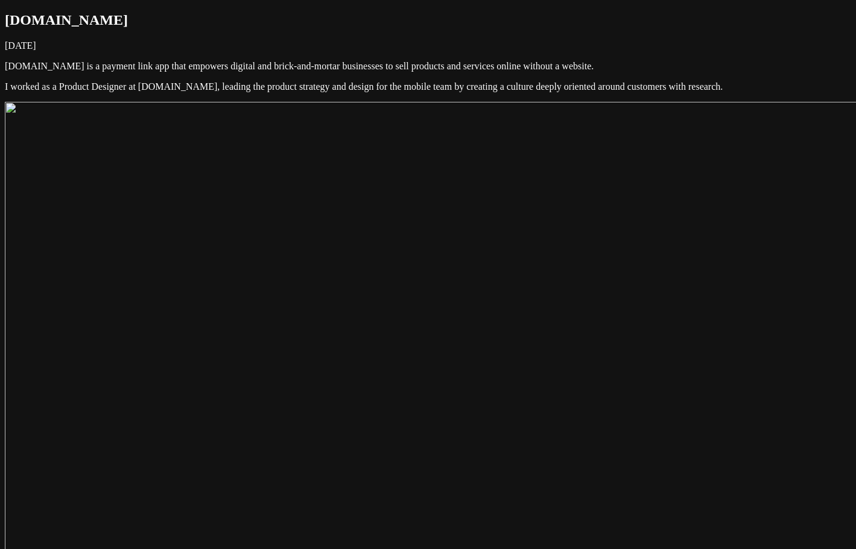
click at [471, 293] on img at bounding box center [608, 534] width 1206 height 864
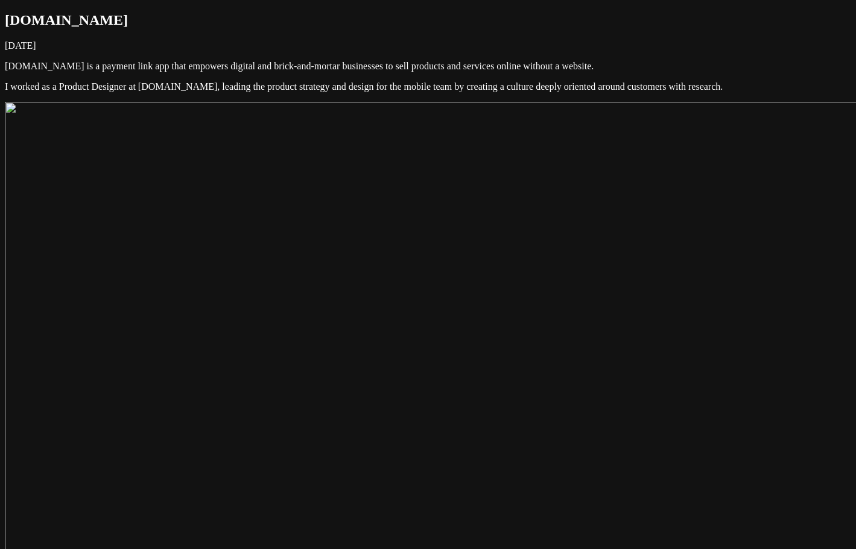
click at [466, 294] on img at bounding box center [608, 534] width 1206 height 864
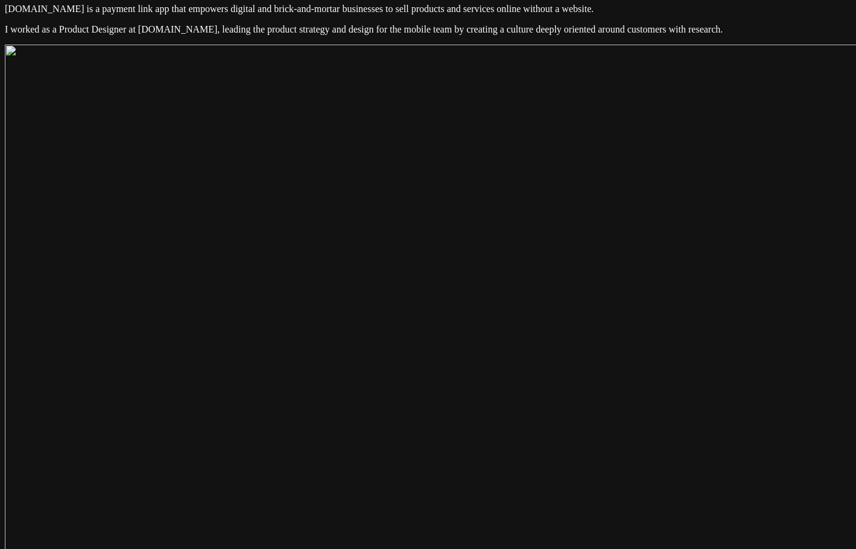
scroll to position [60, 0]
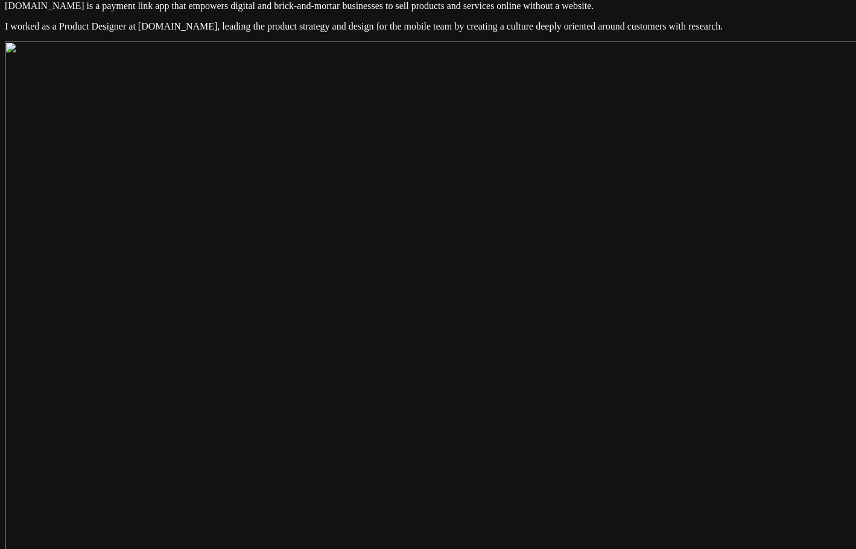
click at [484, 228] on img at bounding box center [608, 474] width 1206 height 864
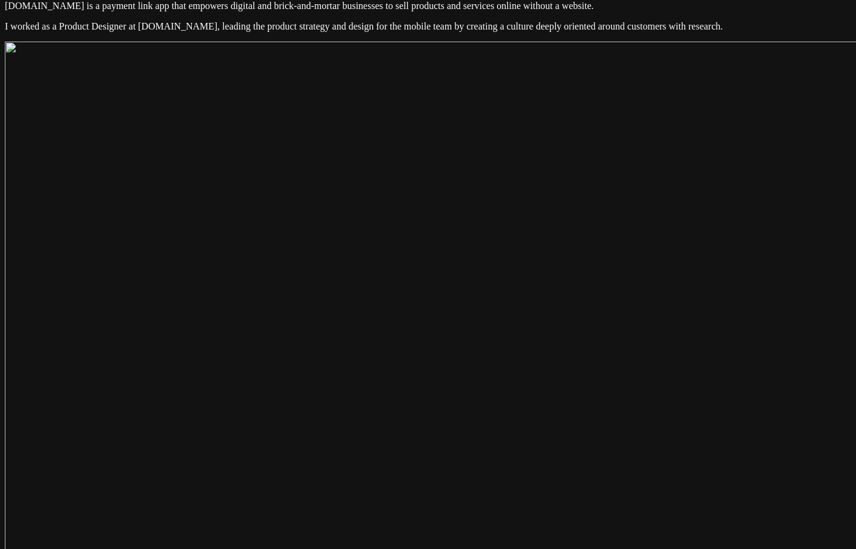
click at [484, 228] on img at bounding box center [608, 474] width 1206 height 864
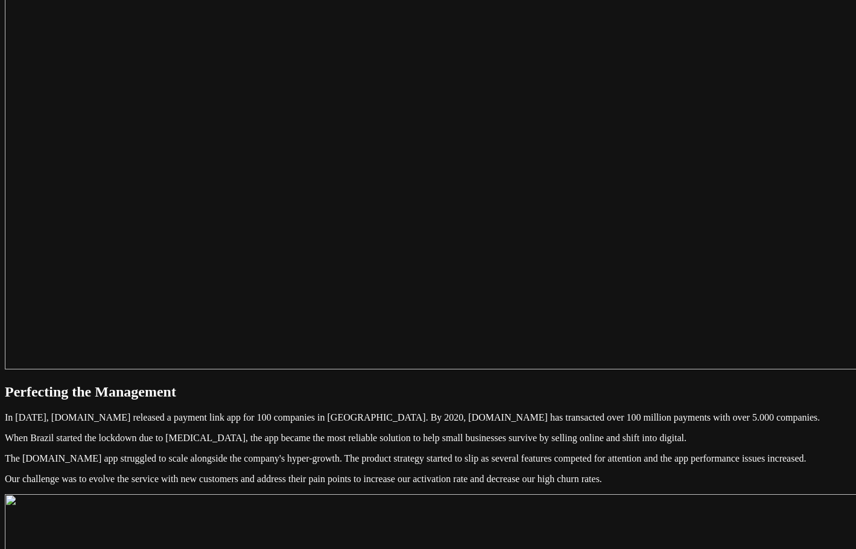
scroll to position [603, 0]
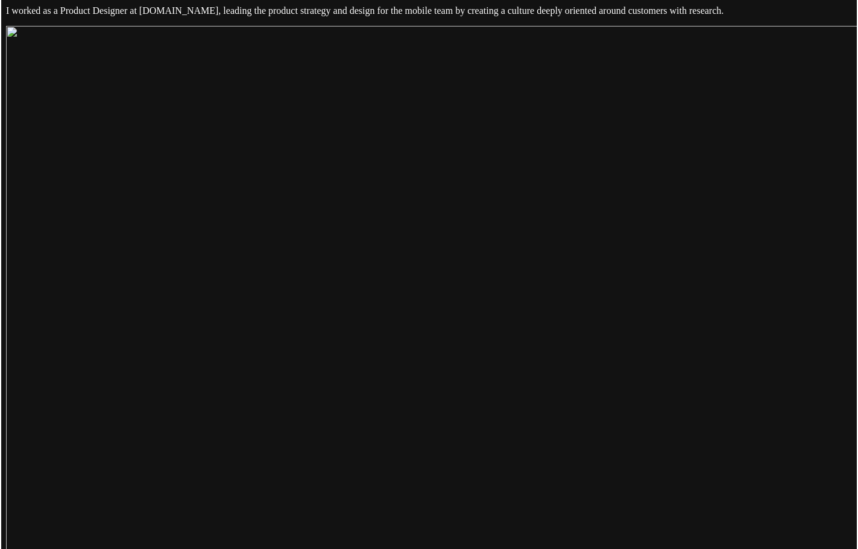
scroll to position [60, 0]
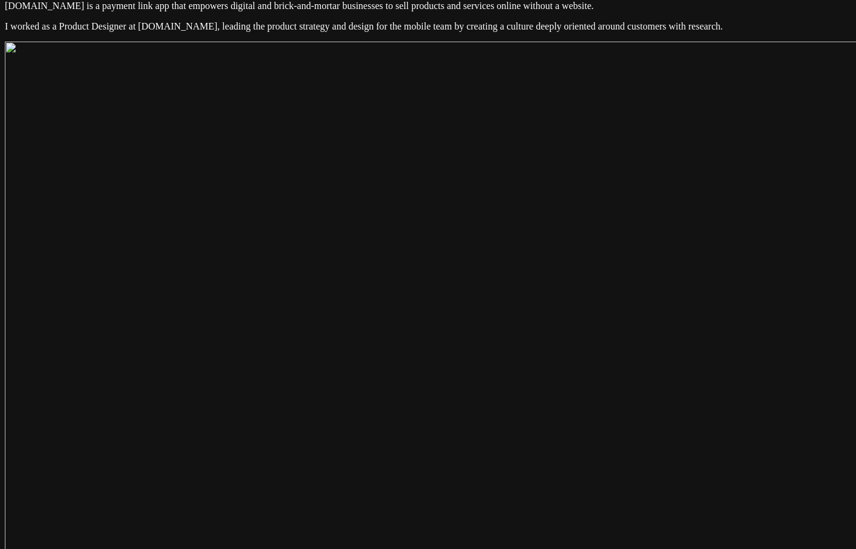
click at [498, 177] on img at bounding box center [608, 474] width 1206 height 864
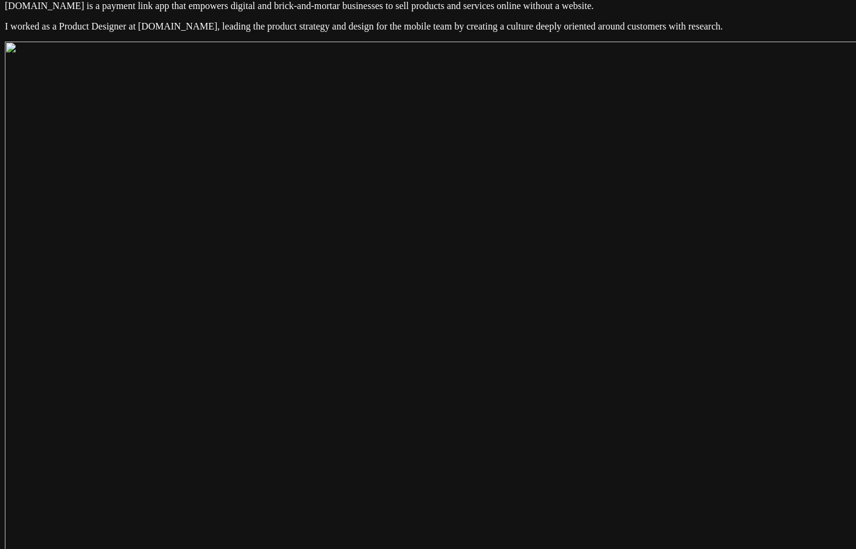
click at [498, 177] on img at bounding box center [608, 474] width 1206 height 864
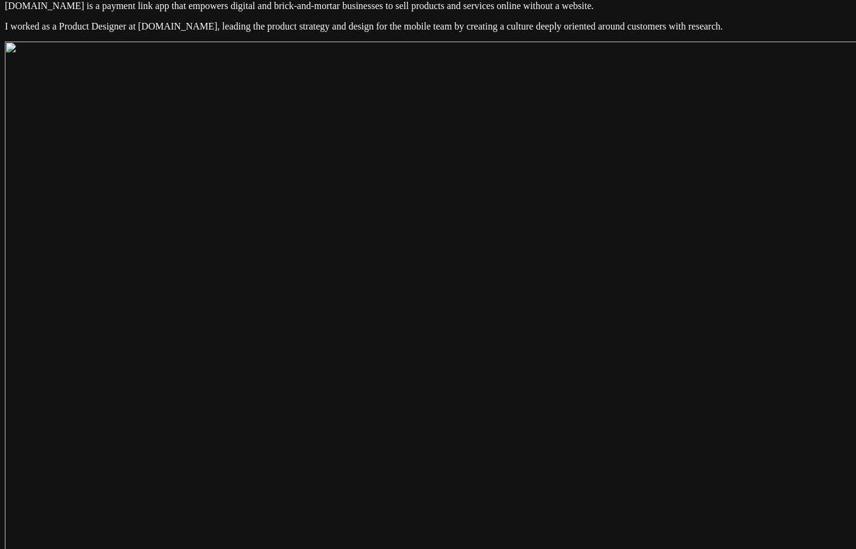
click at [498, 177] on img at bounding box center [608, 474] width 1206 height 864
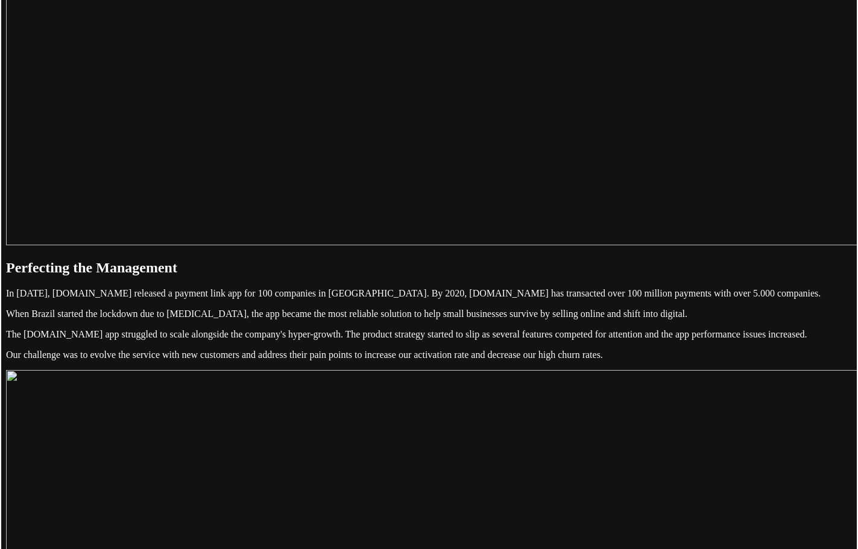
scroll to position [724, 0]
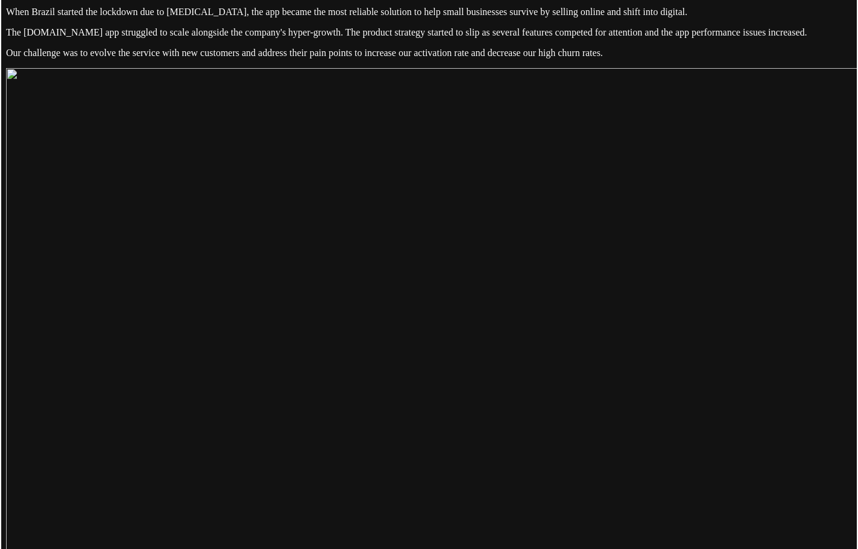
scroll to position [1025, 0]
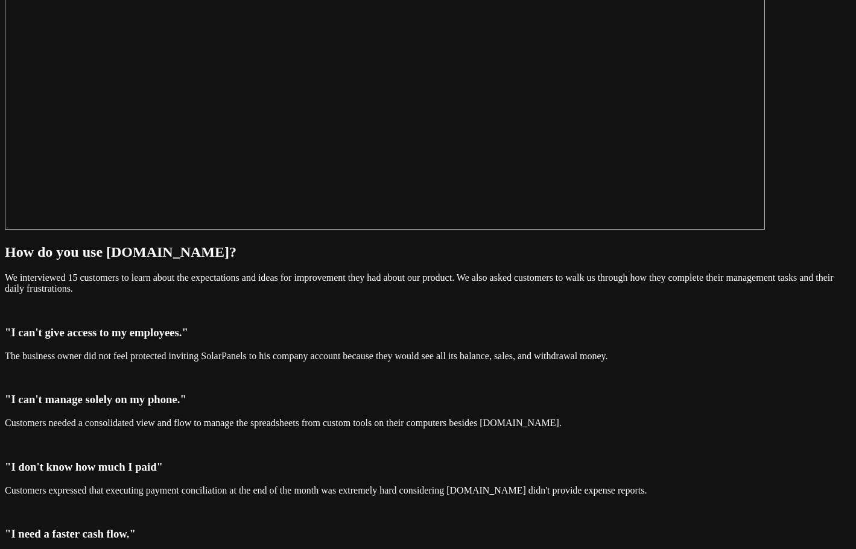
scroll to position [2231, 0]
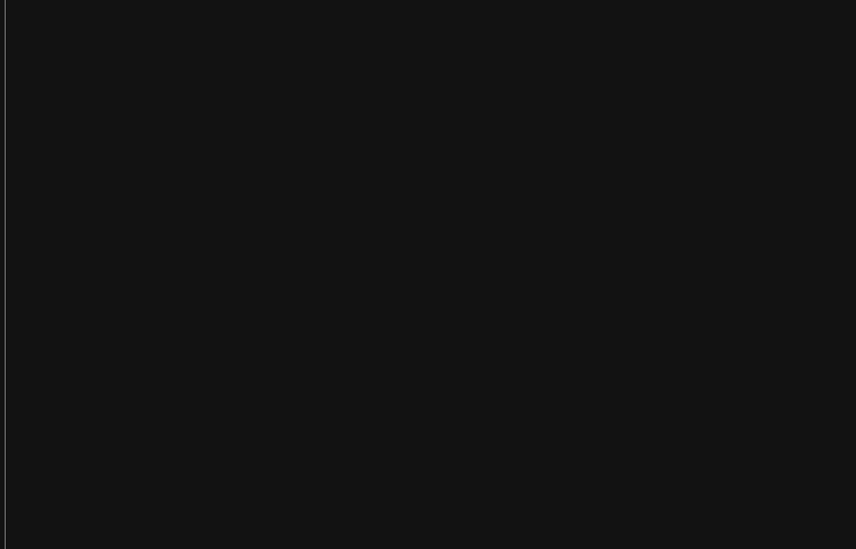
scroll to position [2894, 0]
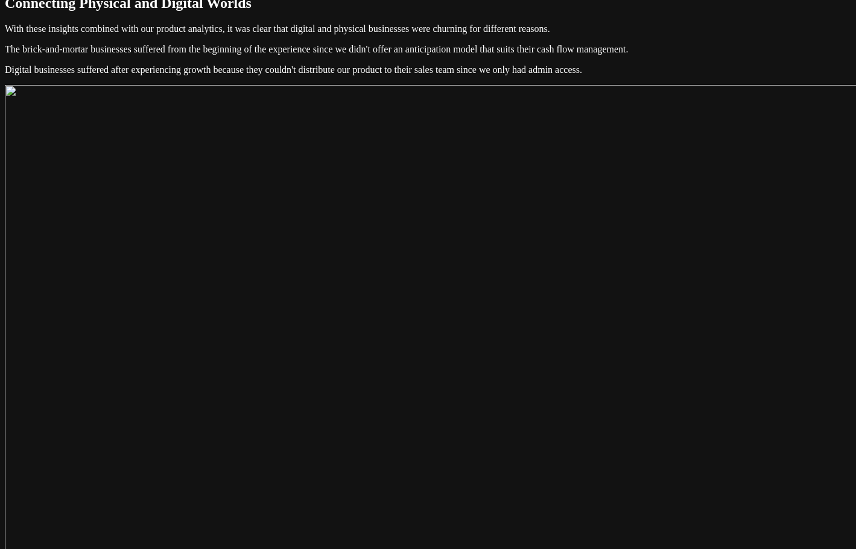
scroll to position [2774, 0]
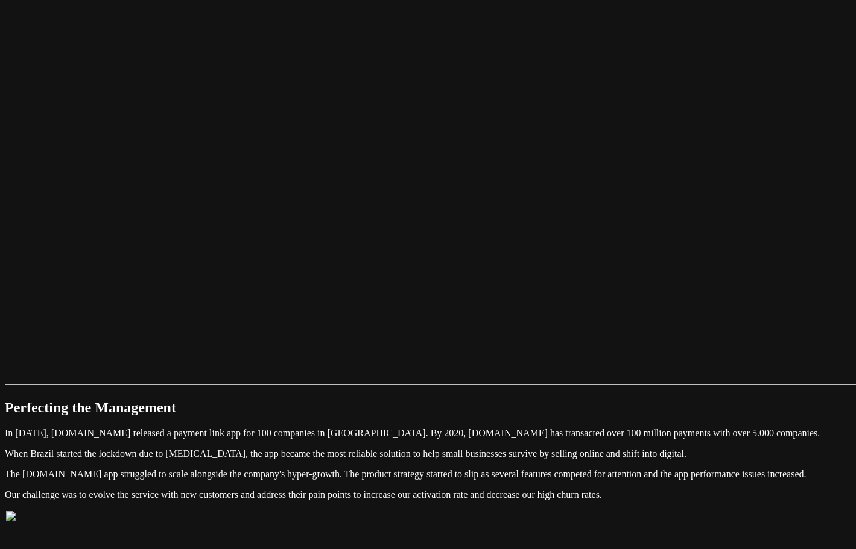
scroll to position [0, 0]
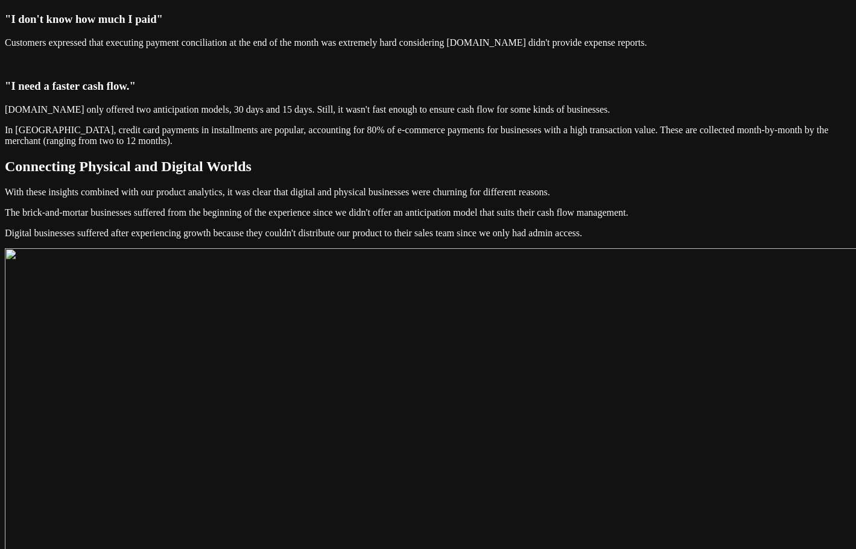
scroll to position [2593, 0]
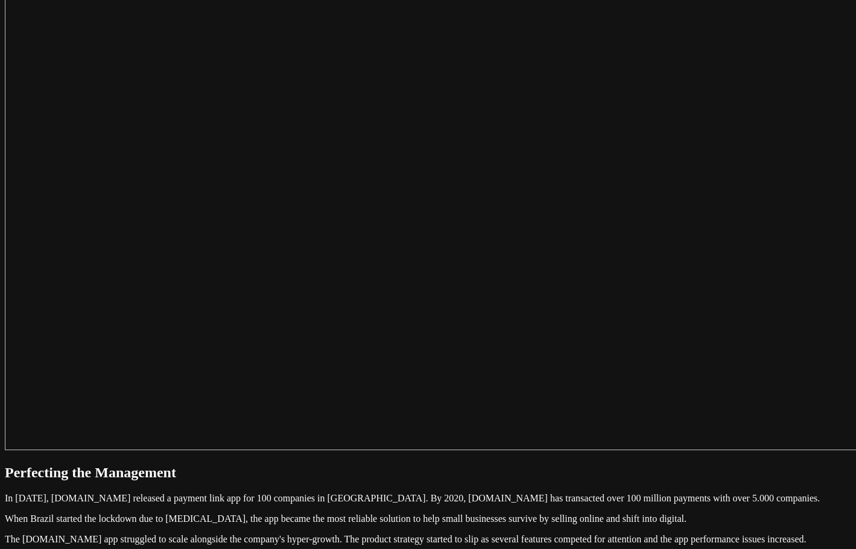
scroll to position [0, 0]
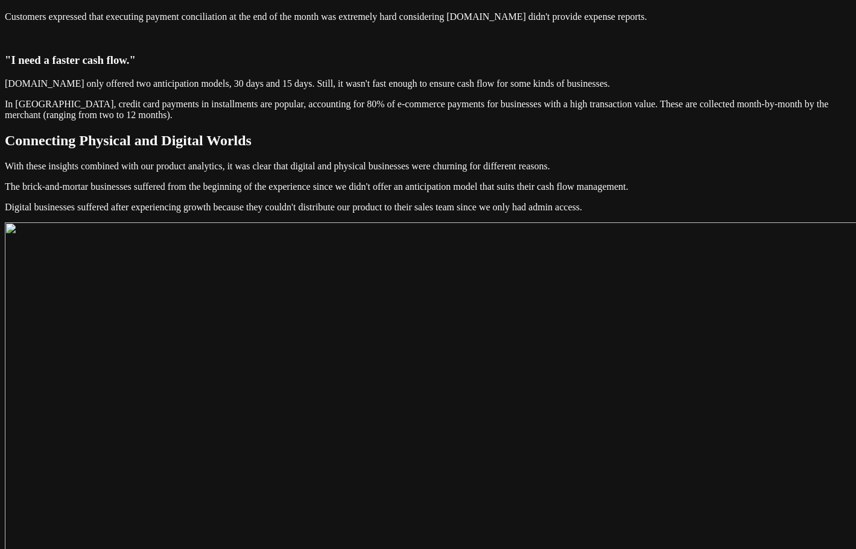
scroll to position [2651, 0]
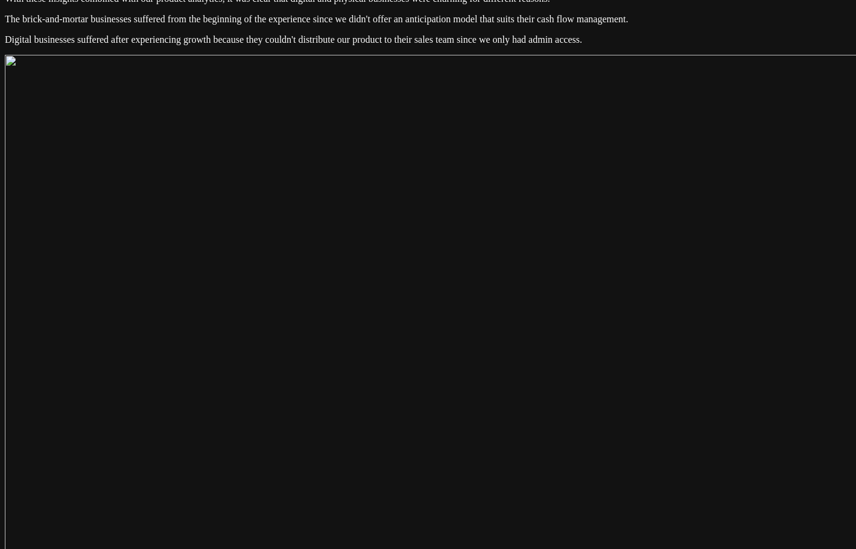
scroll to position [2953, 0]
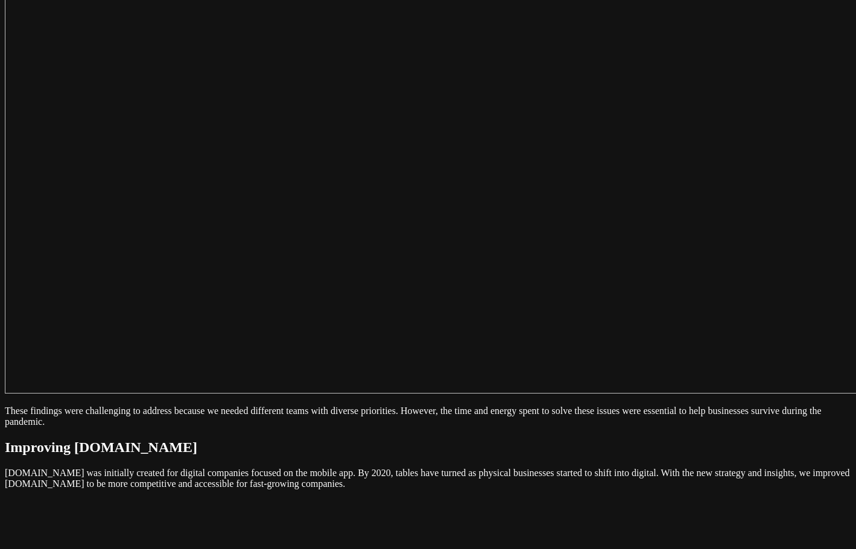
scroll to position [3375, 0]
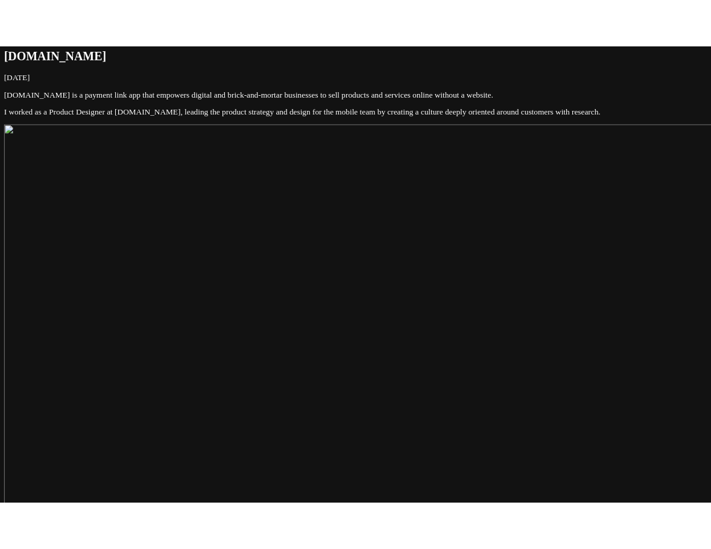
scroll to position [0, 0]
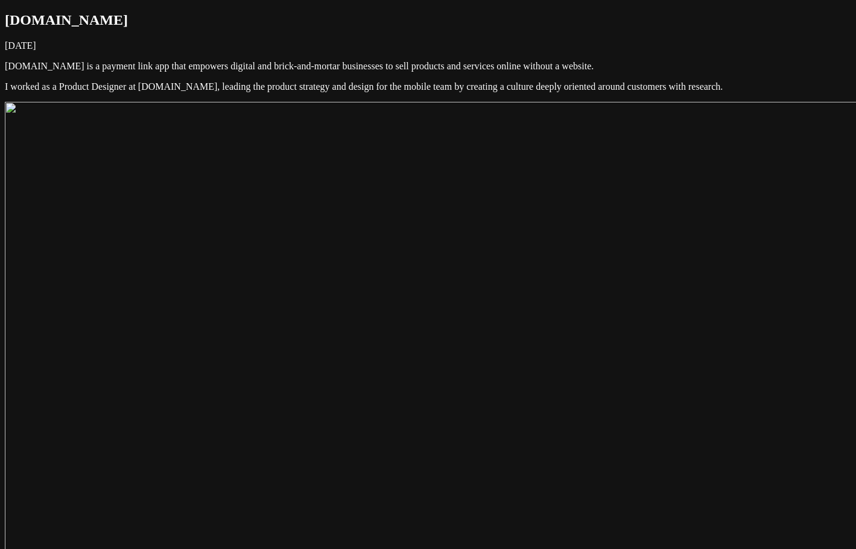
click at [600, 92] on p "I worked as a Product Designer at [DOMAIN_NAME], leading the product strategy a…" at bounding box center [428, 86] width 846 height 11
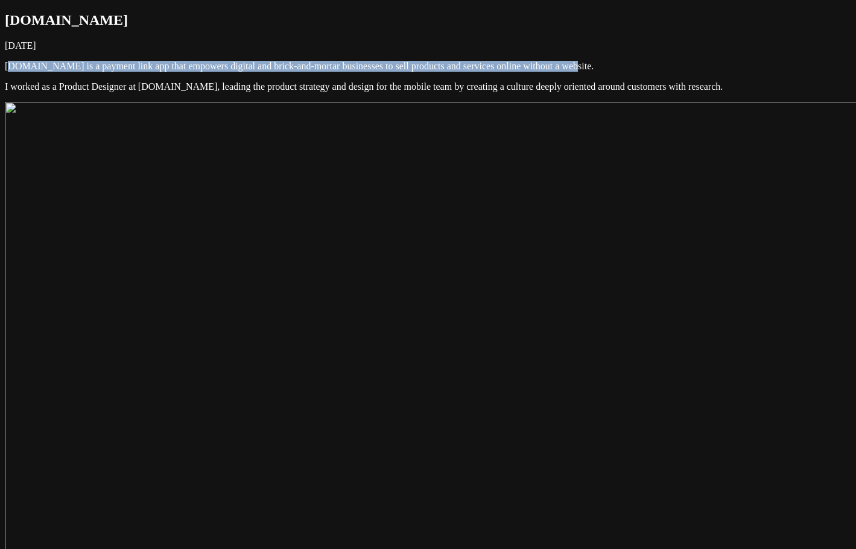
drag, startPoint x: 441, startPoint y: 126, endPoint x: 192, endPoint y: 106, distance: 250.4
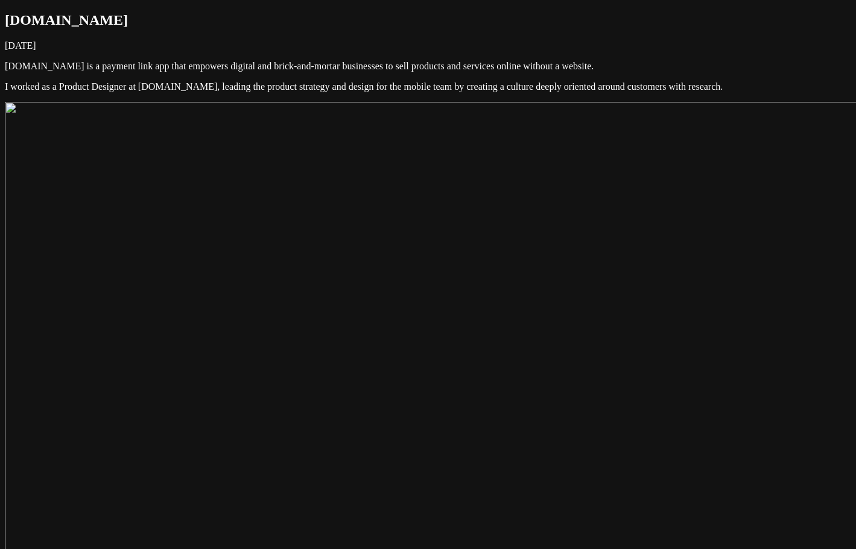
click at [588, 28] on h1 "[DOMAIN_NAME]" at bounding box center [428, 20] width 846 height 16
click at [503, 92] on p "I worked as a Product Designer at [DOMAIN_NAME], leading the product strategy a…" at bounding box center [428, 86] width 846 height 11
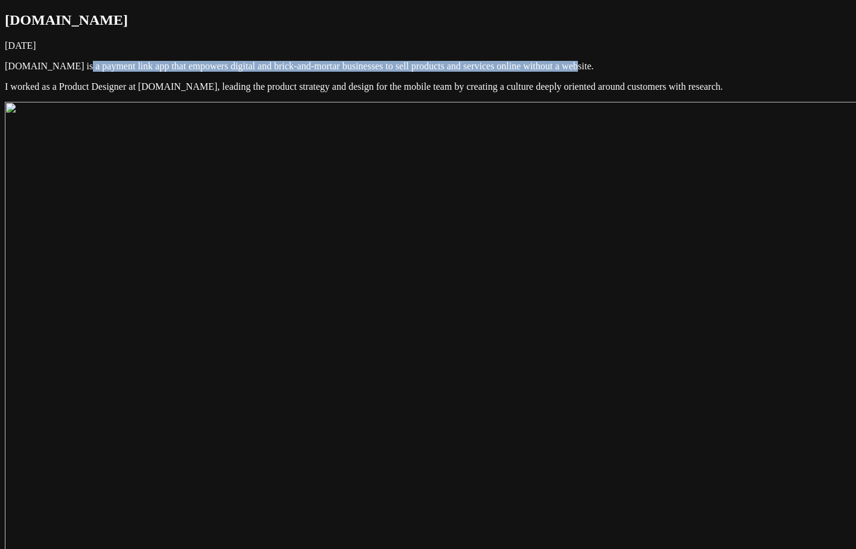
drag, startPoint x: 465, startPoint y: 118, endPoint x: 249, endPoint y: 109, distance: 216.6
click at [288, 72] on p "[DOMAIN_NAME] is a payment link app that empowers digital and brick-and-mortar …" at bounding box center [428, 66] width 846 height 11
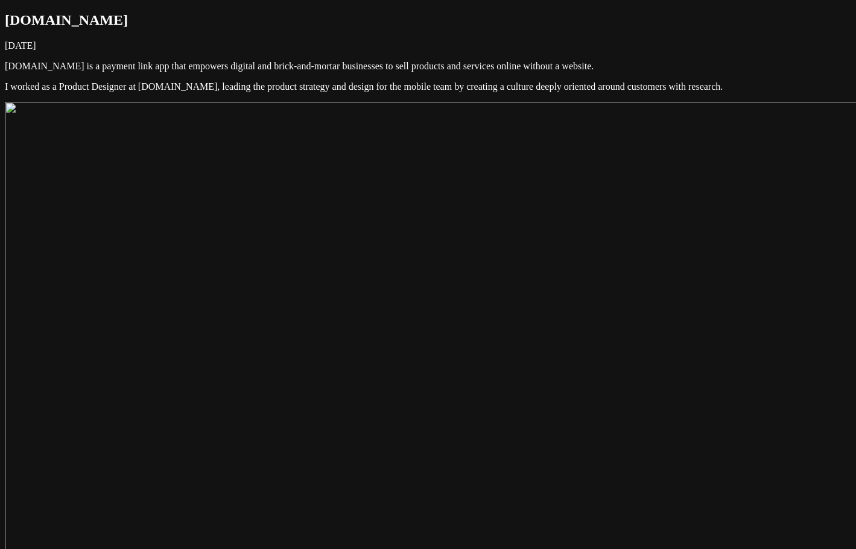
click at [239, 72] on p "[DOMAIN_NAME] is a payment link app that empowers digital and brick-and-mortar …" at bounding box center [428, 66] width 846 height 11
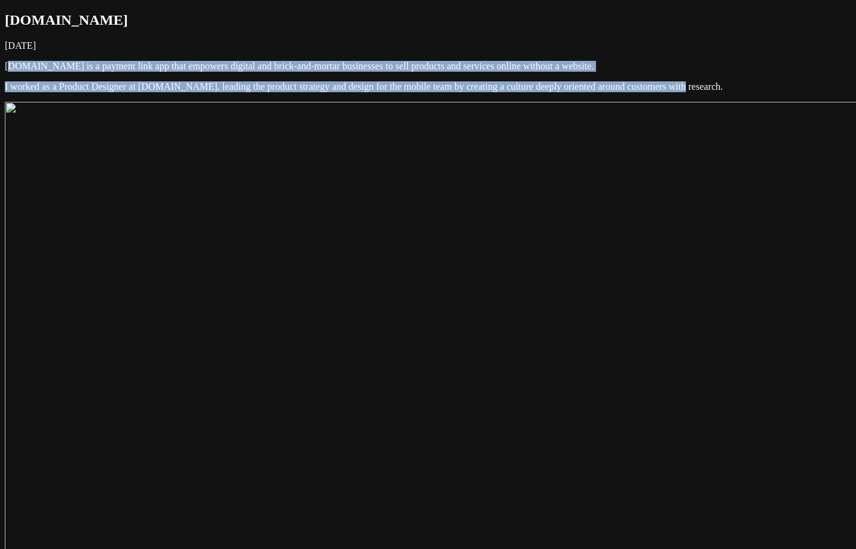
drag, startPoint x: 175, startPoint y: 99, endPoint x: 594, endPoint y: 164, distance: 424.0
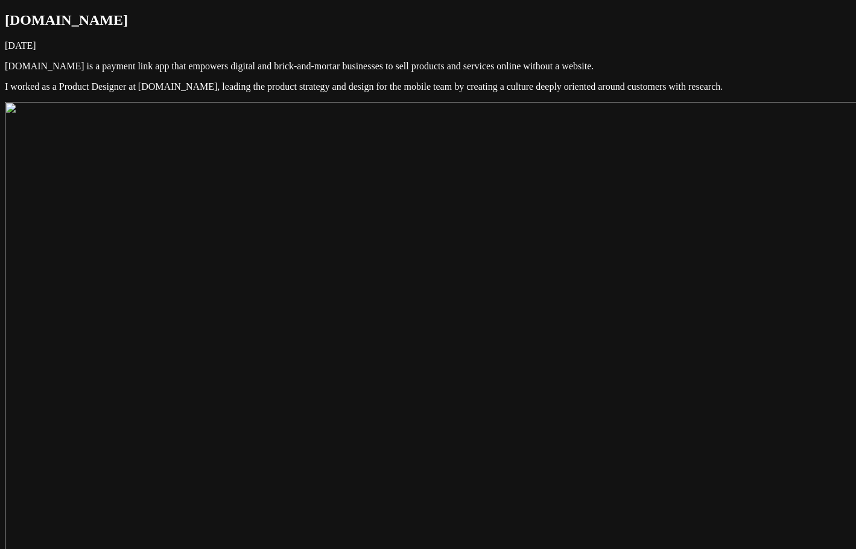
click at [598, 92] on p "I worked as a Product Designer at [DOMAIN_NAME], leading the product strategy a…" at bounding box center [428, 86] width 846 height 11
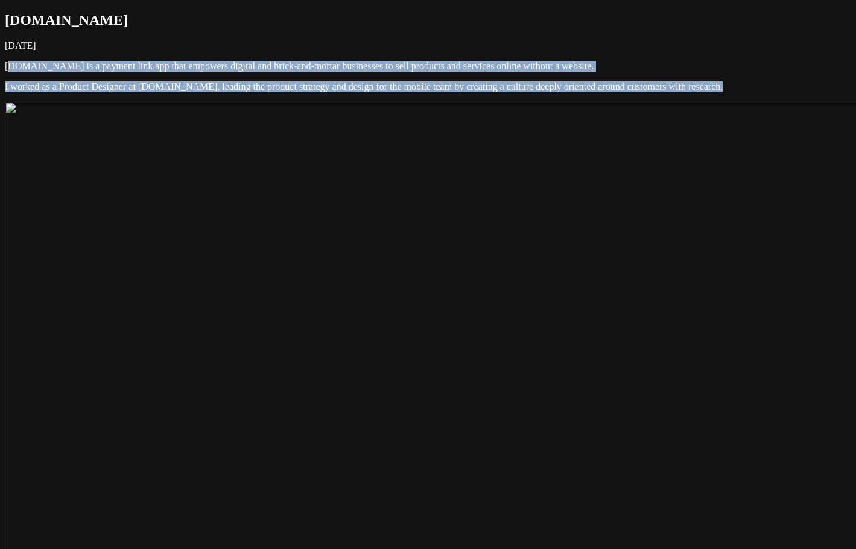
drag, startPoint x: 628, startPoint y: 174, endPoint x: 155, endPoint y: 78, distance: 482.9
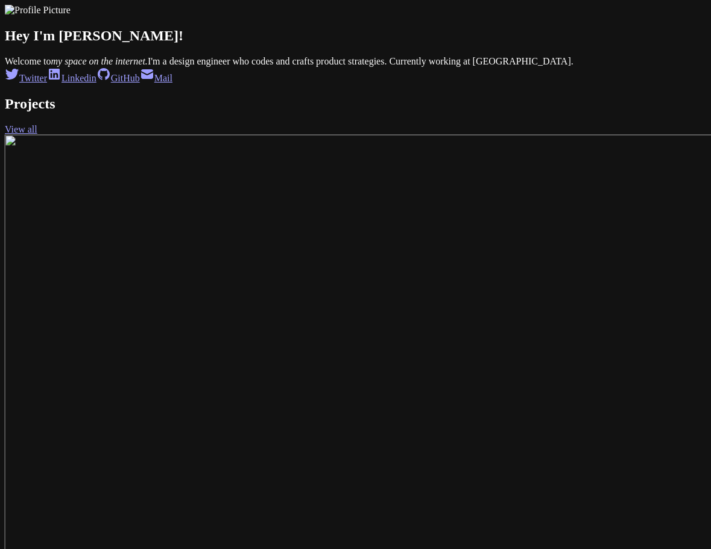
click at [487, 66] on span "Welcome to my space on the internet. I'm a design engineer who codes and crafts…" at bounding box center [289, 61] width 569 height 10
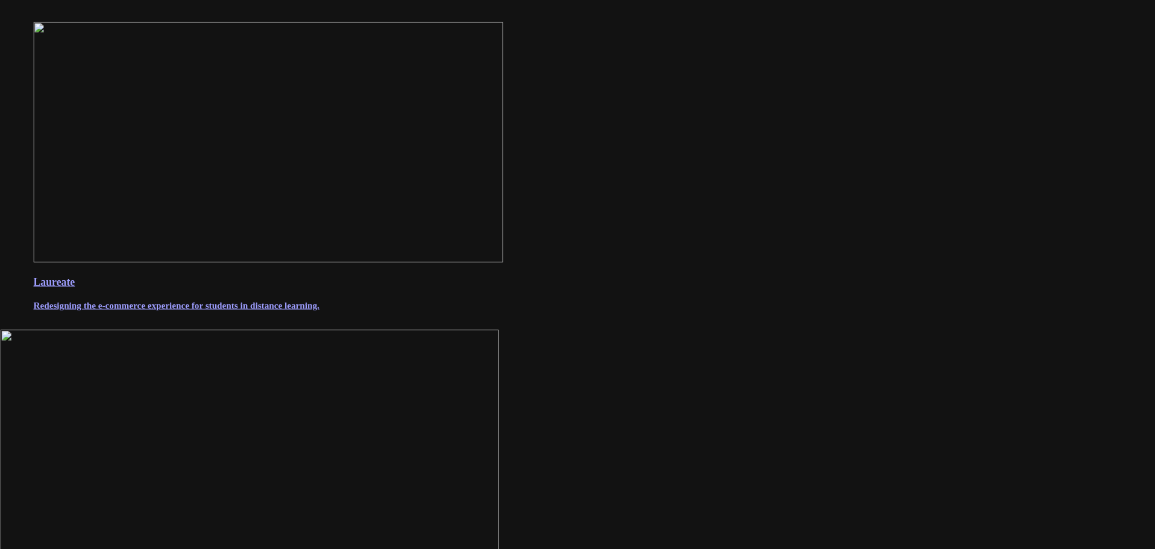
scroll to position [1068, 0]
